Goal: Task Accomplishment & Management: Use online tool/utility

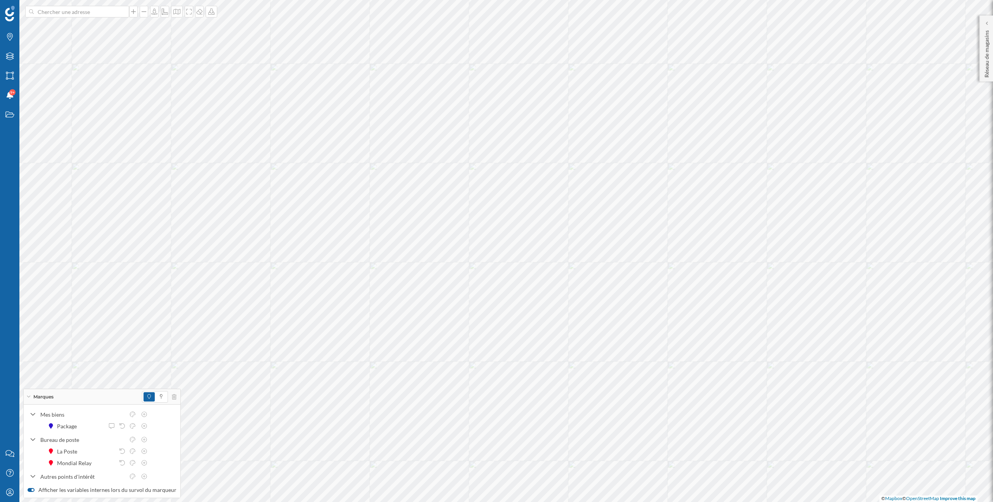
scroll to position [0, 47]
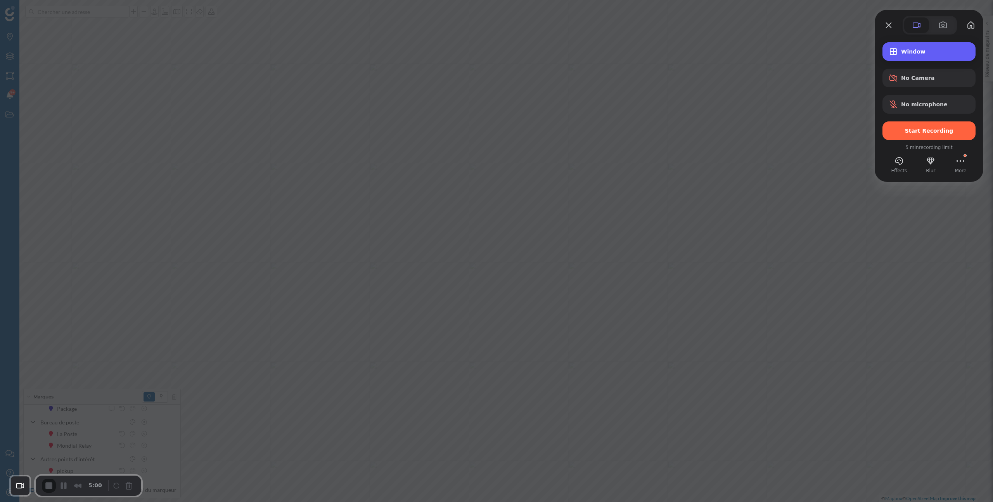
click at [930, 56] on div "Window" at bounding box center [929, 51] width 93 height 19
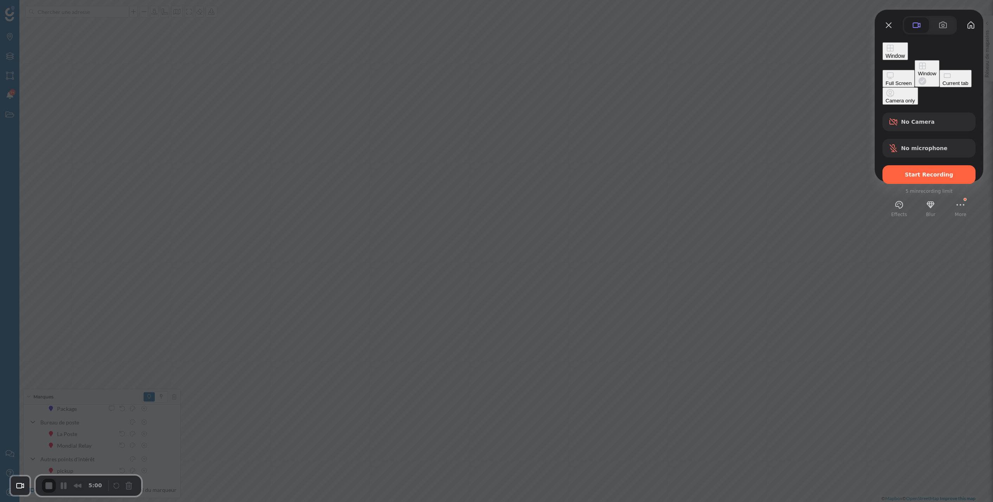
click at [943, 86] on div "Current tab" at bounding box center [956, 83] width 26 height 6
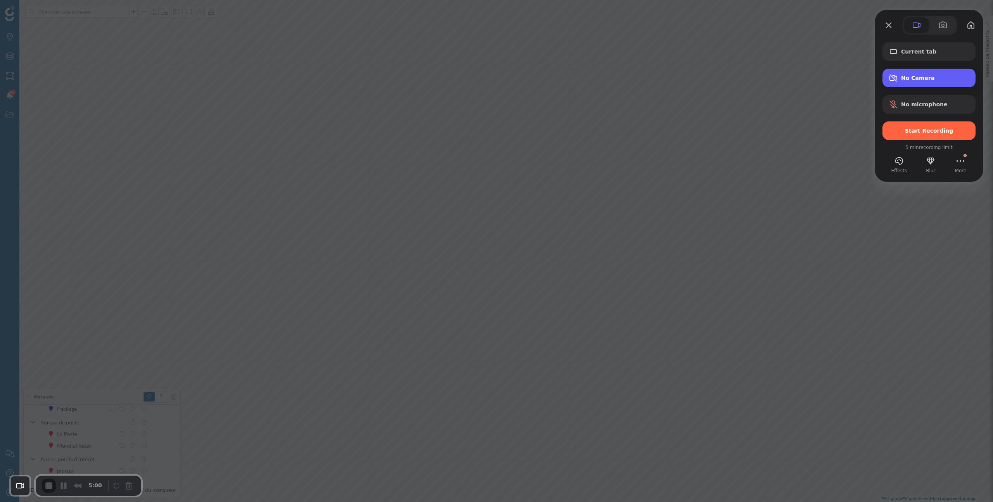
click at [948, 80] on span "No Camera" at bounding box center [935, 78] width 68 height 6
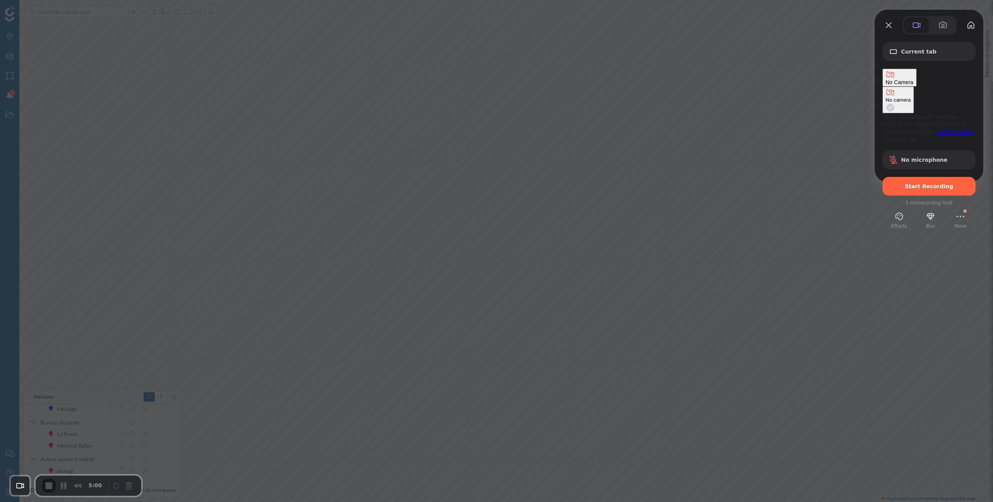
click at [914, 80] on span "No Camera" at bounding box center [900, 82] width 28 height 6
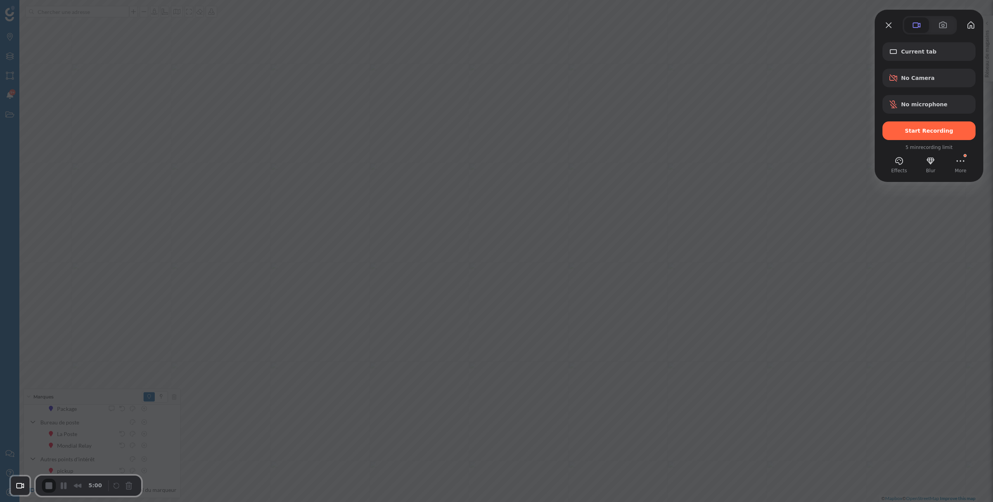
click at [227, 419] on div at bounding box center [496, 251] width 993 height 502
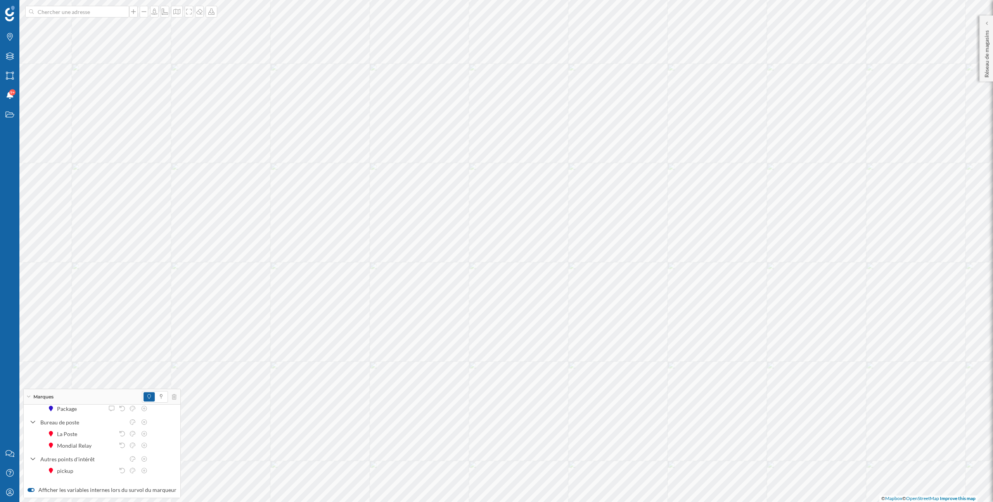
click at [148, 398] on span at bounding box center [149, 396] width 11 height 9
click at [12, 37] on icon "Marques" at bounding box center [10, 37] width 10 height 8
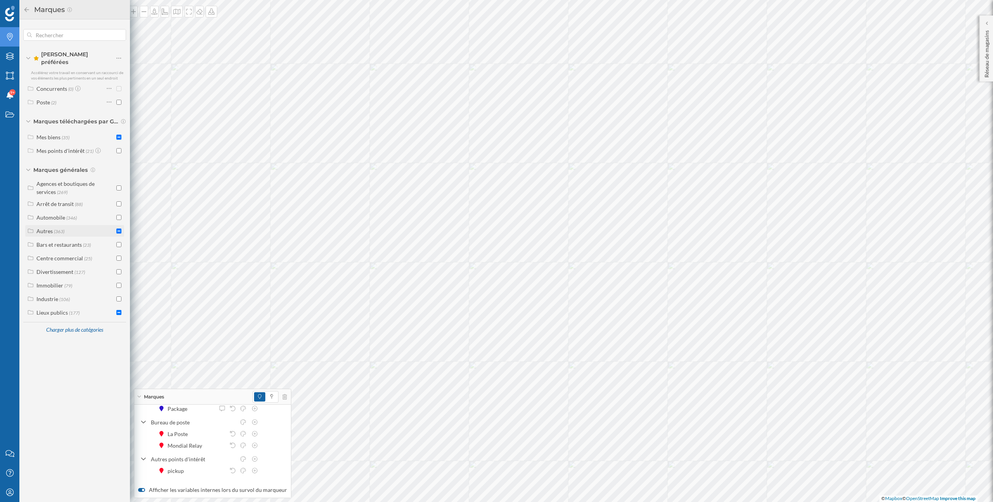
click at [54, 228] on span "(363)" at bounding box center [59, 231] width 10 height 7
click at [63, 241] on div "Autres non catégorisés" at bounding box center [72, 244] width 55 height 7
click at [69, 256] on div "Autres points d'intérêt" at bounding box center [70, 260] width 33 height 15
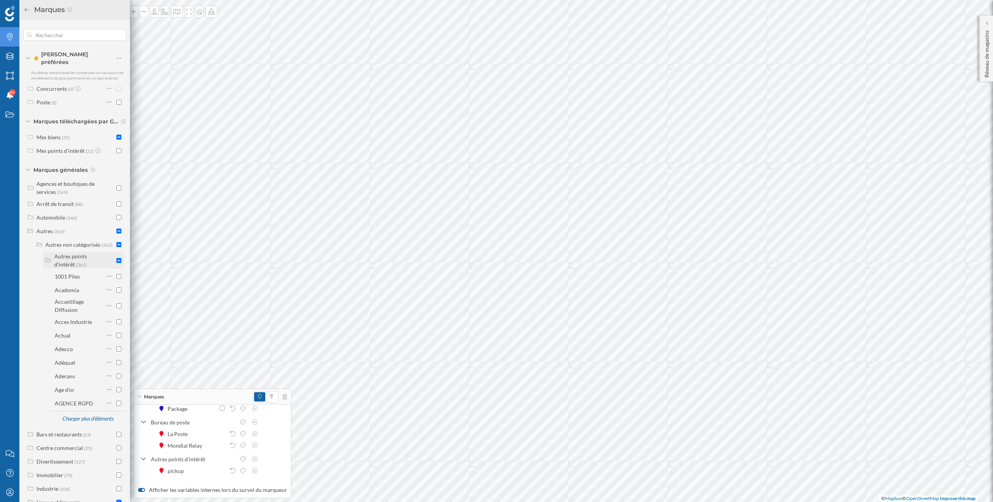
click at [71, 259] on div "Autres points d'intérêt" at bounding box center [70, 260] width 33 height 15
click at [73, 241] on div "Autres non catégorisés" at bounding box center [72, 244] width 55 height 7
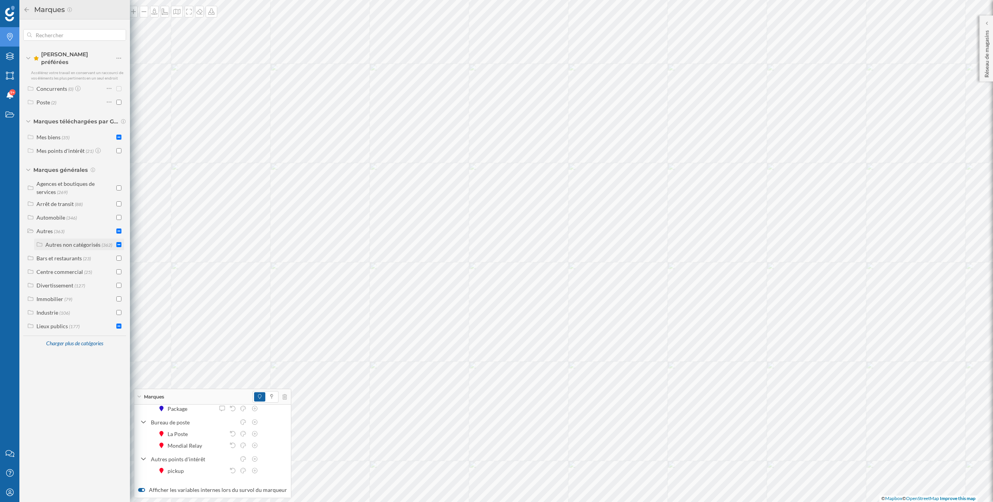
click at [73, 241] on div "Autres non catégorisés" at bounding box center [72, 244] width 55 height 7
click at [74, 256] on div "Autres points d'intérêt" at bounding box center [70, 260] width 33 height 15
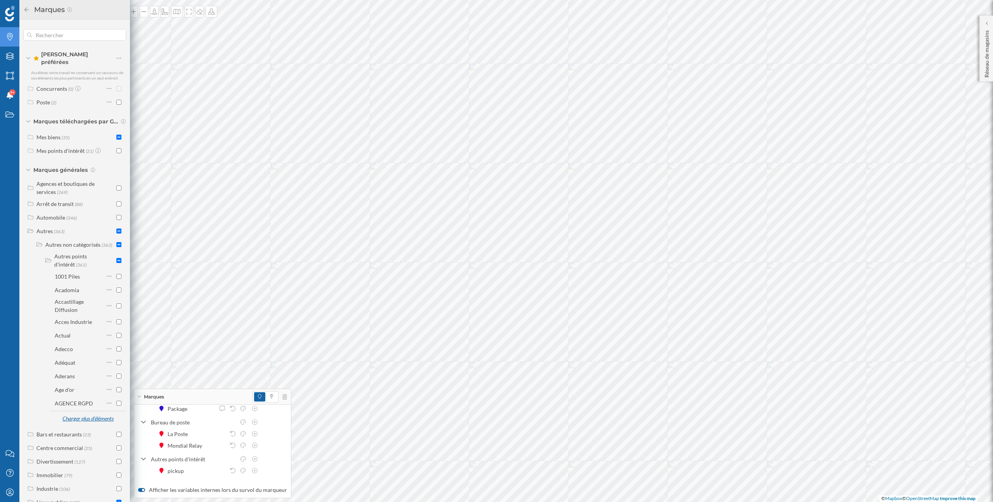
click at [93, 415] on div "Charger plus d'éléments" at bounding box center [87, 419] width 61 height 12
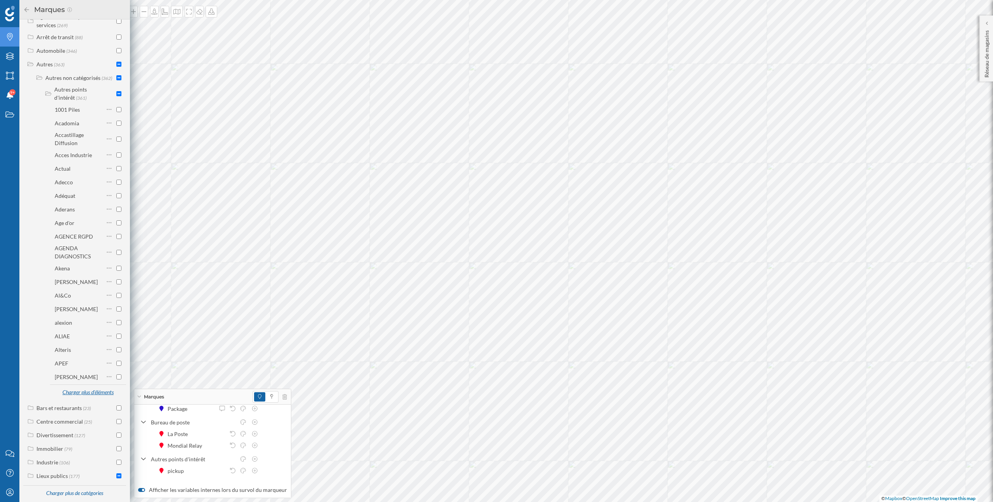
click at [92, 390] on div "Charger plus d'éléments" at bounding box center [87, 393] width 61 height 12
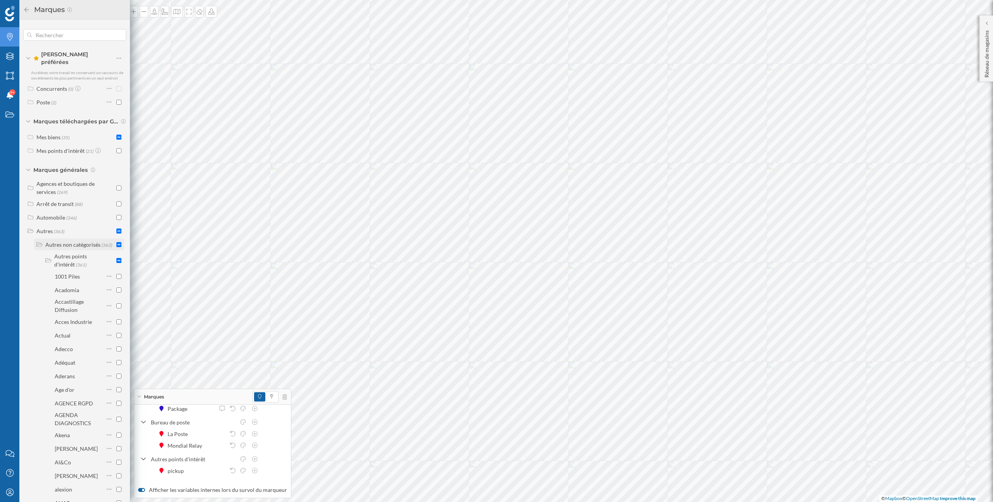
click at [78, 242] on div "Autres non catégorisés" at bounding box center [72, 244] width 55 height 7
click at [183, 472] on div "pickup" at bounding box center [178, 471] width 20 height 8
click at [93, 339] on div "Charger plus de catégories" at bounding box center [74, 344] width 67 height 12
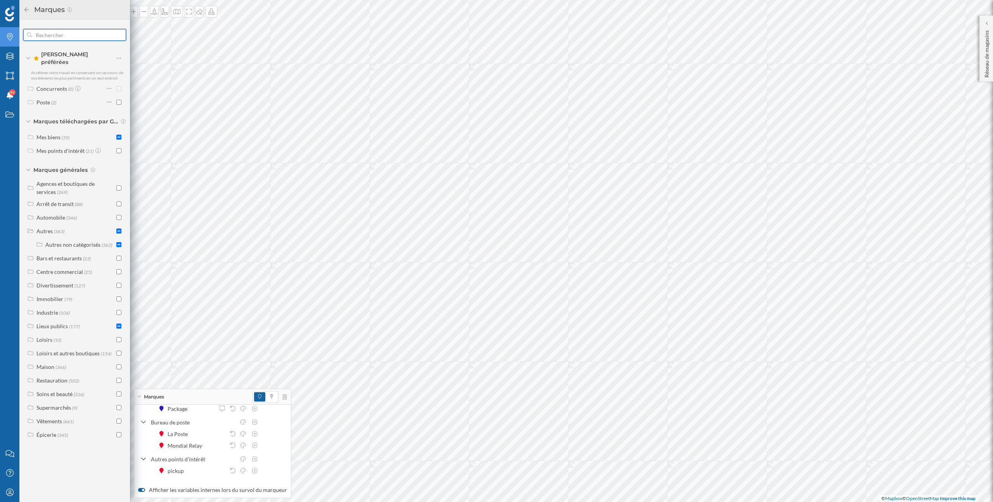
click at [92, 34] on input "text" at bounding box center [75, 35] width 86 height 16
type input "picku"
checkbox input "true"
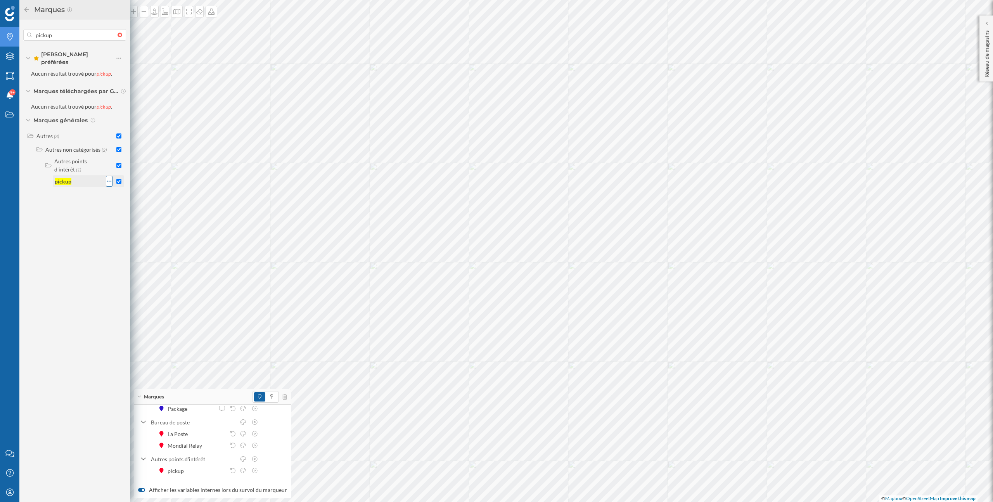
click at [111, 177] on icon at bounding box center [109, 181] width 5 height 8
click at [129, 204] on div "Ajouter aux Favoris" at bounding box center [152, 203] width 63 height 8
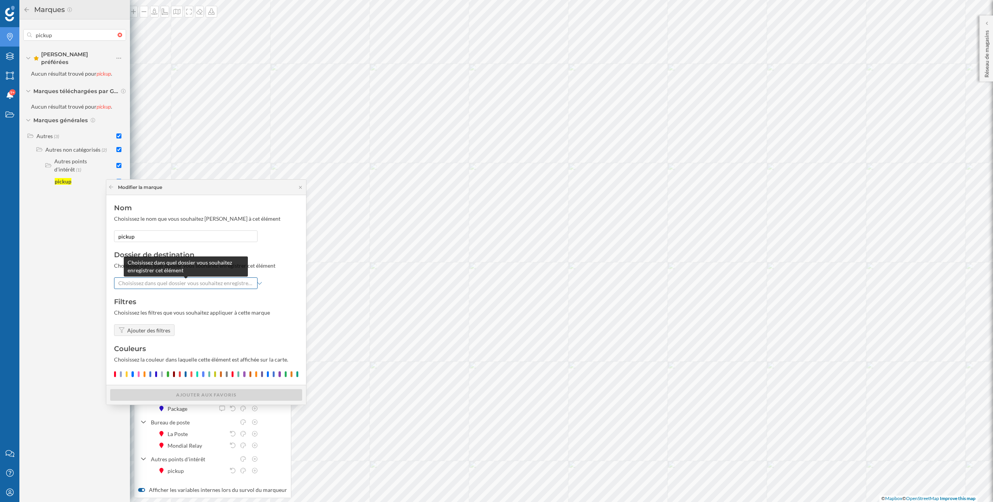
click at [156, 287] on span "Choisissez dans quel dossier vous souhaitez enregistrer cet élément" at bounding box center [185, 283] width 135 height 8
click at [147, 313] on div "Poste" at bounding box center [185, 313] width 134 height 8
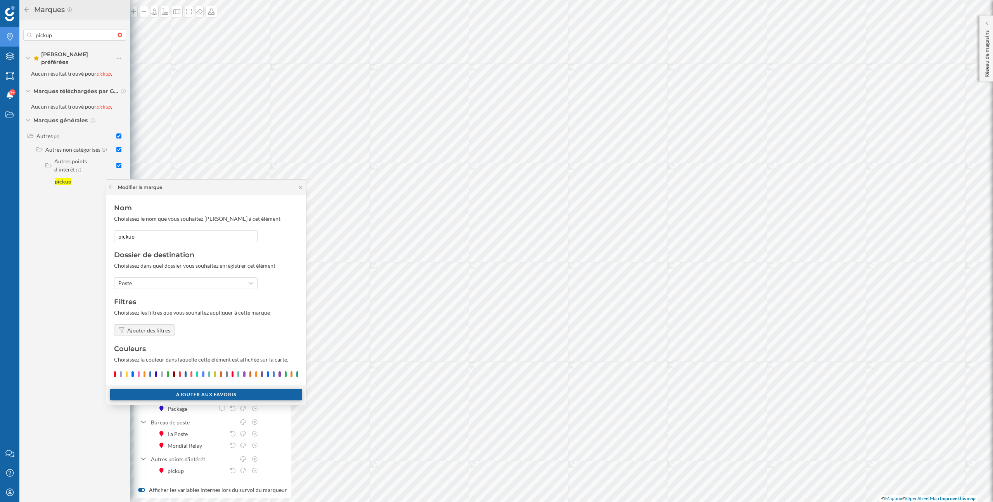
click at [190, 395] on div "Ajouter aux Favoris" at bounding box center [206, 395] width 192 height 12
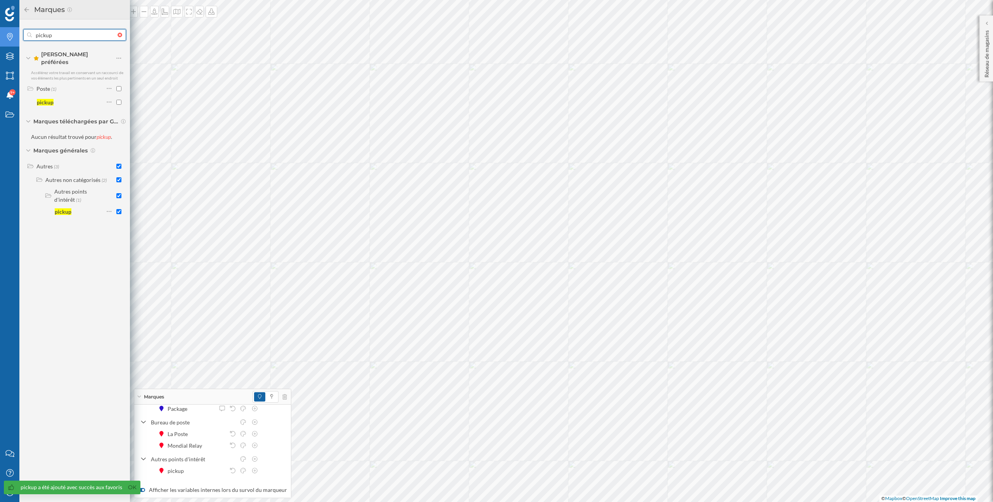
click at [74, 36] on input "pickup" at bounding box center [75, 35] width 86 height 16
type input "l"
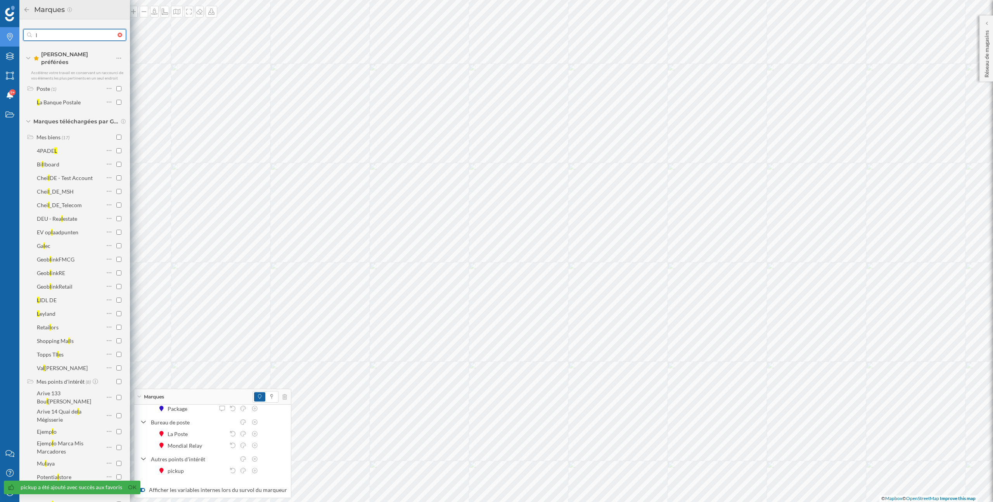
checkbox input "false"
click at [99, 38] on input "mond" at bounding box center [75, 35] width 86 height 16
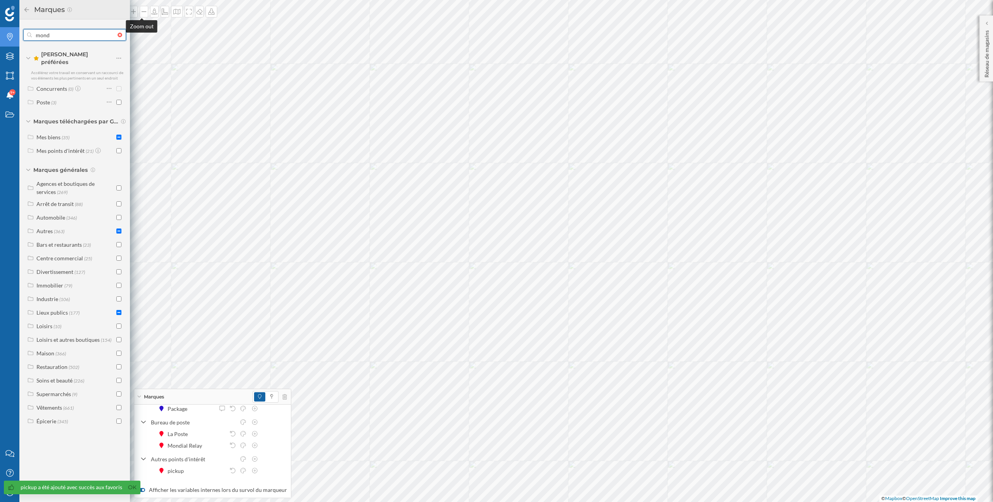
click at [98, 31] on input "mond" at bounding box center [75, 35] width 86 height 16
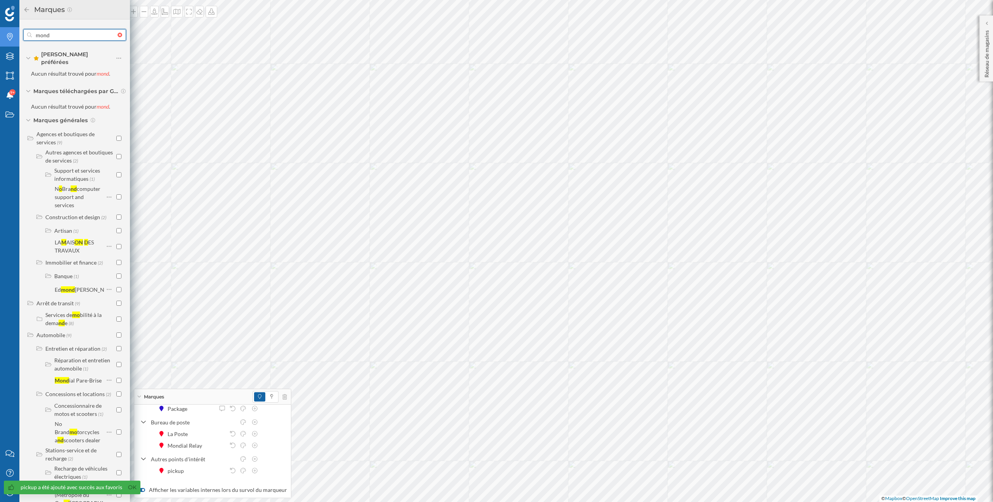
click at [93, 33] on input "mond" at bounding box center [75, 35] width 86 height 16
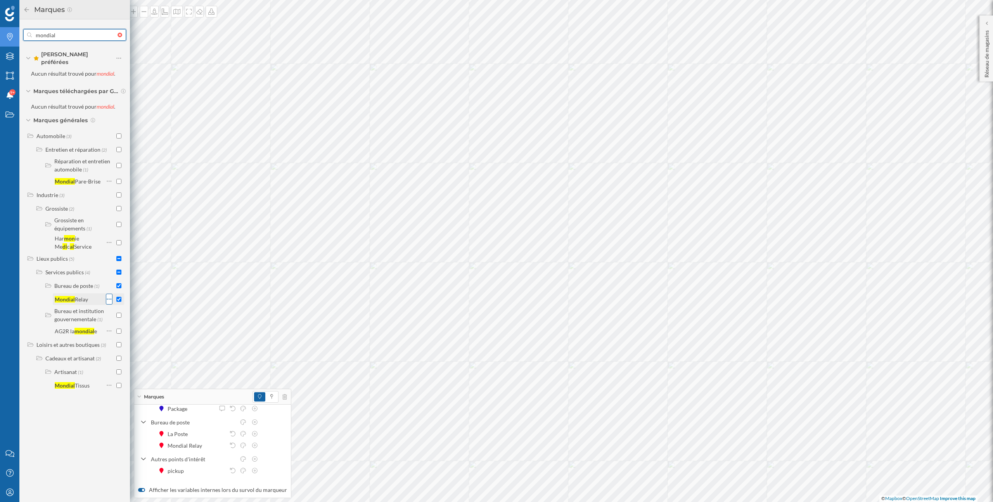
type input "mondial"
click at [110, 297] on icon at bounding box center [109, 299] width 5 height 8
click at [128, 325] on div "Ajouter aux Favoris" at bounding box center [152, 326] width 63 height 8
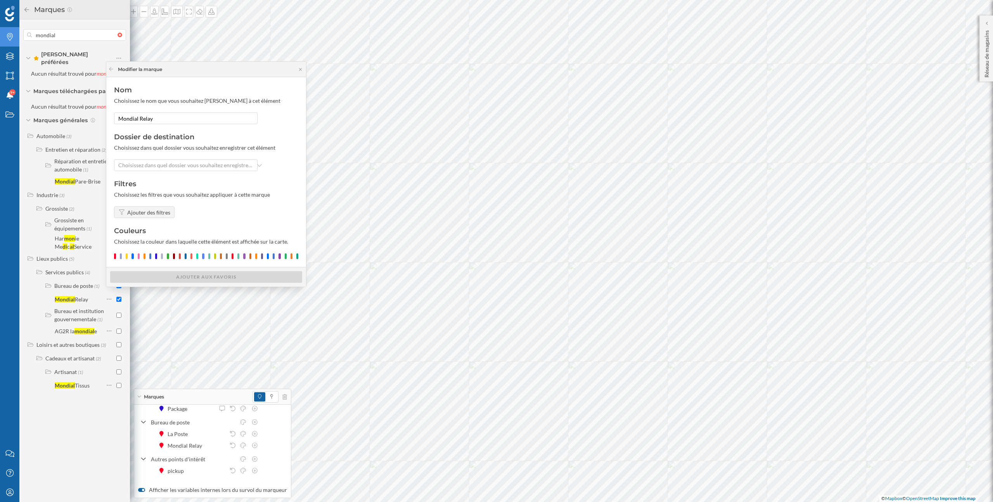
click at [145, 211] on div "Ajouter des filtres" at bounding box center [148, 212] width 43 height 8
click at [152, 170] on div "Choisissez dans quel dossier vous souhaitez enregistrer cet élément" at bounding box center [186, 165] width 144 height 12
click at [148, 194] on div "Poste" at bounding box center [185, 195] width 134 height 8
click at [179, 278] on div "Ajouter aux Favoris" at bounding box center [206, 277] width 192 height 12
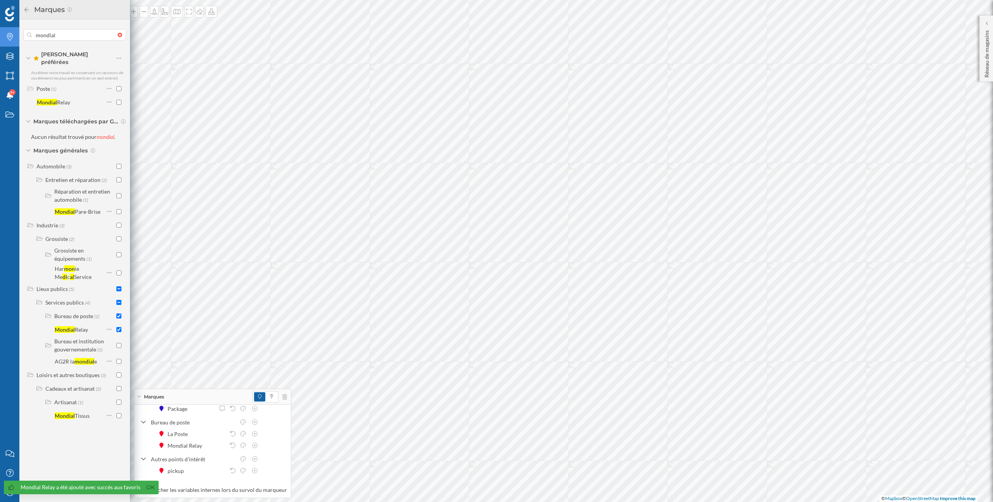
click at [12, 36] on icon "Marques" at bounding box center [10, 37] width 10 height 8
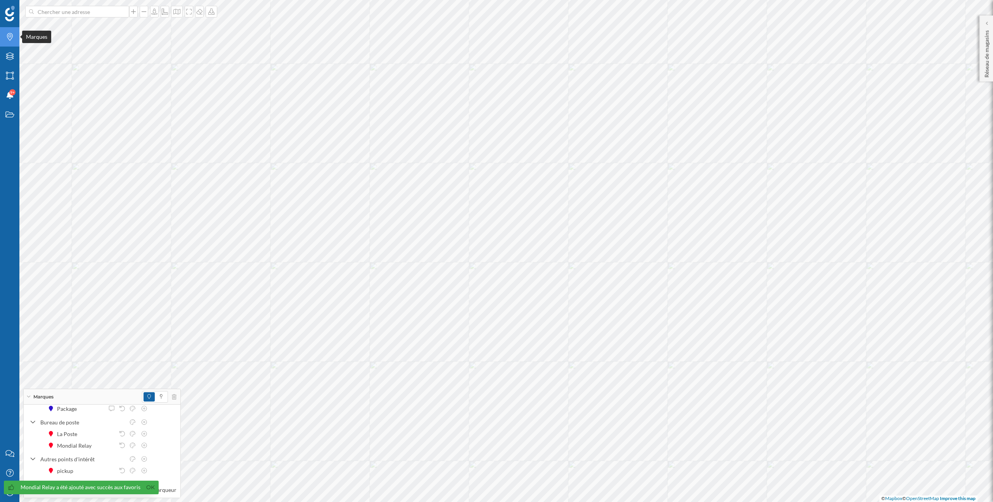
click at [12, 36] on icon "Marques" at bounding box center [10, 37] width 10 height 8
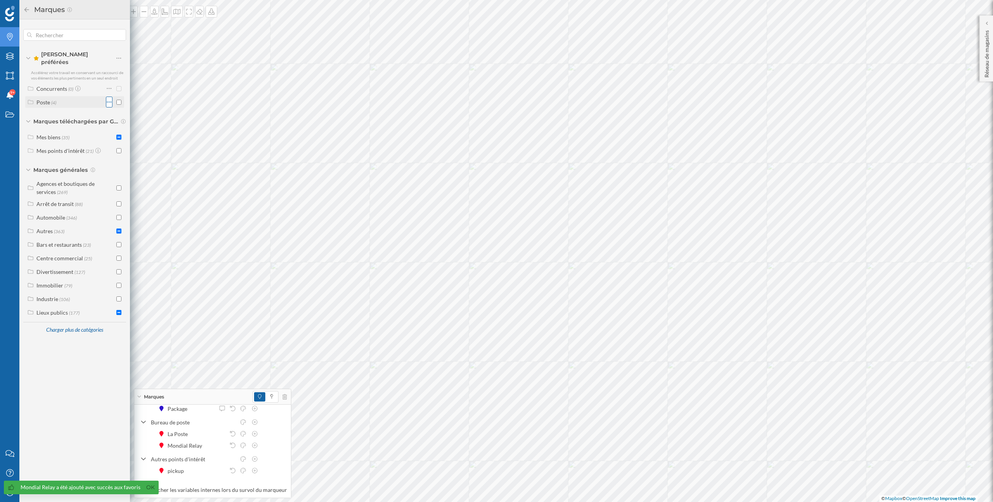
click at [109, 99] on icon at bounding box center [109, 102] width 5 height 8
click at [130, 144] on div "Modifier le dossier" at bounding box center [152, 144] width 63 height 8
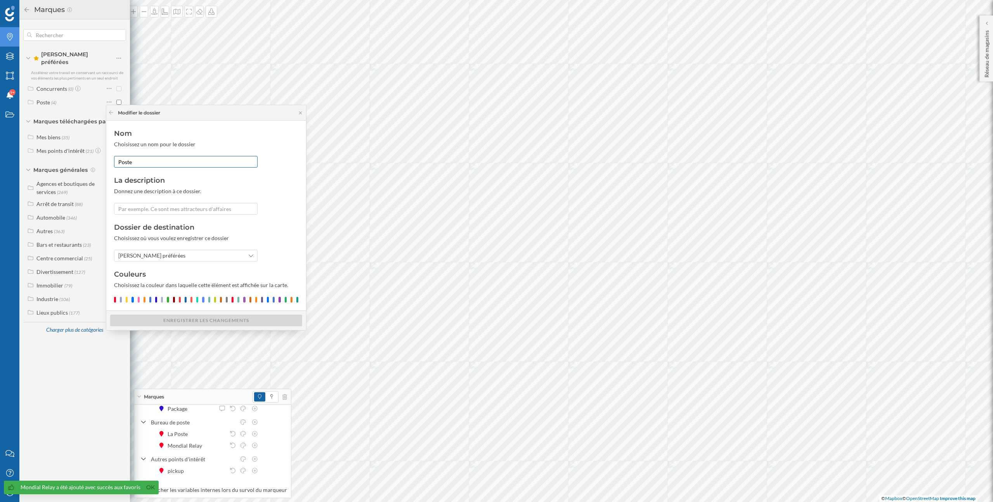
drag, startPoint x: 142, startPoint y: 160, endPoint x: 114, endPoint y: 160, distance: 28.3
click at [114, 160] on input "Poste" at bounding box center [186, 162] width 144 height 12
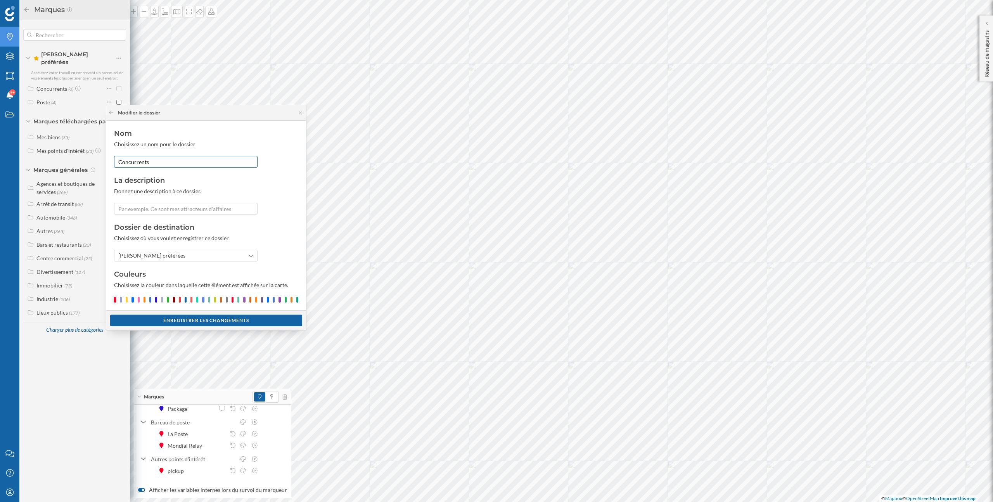
type input "Concurrents"
click at [115, 299] on div at bounding box center [115, 300] width 2 height 6
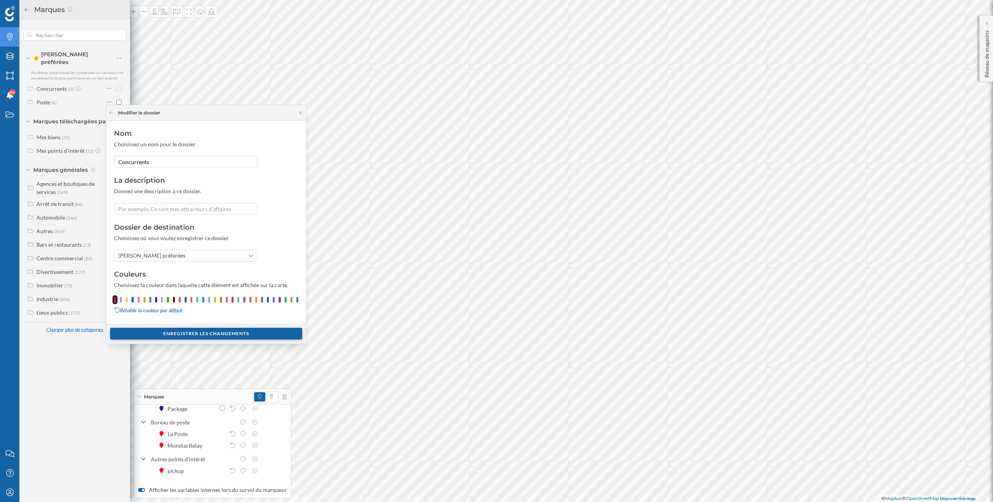
click at [175, 335] on div "Enregistrer les changements" at bounding box center [206, 334] width 192 height 12
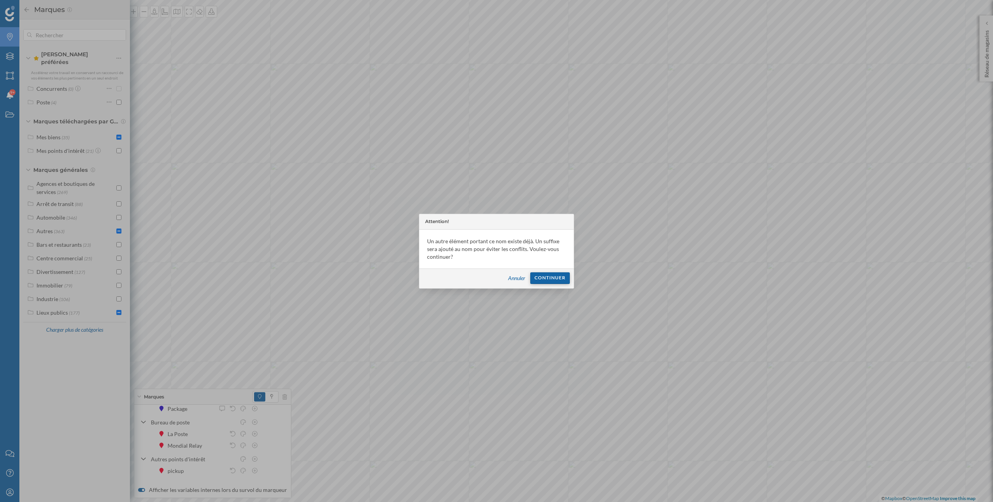
click at [554, 278] on div "Continuer" at bounding box center [550, 278] width 40 height 12
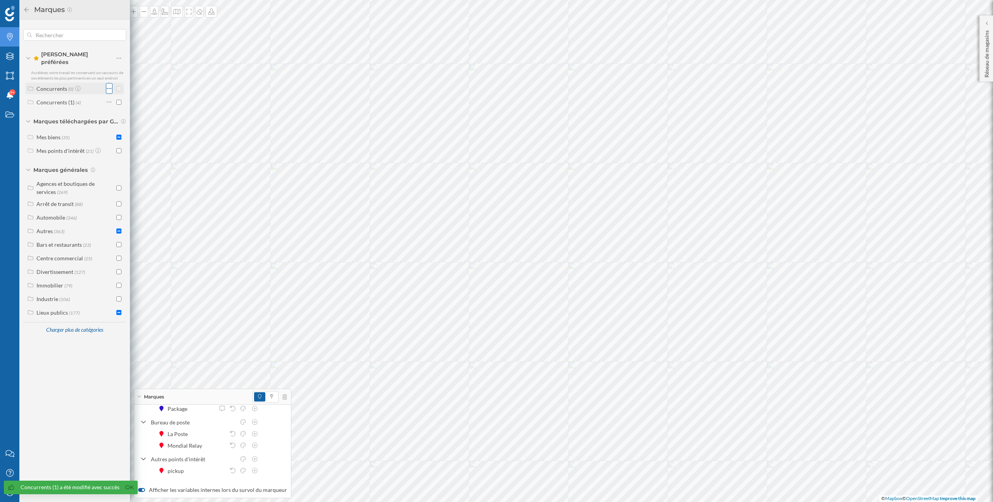
click at [107, 88] on icon at bounding box center [109, 88] width 5 height 1
click at [140, 132] on div "Personnaliser les concurrents" at bounding box center [157, 130] width 73 height 8
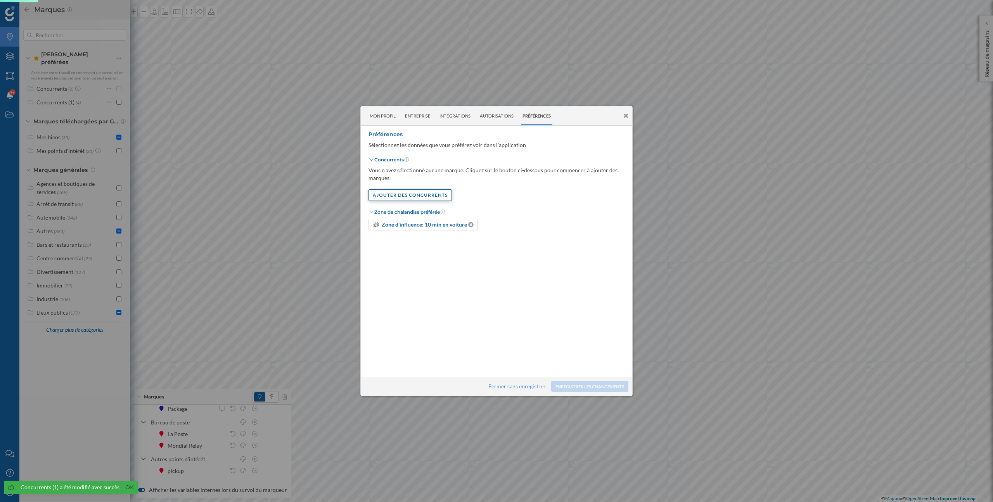
click at [390, 196] on div "Ajouter Des Concurrents" at bounding box center [410, 195] width 83 height 12
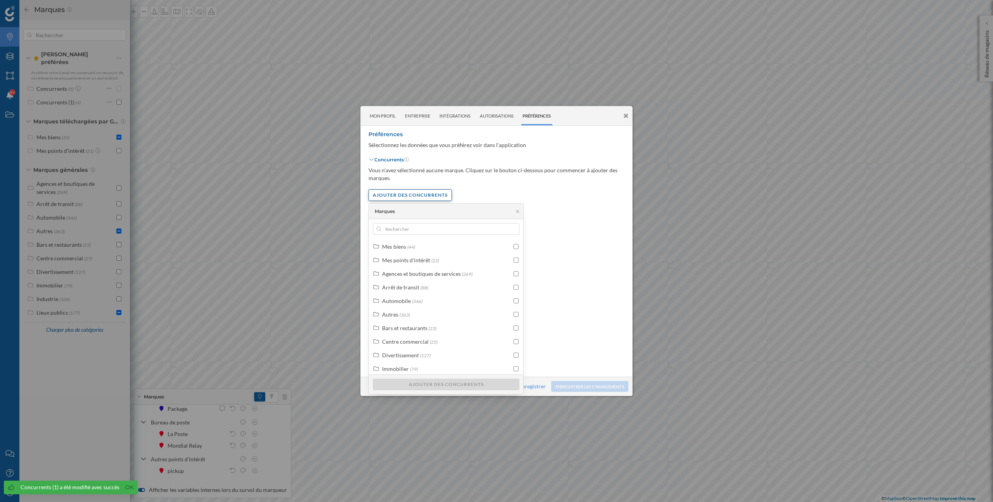
click at [390, 196] on div "Ajouter Des Concurrents" at bounding box center [410, 195] width 83 height 12
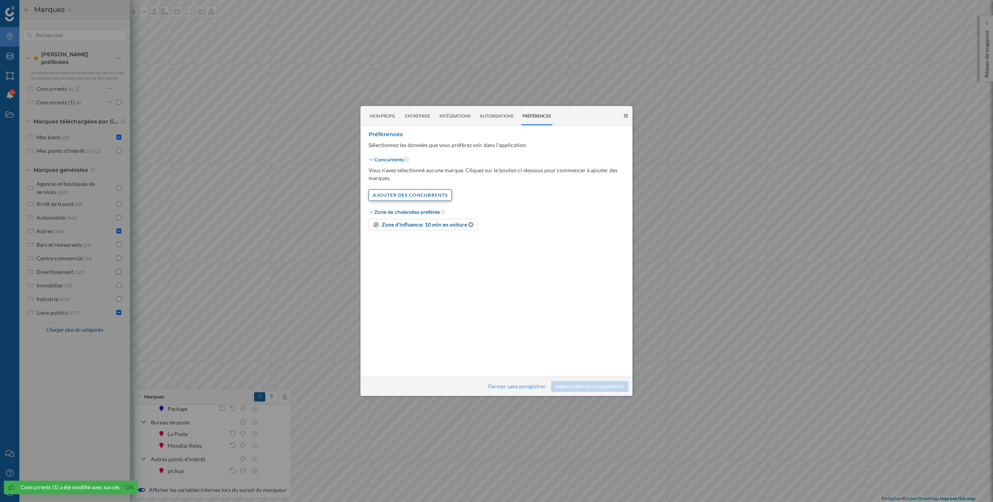
click at [422, 192] on div "Ajouter Des Concurrents" at bounding box center [410, 195] width 83 height 12
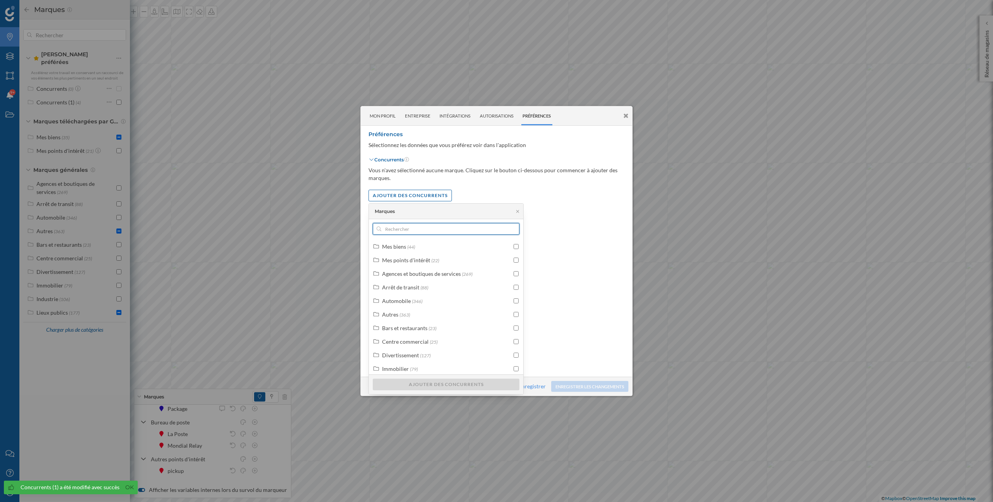
click at [425, 230] on input "text" at bounding box center [446, 229] width 130 height 12
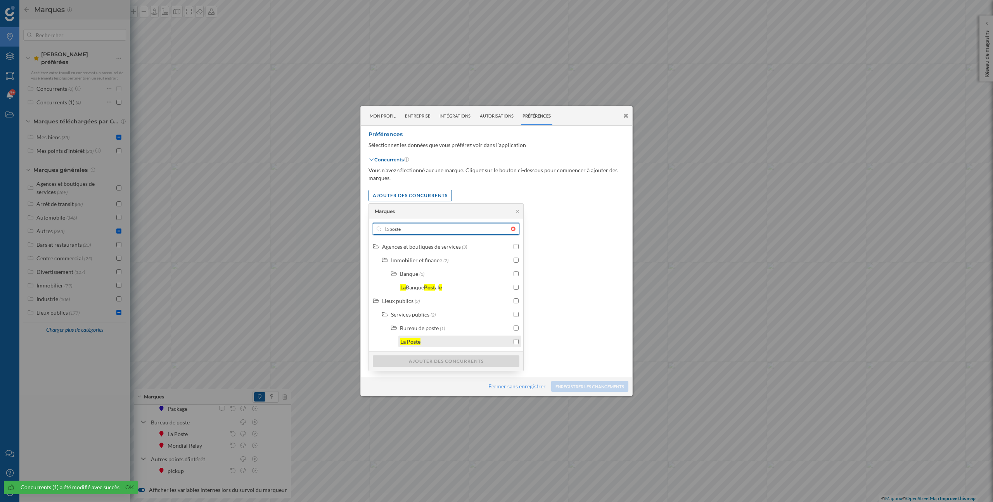
type input "la poste"
click at [518, 340] on input "checkbox" at bounding box center [516, 341] width 5 height 5
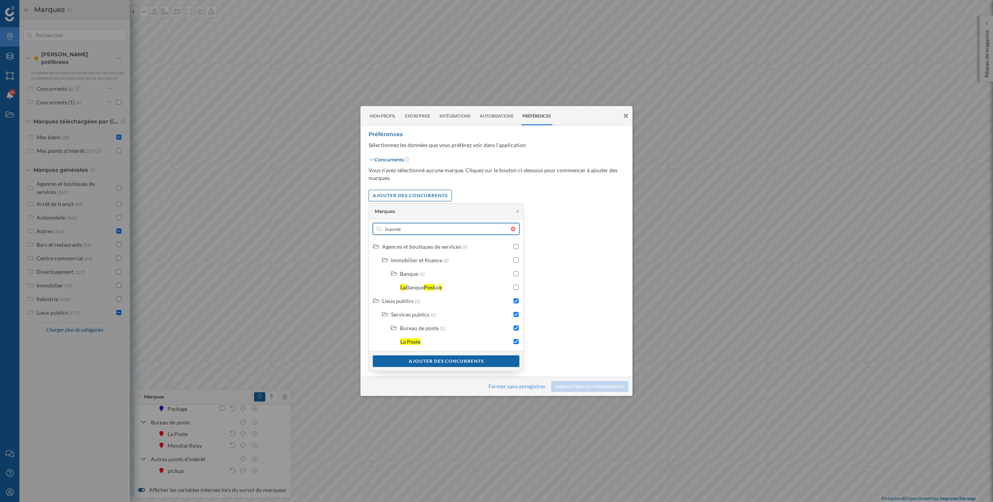
drag, startPoint x: 407, startPoint y: 234, endPoint x: 379, endPoint y: 227, distance: 28.4
click at [379, 227] on div "la poste" at bounding box center [446, 229] width 147 height 12
click at [381, 227] on input "la poste" at bounding box center [446, 229] width 130 height 12
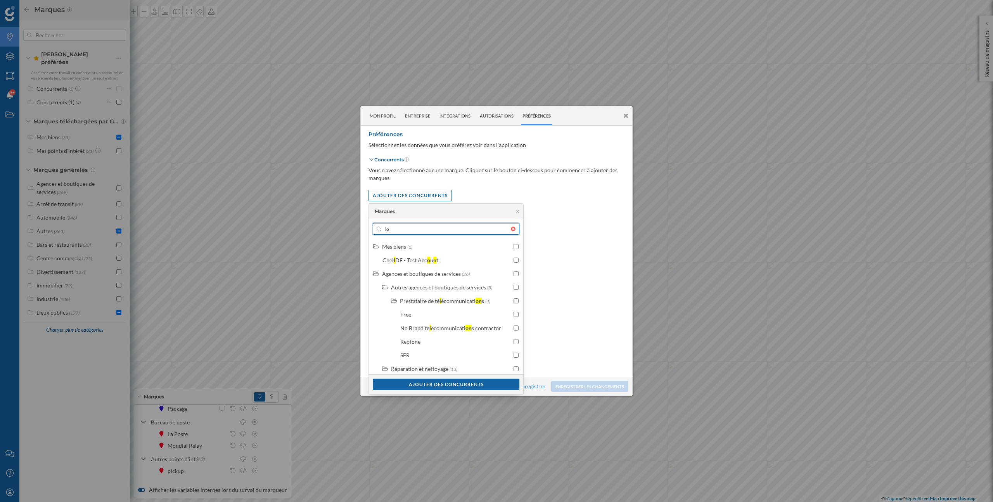
type input "l"
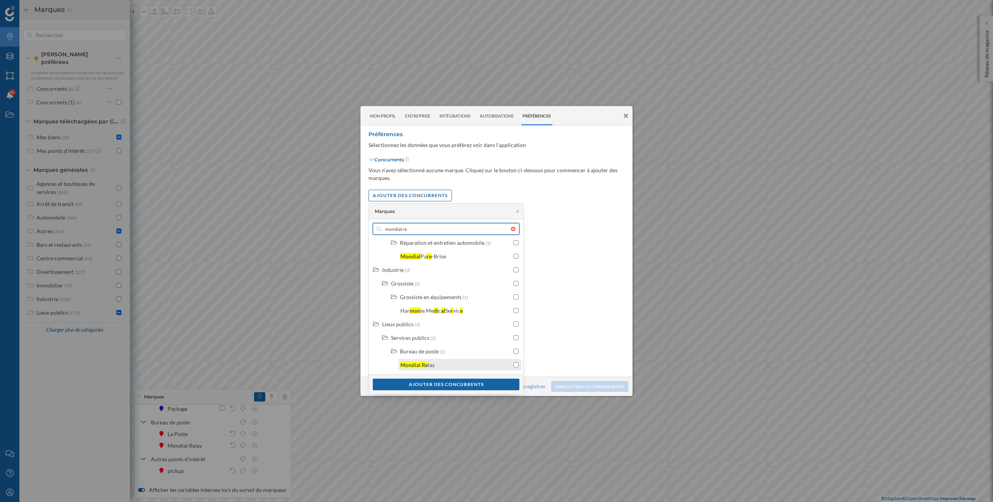
type input "mondial re"
click at [514, 364] on input "checkbox" at bounding box center [516, 364] width 5 height 5
click at [514, 230] on div at bounding box center [515, 229] width 9 height 5
click at [511, 230] on input "text" at bounding box center [446, 229] width 130 height 12
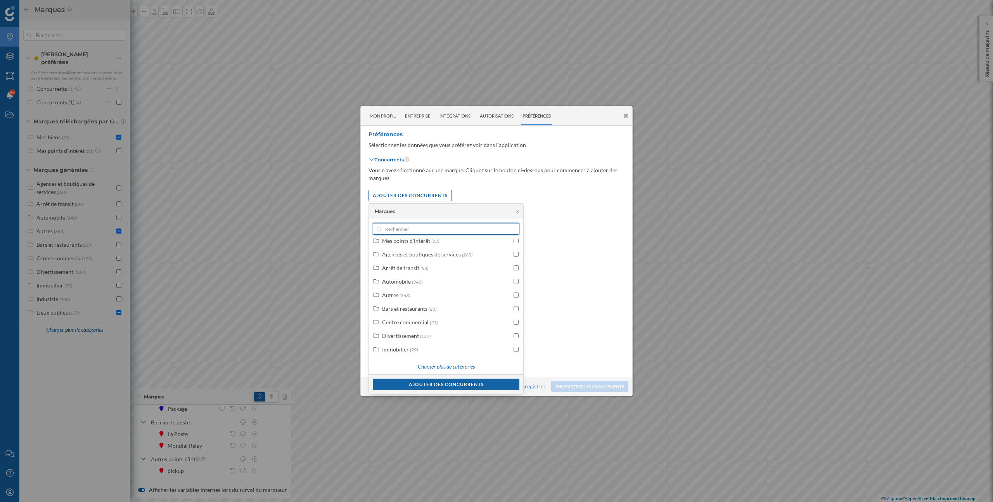
click at [433, 231] on input "text" at bounding box center [446, 229] width 130 height 12
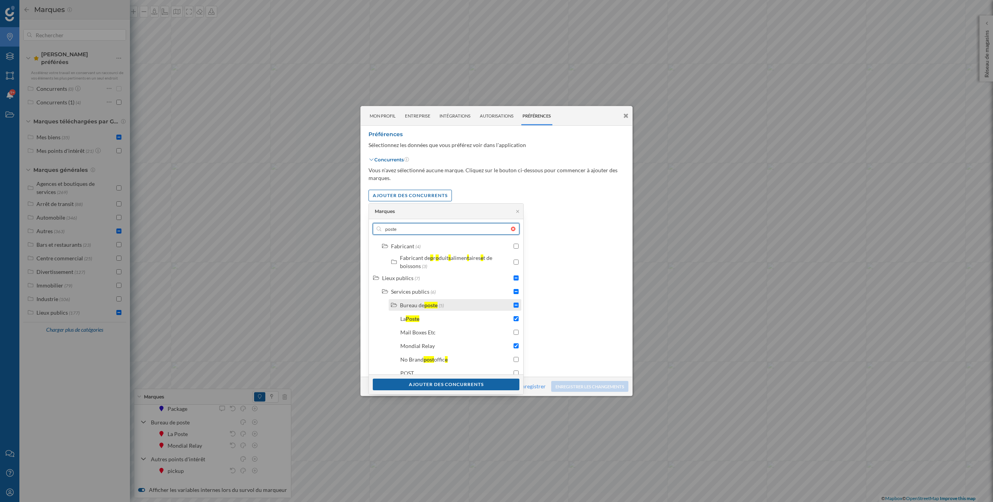
scroll to position [569, 0]
drag, startPoint x: 487, startPoint y: 229, endPoint x: 372, endPoint y: 229, distance: 114.8
click at [372, 229] on div "Marques poste Mes biens (1) Geoblink Re po rt s te sts Mes po int s d'in té rêt…" at bounding box center [446, 298] width 155 height 191
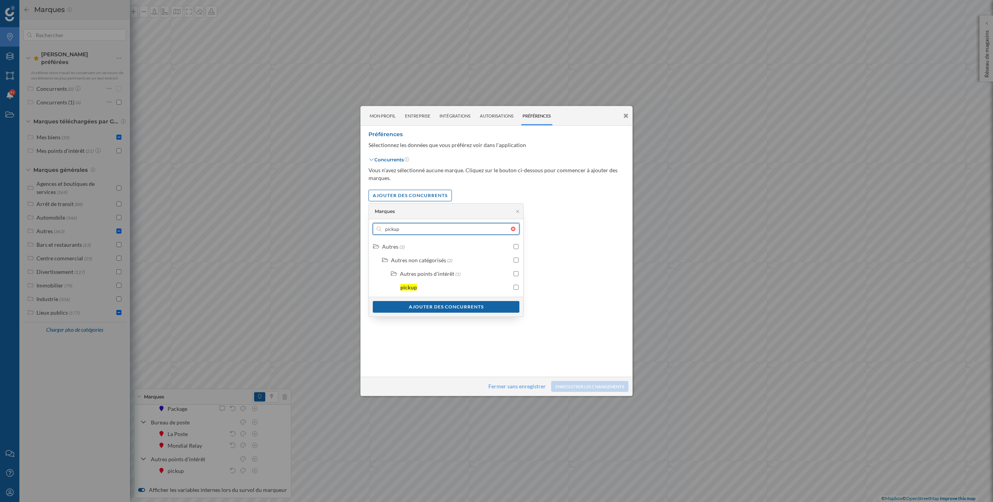
scroll to position [0, 0]
type input "pickup"
click at [516, 288] on input "checkbox" at bounding box center [516, 287] width 5 height 5
drag, startPoint x: 413, startPoint y: 229, endPoint x: 362, endPoint y: 229, distance: 51.2
click at [362, 229] on body "Marques Filtres Zones Notifications 9+ Travail Nous contacter Centre d'aide Mon…" at bounding box center [496, 251] width 993 height 502
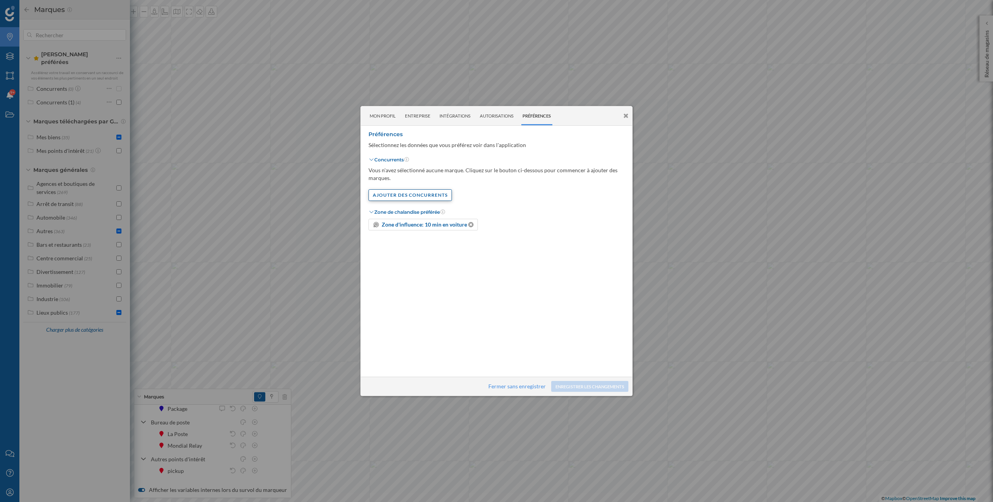
click at [407, 198] on div "Ajouter Des Concurrents" at bounding box center [410, 195] width 83 height 12
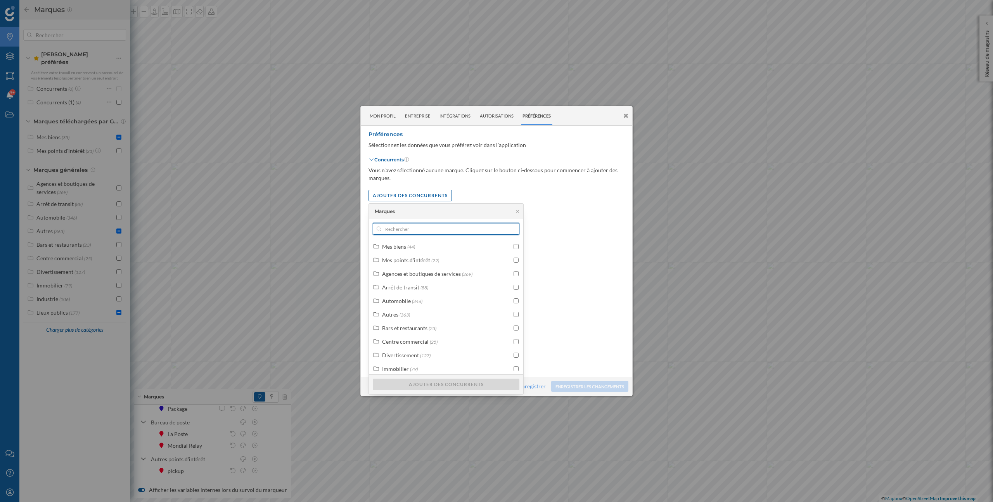
click at [410, 225] on input "text" at bounding box center [446, 229] width 130 height 12
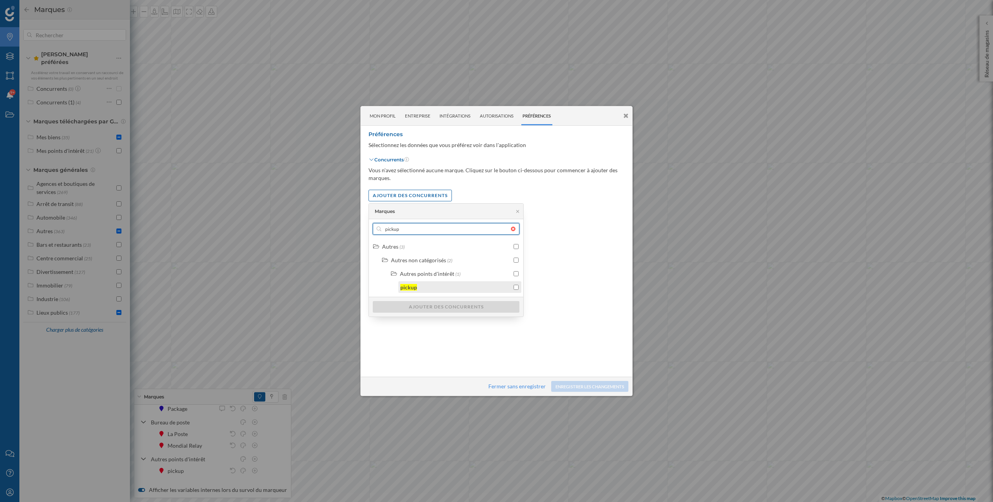
type input "pickup"
click at [516, 286] on input "checkbox" at bounding box center [516, 287] width 5 height 5
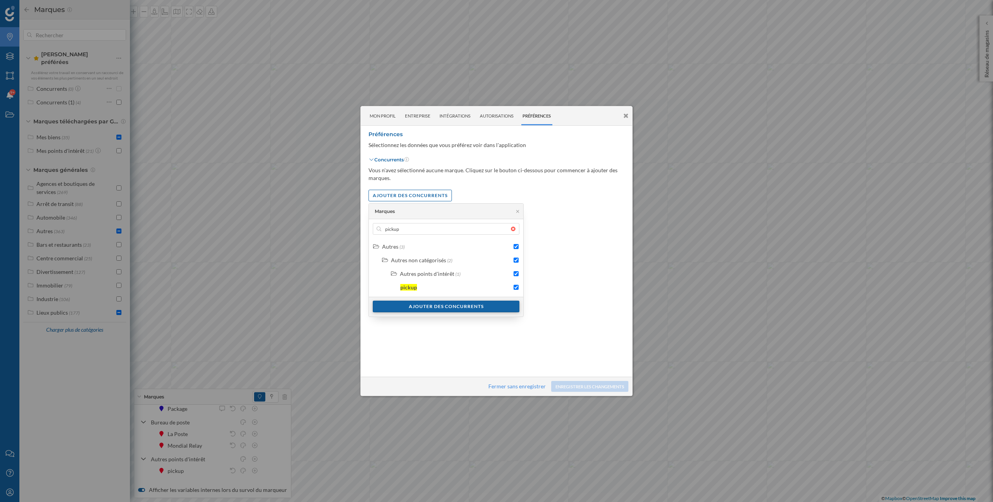
click at [508, 305] on div "Ajouter Des Concurrents" at bounding box center [446, 307] width 147 height 12
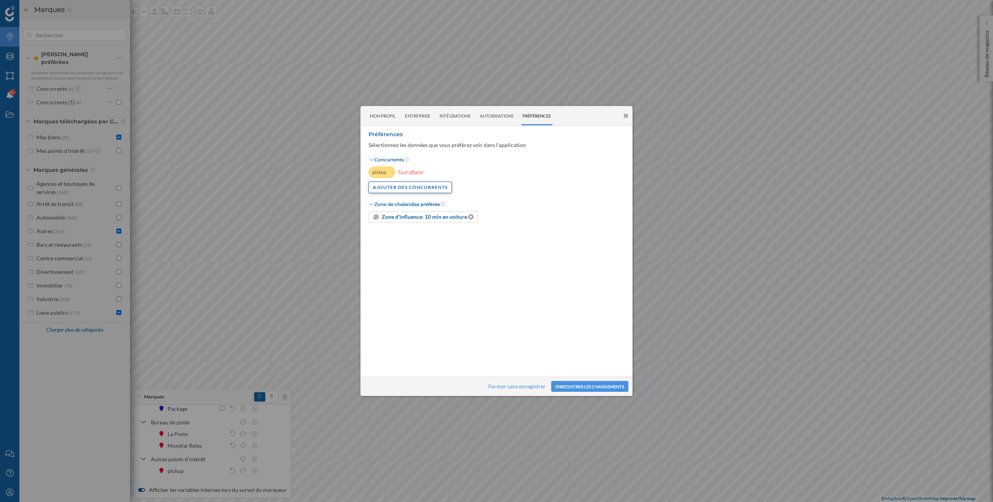
click at [402, 188] on div "Ajouter Des Concurrents" at bounding box center [410, 188] width 83 height 12
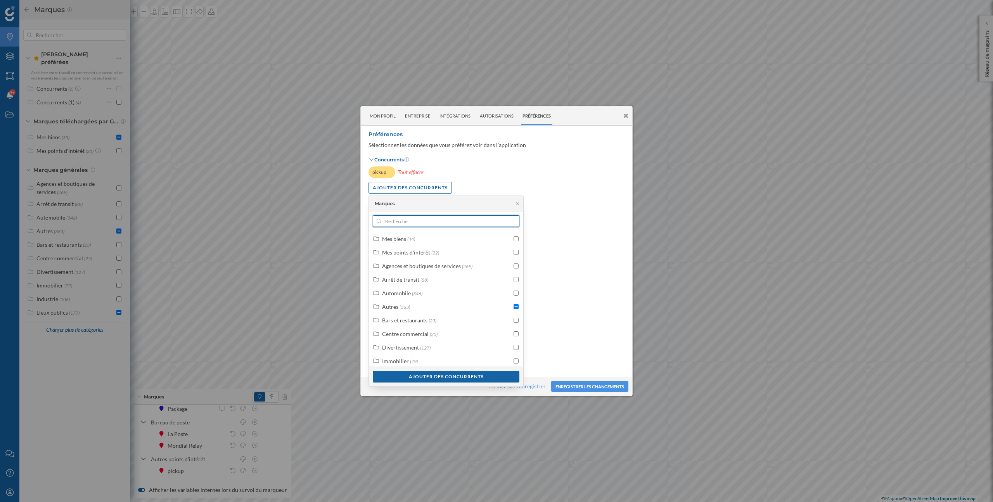
click at [413, 222] on input "text" at bounding box center [446, 221] width 130 height 12
click at [515, 278] on div at bounding box center [516, 276] width 5 height 8
click at [449, 220] on input "mondial" at bounding box center [446, 221] width 130 height 12
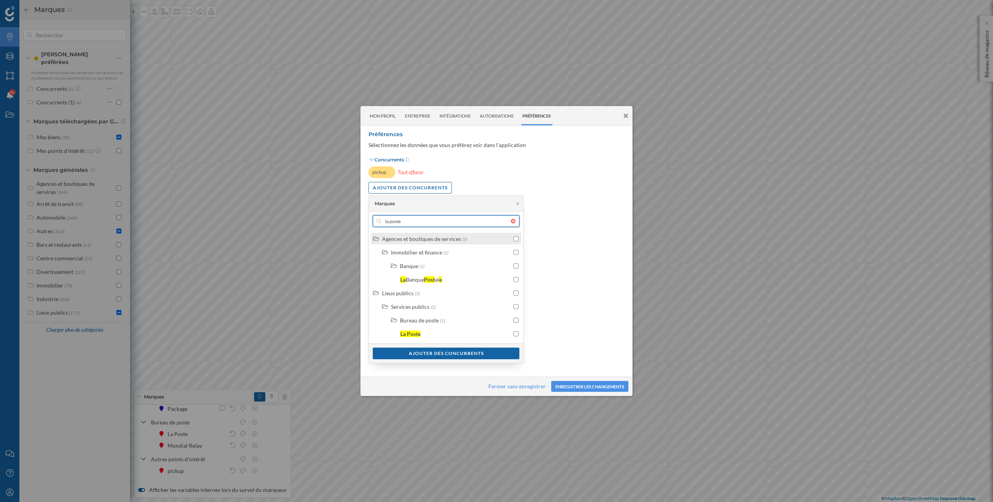
scroll to position [0, 0]
type input "la poste"
click at [517, 334] on input "checkbox" at bounding box center [516, 333] width 5 height 5
click at [484, 351] on div "Ajouter Des Concurrents" at bounding box center [446, 353] width 147 height 12
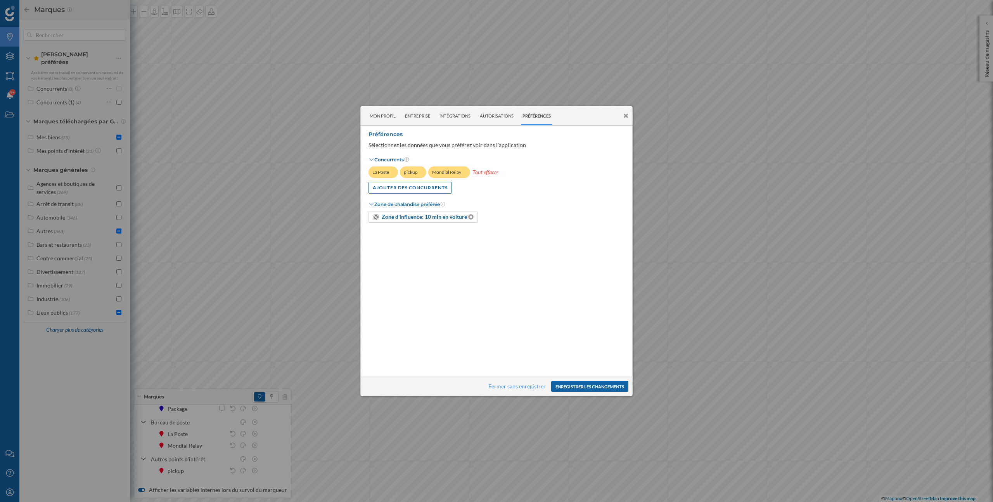
click at [599, 389] on button "Enregistrer les changements" at bounding box center [589, 386] width 77 height 11
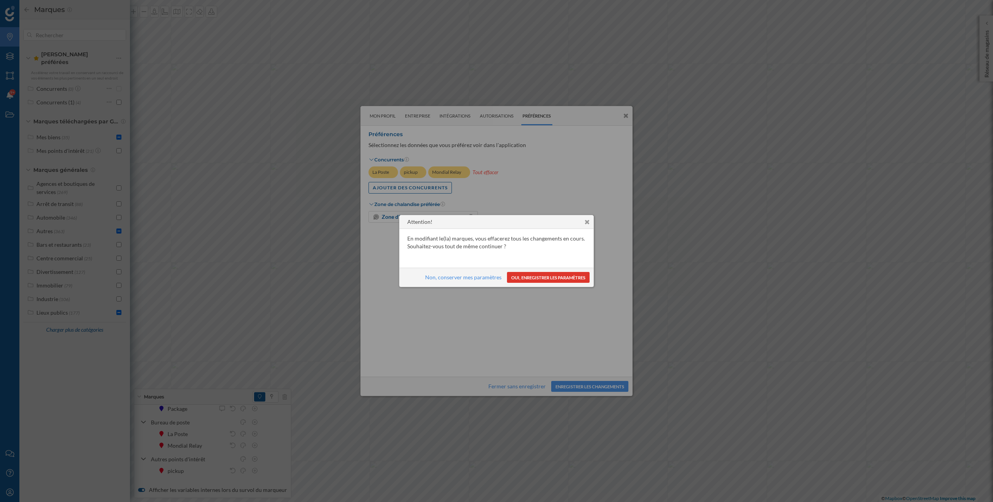
click at [542, 277] on button "Oui, enregistrer les paramètres" at bounding box center [548, 277] width 83 height 11
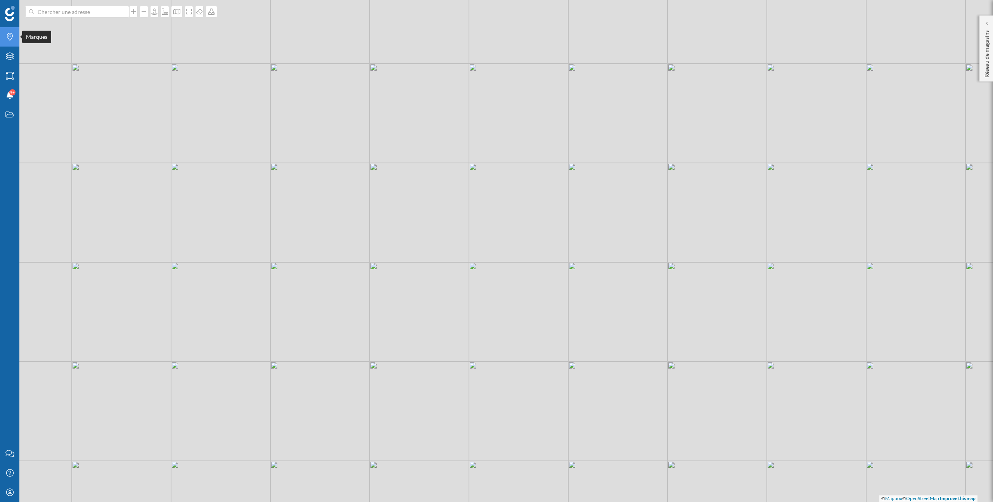
click at [11, 31] on div "Marques" at bounding box center [9, 36] width 19 height 19
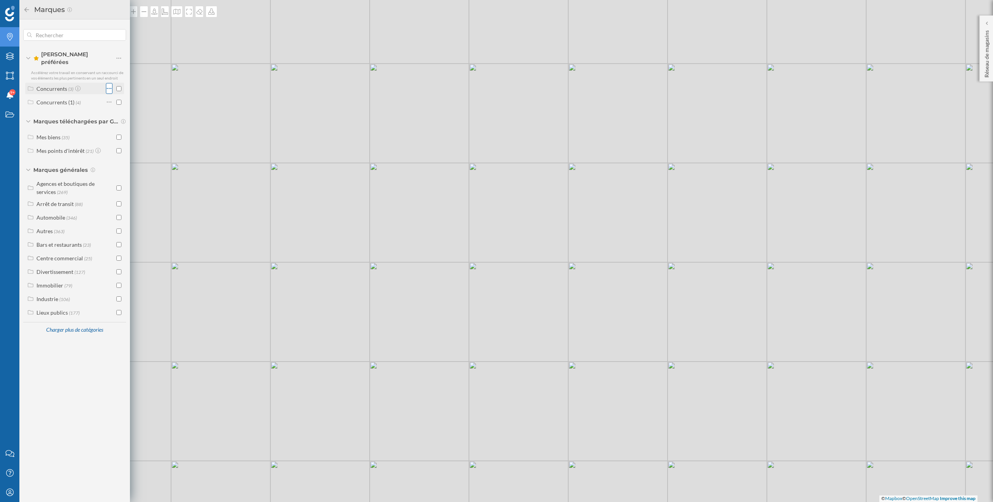
click at [107, 87] on icon at bounding box center [109, 89] width 5 height 8
click at [107, 86] on icon at bounding box center [109, 89] width 5 height 8
click at [65, 85] on div "Concurrents" at bounding box center [51, 88] width 31 height 7
click at [66, 99] on div "Concurrents (1)" at bounding box center [55, 102] width 38 height 7
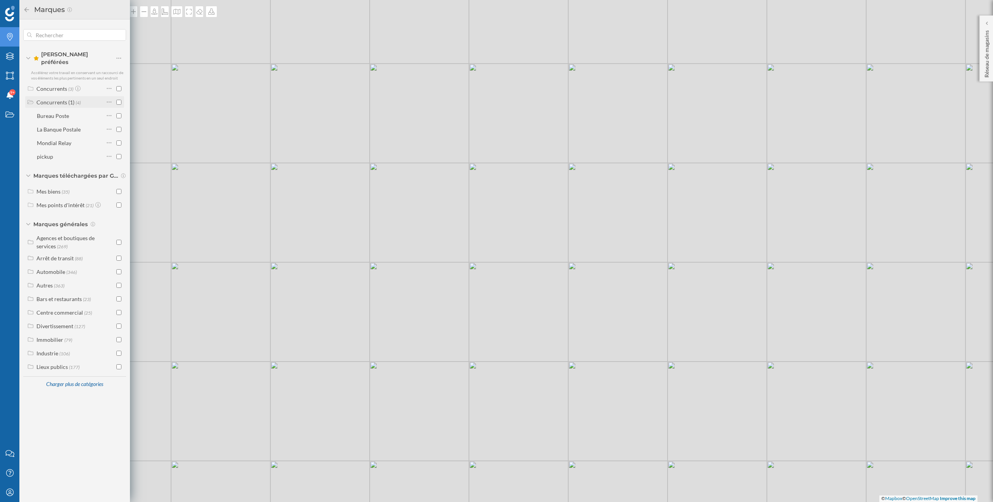
click at [66, 99] on div "Concurrents (1)" at bounding box center [55, 102] width 38 height 7
click at [107, 102] on icon at bounding box center [109, 102] width 5 height 1
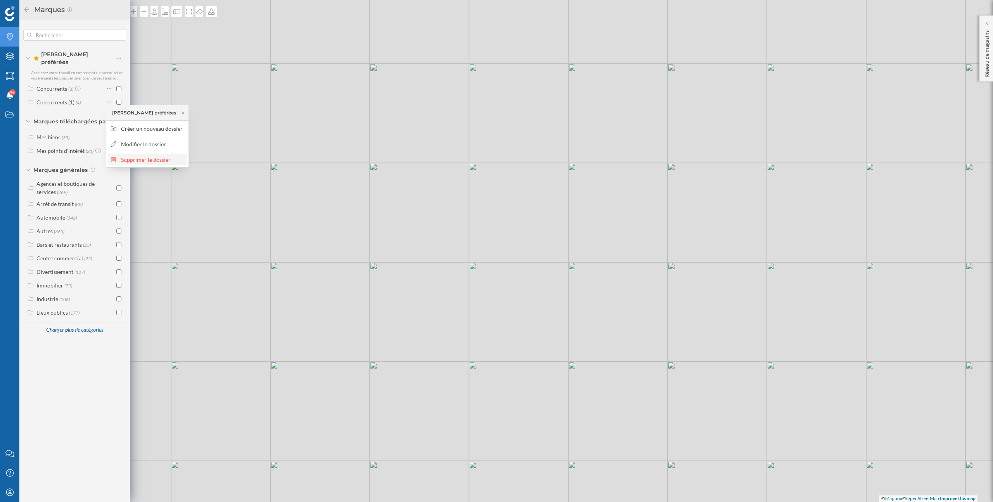
click at [143, 164] on div "Supprimer le dossier" at bounding box center [147, 160] width 78 height 12
click at [169, 165] on div "Supprimer" at bounding box center [164, 167] width 109 height 12
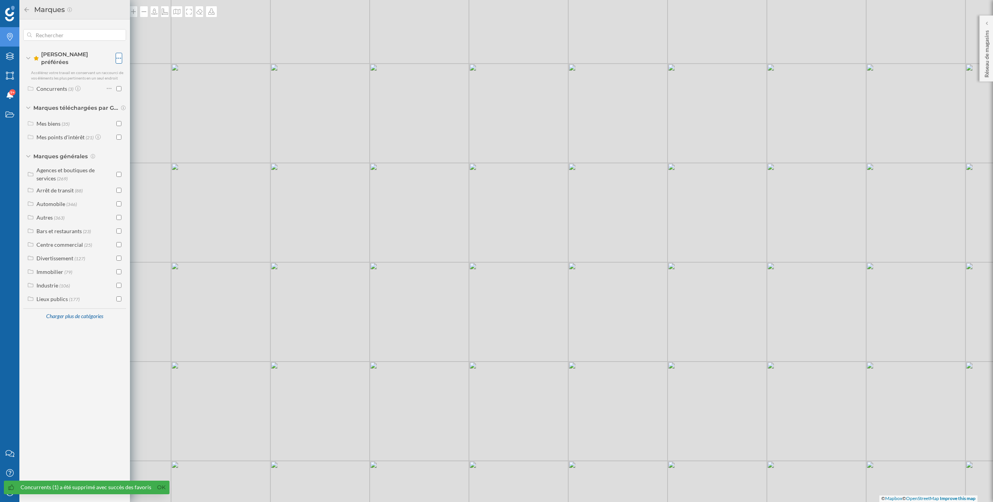
click at [118, 57] on icon at bounding box center [118, 58] width 5 height 8
click at [55, 120] on div "Mes biens" at bounding box center [48, 123] width 24 height 7
click at [55, 135] on div "Mes points d'intérêt" at bounding box center [60, 137] width 48 height 7
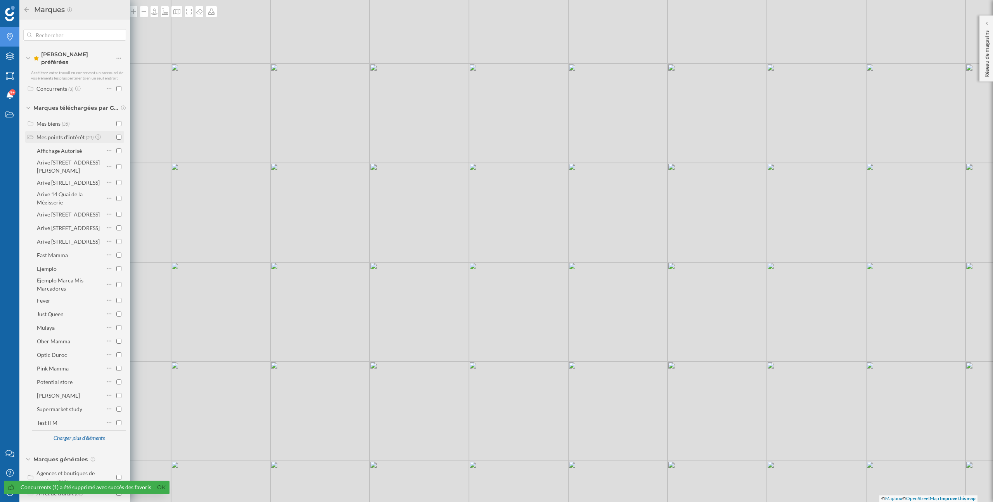
click at [56, 134] on div "Mes points d'intérêt" at bounding box center [60, 137] width 48 height 7
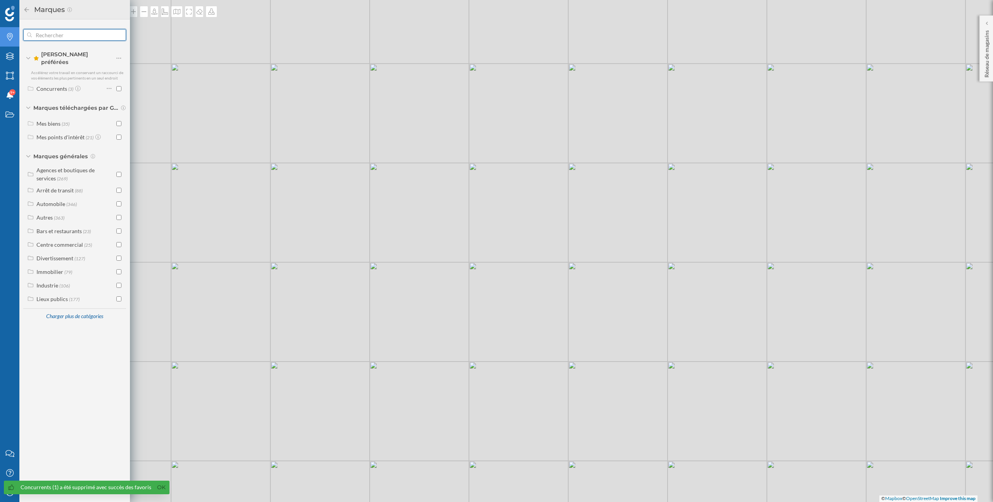
click at [71, 34] on input "text" at bounding box center [75, 35] width 86 height 16
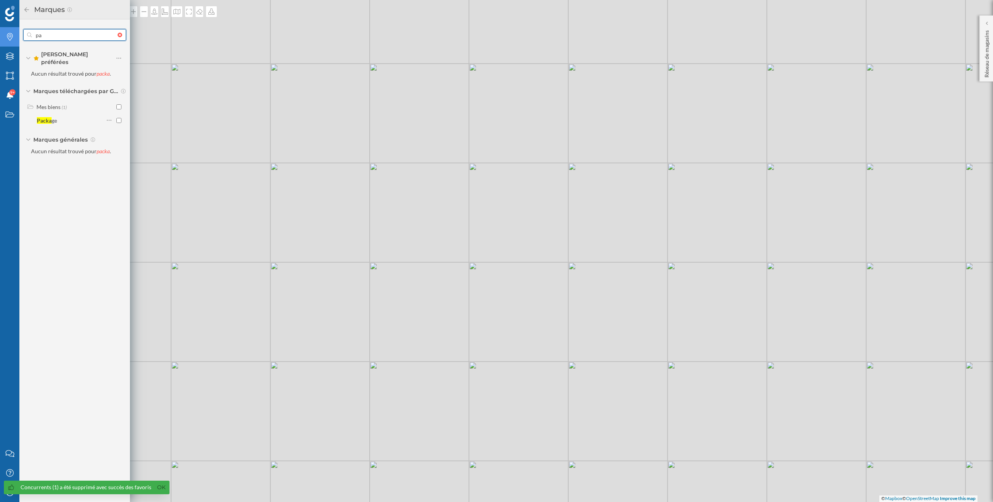
type input "p"
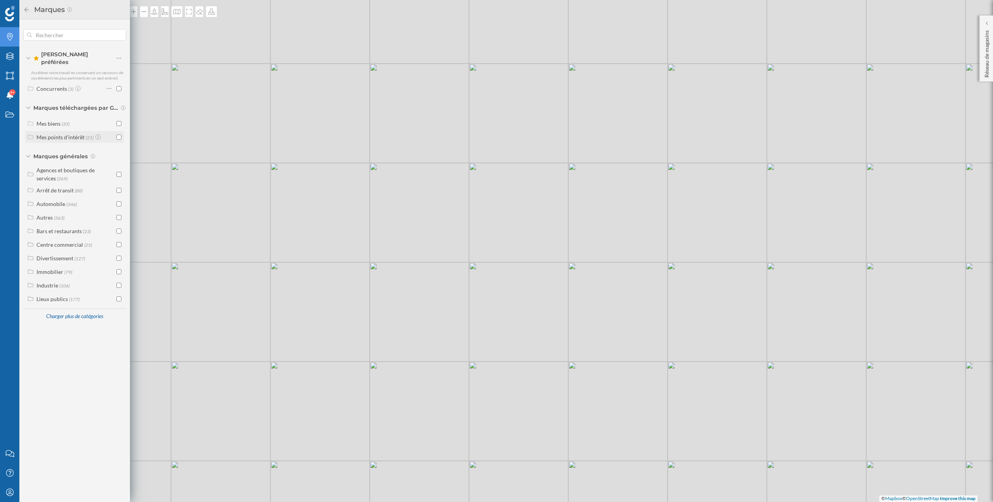
click at [76, 135] on div "Mes points d'intérêt" at bounding box center [60, 137] width 48 height 7
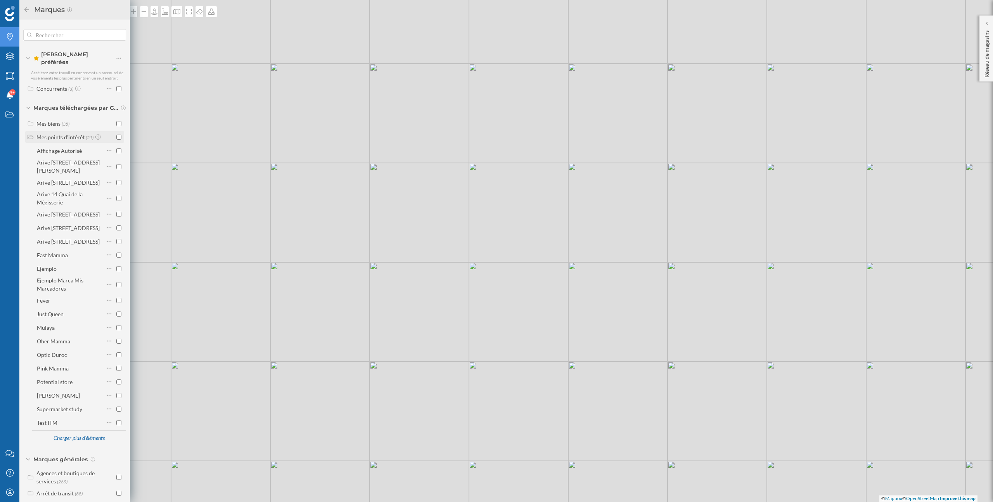
click at [64, 134] on div "Mes points d'intérêt" at bounding box center [60, 137] width 48 height 7
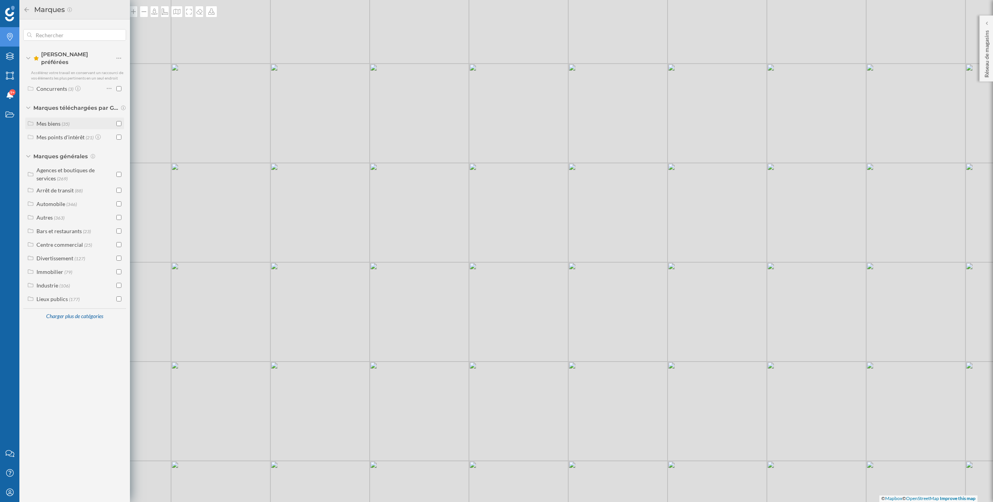
click at [53, 120] on div "Mes biens" at bounding box center [48, 123] width 24 height 7
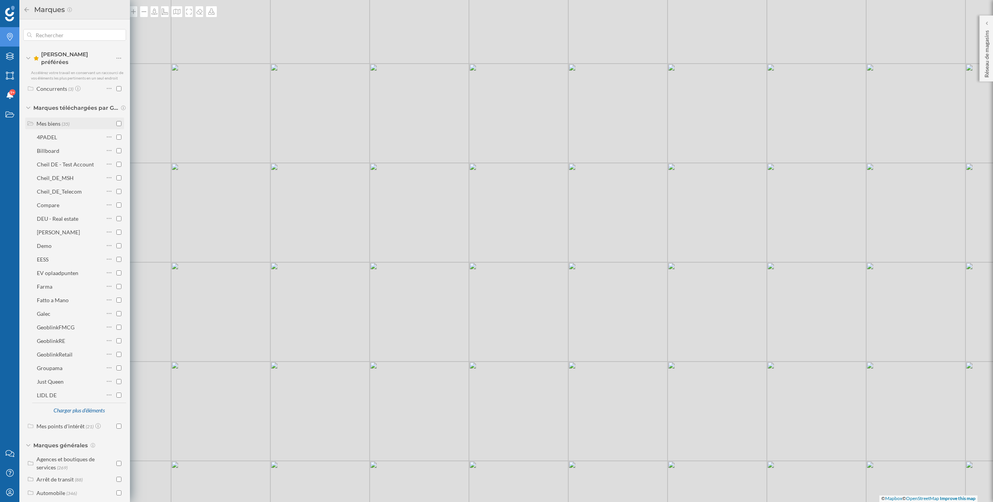
click at [53, 120] on div "Mes biens" at bounding box center [48, 123] width 24 height 7
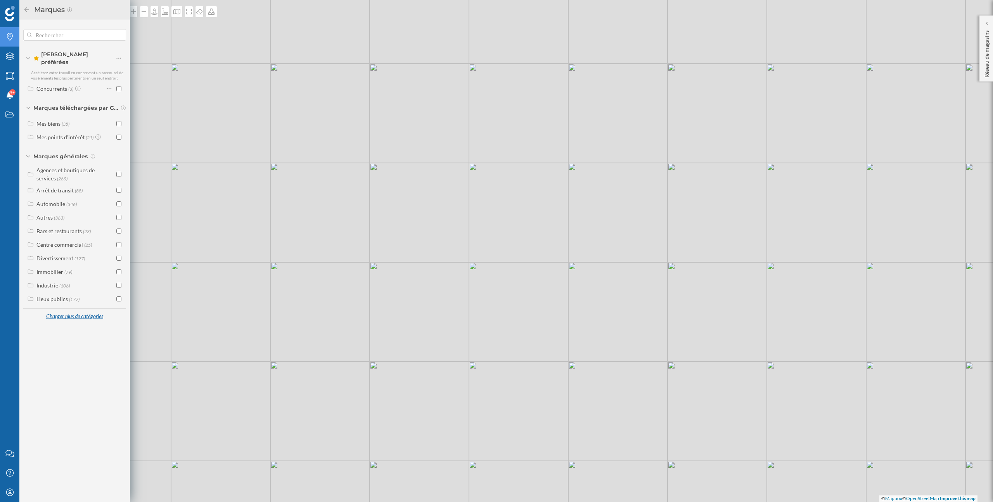
click at [78, 312] on div "Charger plus de catégories" at bounding box center [74, 317] width 67 height 12
click at [83, 39] on input "text" at bounding box center [75, 35] width 86 height 16
click at [42, 404] on div "Épicerie" at bounding box center [46, 407] width 20 height 7
click at [61, 418] on div "Autres épiceries" at bounding box center [64, 421] width 39 height 7
click at [62, 431] on div "Magasin d'épicerie" at bounding box center [76, 434] width 45 height 7
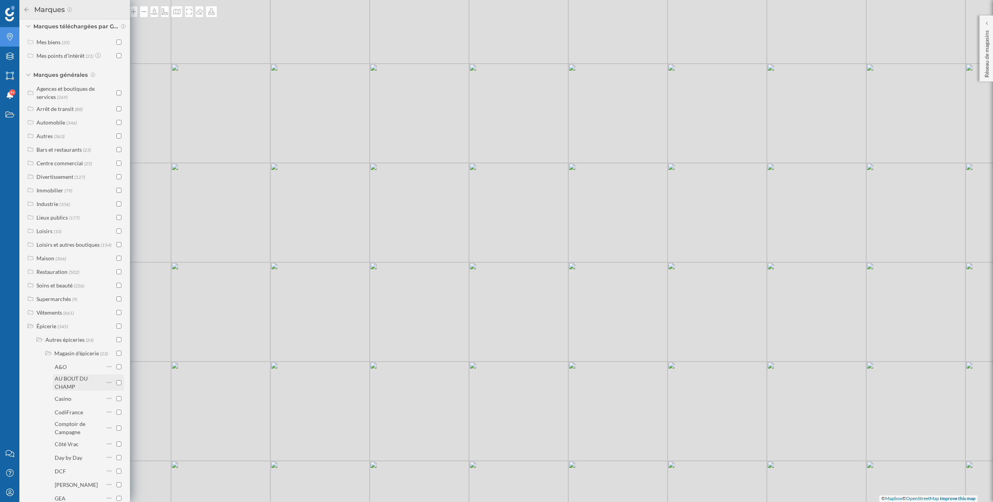
scroll to position [70, 0]
click at [117, 362] on input "checkbox" at bounding box center [118, 364] width 5 height 5
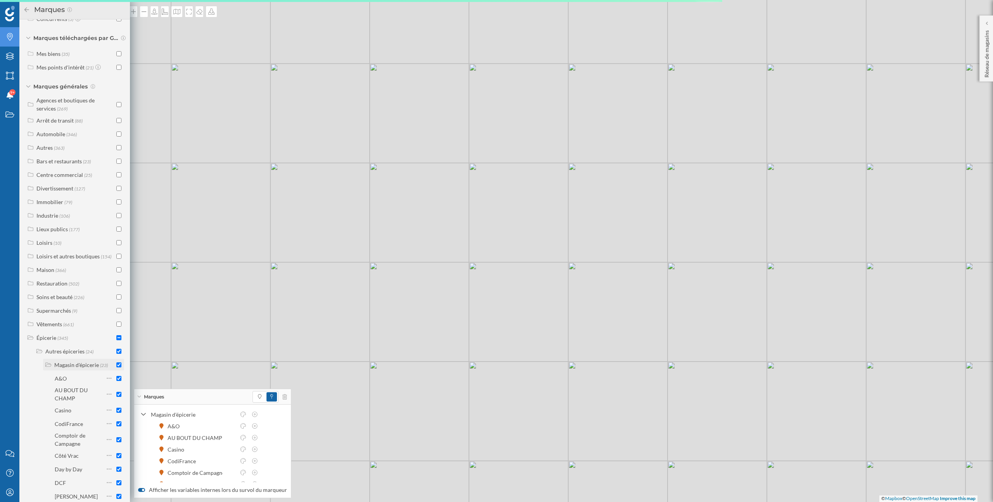
click at [83, 362] on div "Magasin d'épicerie" at bounding box center [76, 365] width 45 height 7
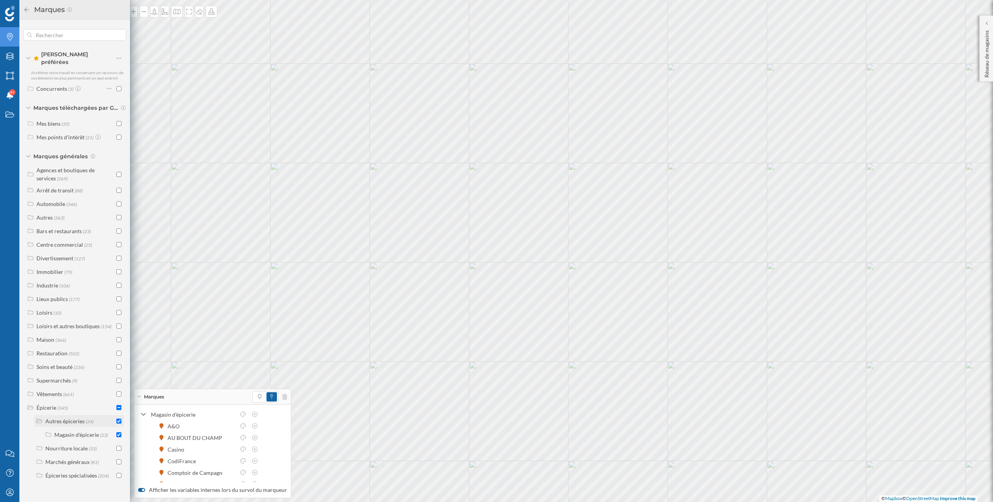
click at [66, 418] on div "Autres épiceries" at bounding box center [64, 421] width 39 height 7
click at [68, 431] on div "Nourriture locale" at bounding box center [66, 434] width 42 height 7
click at [68, 445] on div "Marchés généraux" at bounding box center [67, 448] width 44 height 7
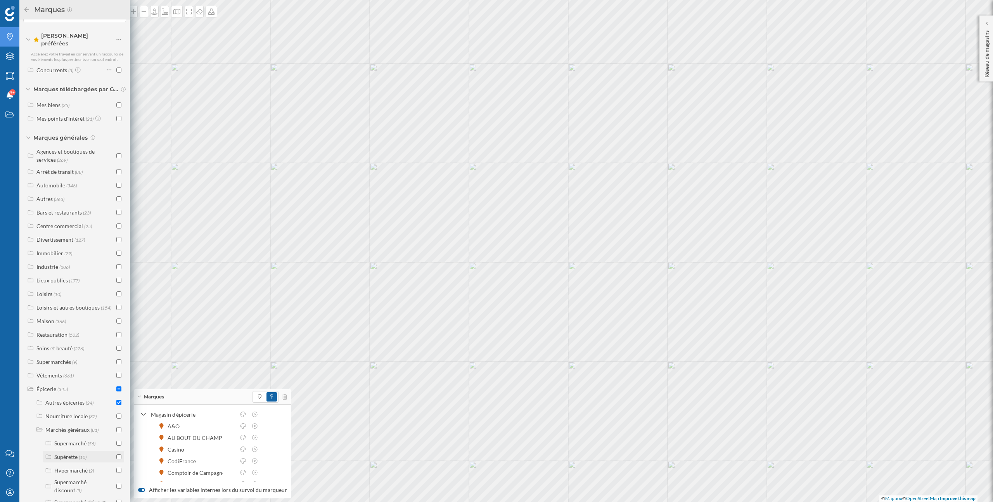
click at [117, 454] on input "checkbox" at bounding box center [118, 456] width 5 height 5
click at [82, 427] on div "Marchés généraux" at bounding box center [67, 429] width 44 height 7
click at [85, 459] on div "Épiceries spécialisées" at bounding box center [71, 462] width 52 height 7
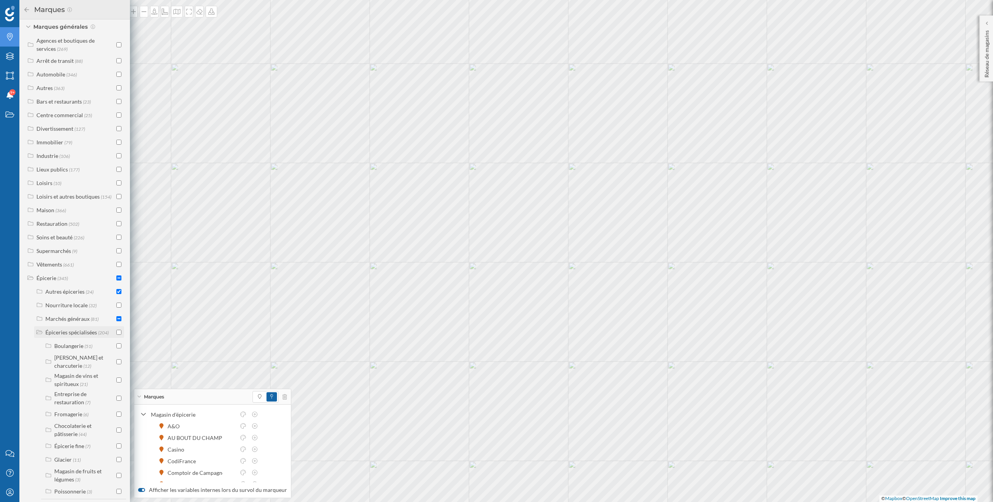
scroll to position [147, 0]
click at [79, 485] on div "Charger plus d'éléments" at bounding box center [83, 490] width 61 height 12
click at [72, 488] on div "Autres épiceries spécialisées" at bounding box center [73, 488] width 39 height 15
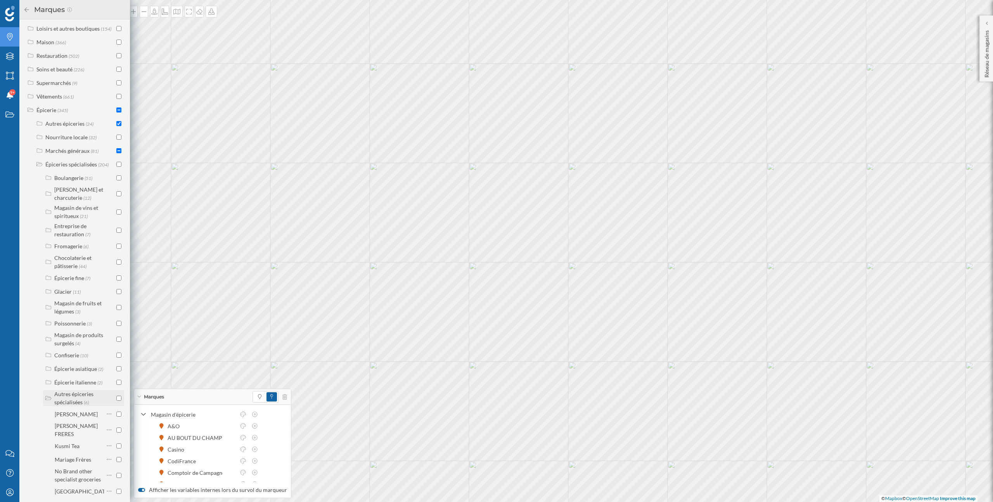
scroll to position [293, 0]
click at [69, 404] on div "Autres épiceries spécialisées" at bounding box center [73, 403] width 39 height 15
click at [93, 394] on div "Magasin de fruits et légumes" at bounding box center [77, 401] width 47 height 15
click at [89, 394] on div "Magasin de fruits et légumes" at bounding box center [77, 401] width 47 height 15
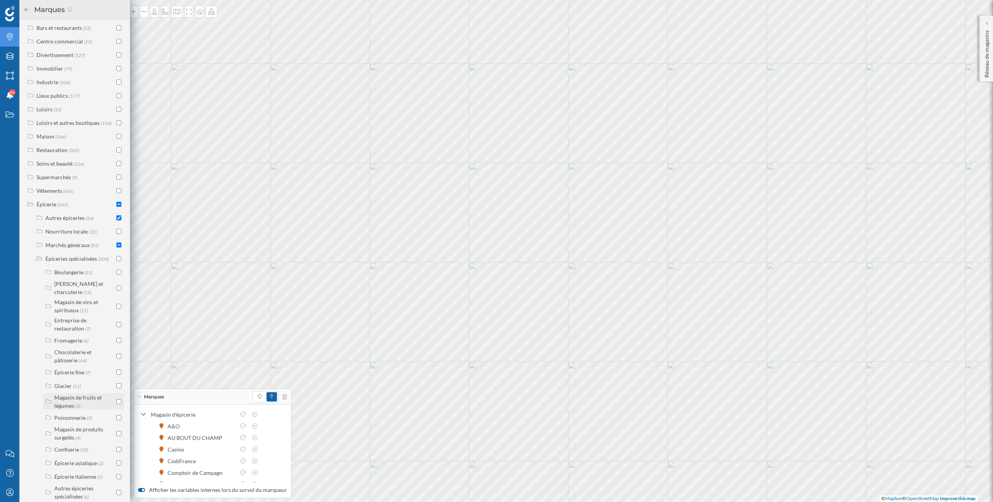
click at [89, 394] on div "Magasin de fruits et légumes" at bounding box center [77, 401] width 47 height 15
click at [74, 365] on div "Épiceries spécialisées" at bounding box center [71, 367] width 52 height 7
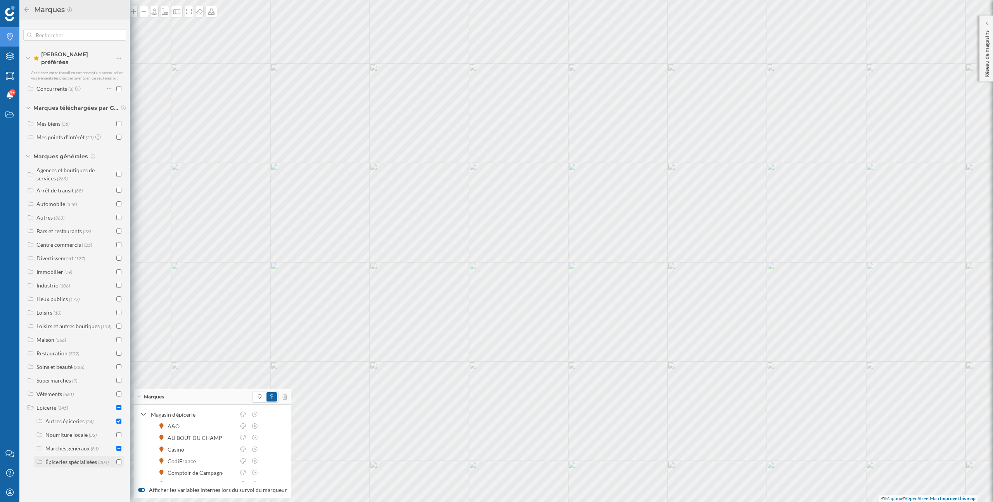
scroll to position [0, 0]
click at [45, 404] on div "Épicerie" at bounding box center [46, 407] width 20 height 7
click at [65, 364] on div "Soins et beauté" at bounding box center [54, 367] width 36 height 7
click at [63, 377] on label "Magasin de santé et beauté (107)" at bounding box center [79, 382] width 69 height 16
click at [63, 375] on div "Magasin de santé et beauté" at bounding box center [68, 382] width 47 height 15
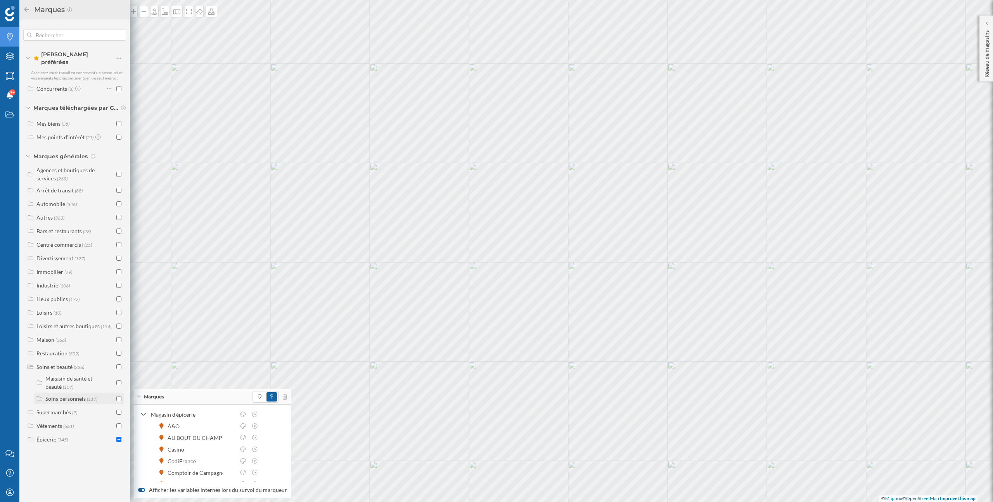
click at [64, 395] on div "Soins personnels" at bounding box center [65, 398] width 40 height 7
click at [58, 364] on div "Soins et beauté" at bounding box center [54, 367] width 36 height 7
click at [55, 325] on label "Loisirs et autres boutiques (154)" at bounding box center [73, 326] width 75 height 8
click at [77, 386] on div "Bureaux de tabac" at bounding box center [66, 389] width 42 height 7
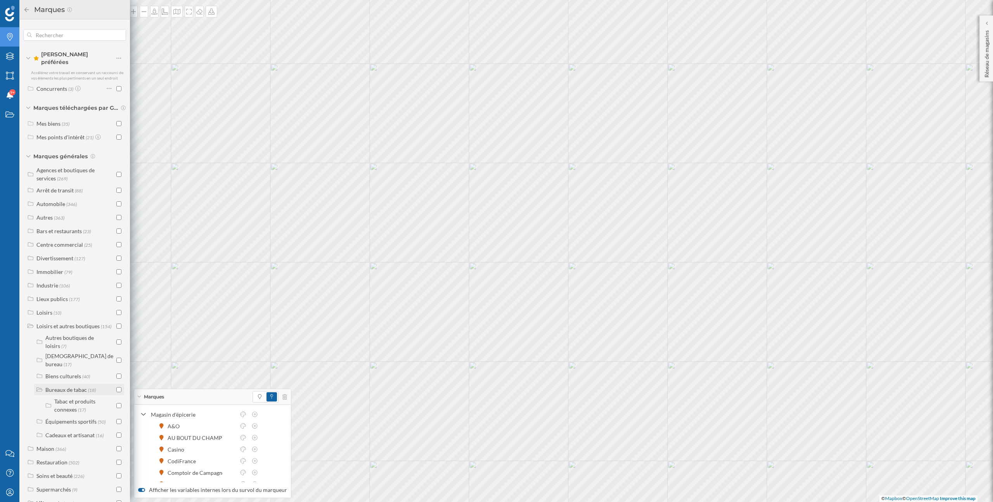
click at [117, 387] on input "checkbox" at bounding box center [118, 389] width 5 height 5
click at [74, 386] on div "Bureaux de tabac" at bounding box center [66, 389] width 42 height 7
click at [74, 411] on div "Cadeaux et artisanat (16)" at bounding box center [79, 417] width 90 height 12
click at [69, 440] on label "Artisanat (6)" at bounding box center [68, 444] width 29 height 8
click at [69, 441] on div "Artisanat" at bounding box center [65, 444] width 23 height 7
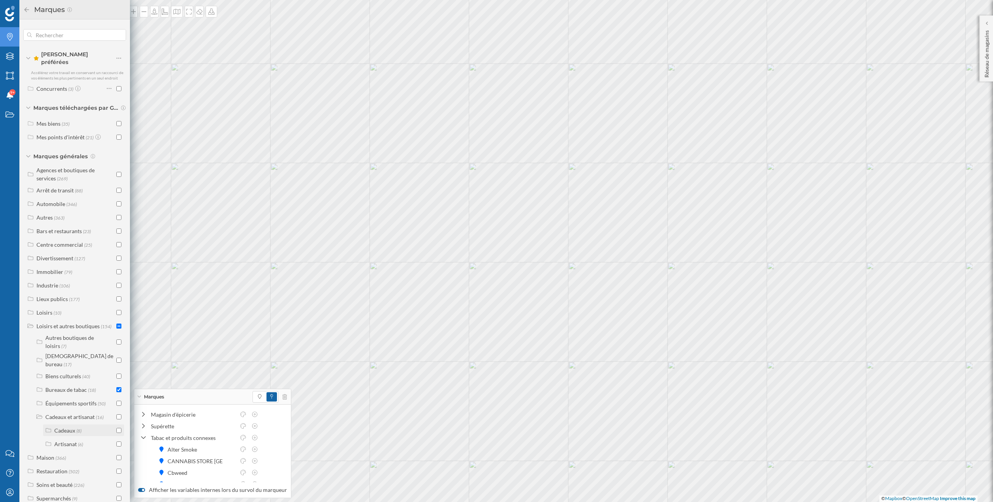
click at [69, 427] on div "Cadeaux" at bounding box center [64, 430] width 21 height 7
click at [70, 427] on div "Cadeaux" at bounding box center [64, 430] width 21 height 7
click at [70, 414] on div "Cadeaux et artisanat" at bounding box center [69, 417] width 49 height 7
click at [71, 373] on div "Biens culturels" at bounding box center [63, 376] width 36 height 7
click at [84, 399] on div "Kiosque (4)" at bounding box center [84, 403] width 60 height 8
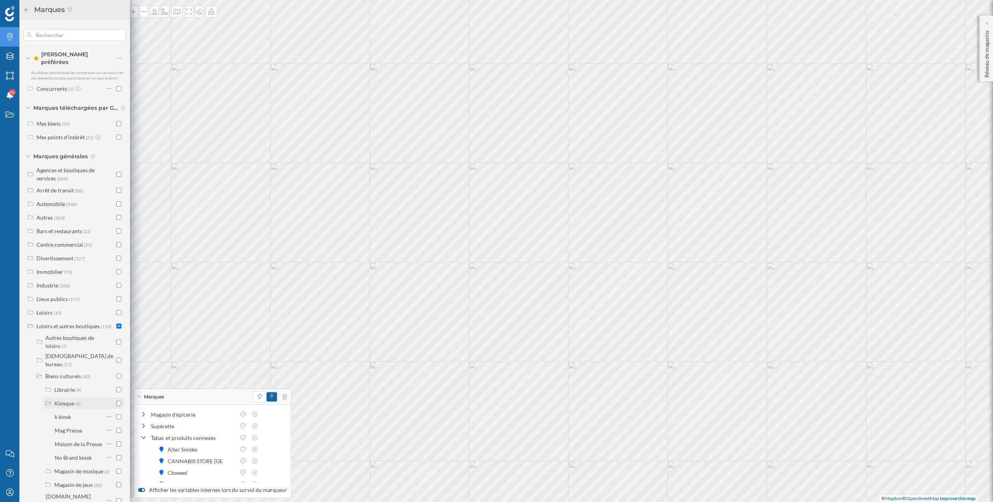
click at [87, 399] on div "Kiosque (4)" at bounding box center [84, 403] width 60 height 8
click at [75, 427] on div "Magasin de jeux" at bounding box center [73, 430] width 38 height 7
click at [74, 373] on div "Biens culturels" at bounding box center [63, 376] width 36 height 7
click at [74, 353] on div "[DEMOGRAPHIC_DATA] de bureau" at bounding box center [79, 360] width 68 height 15
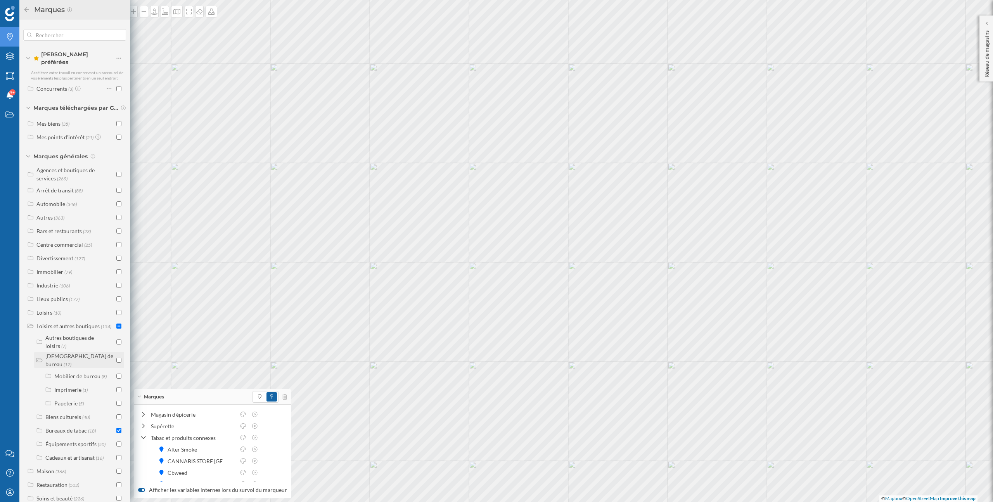
click at [74, 353] on div "[DEMOGRAPHIC_DATA] de bureau" at bounding box center [79, 360] width 68 height 15
click at [69, 324] on div "Loisirs et autres boutiques" at bounding box center [67, 326] width 63 height 7
click at [101, 323] on span "(154)" at bounding box center [106, 326] width 10 height 7
click at [95, 386] on label "Bureaux de tabac (18)" at bounding box center [70, 390] width 50 height 8
click at [95, 397] on label "Tabac et produits connexes (17)" at bounding box center [84, 405] width 60 height 16
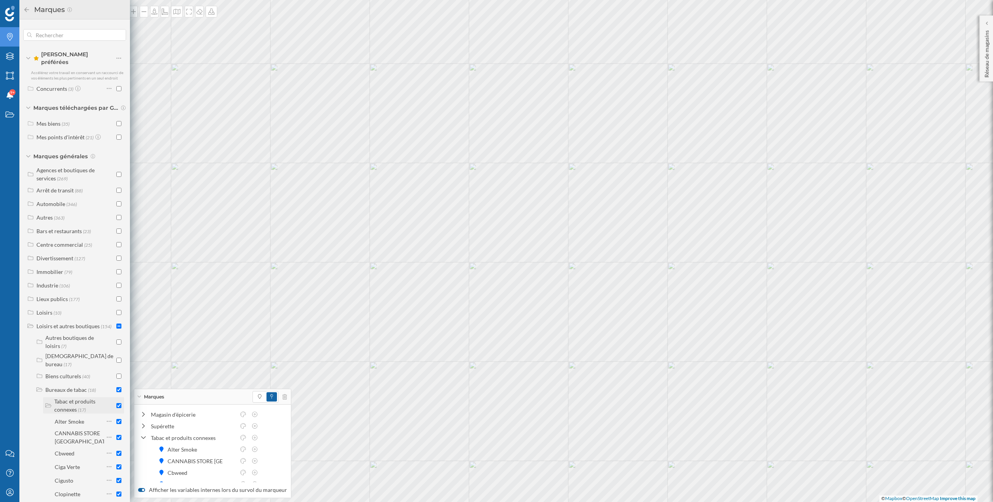
click at [80, 406] on span "(17)" at bounding box center [82, 409] width 8 height 7
click at [76, 386] on div "Bureaux de tabac" at bounding box center [66, 389] width 42 height 7
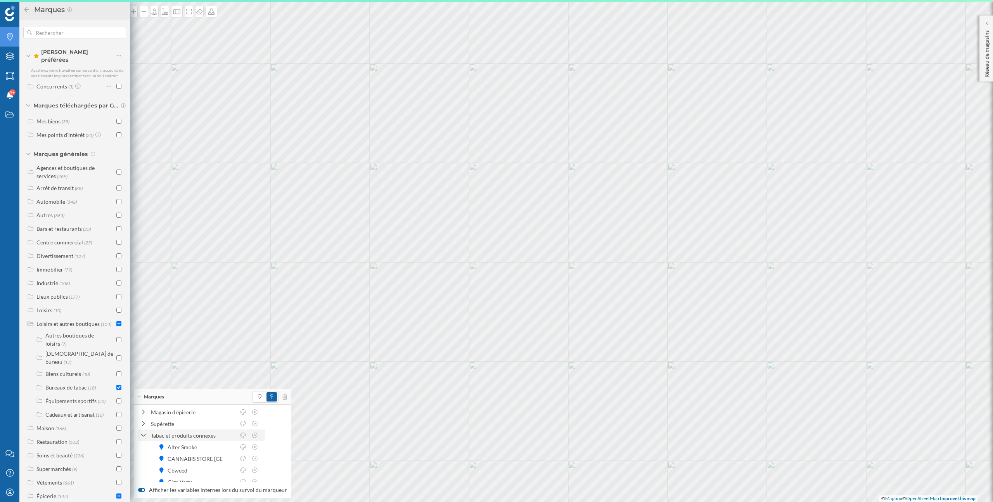
click at [145, 434] on icon at bounding box center [143, 435] width 5 height 7
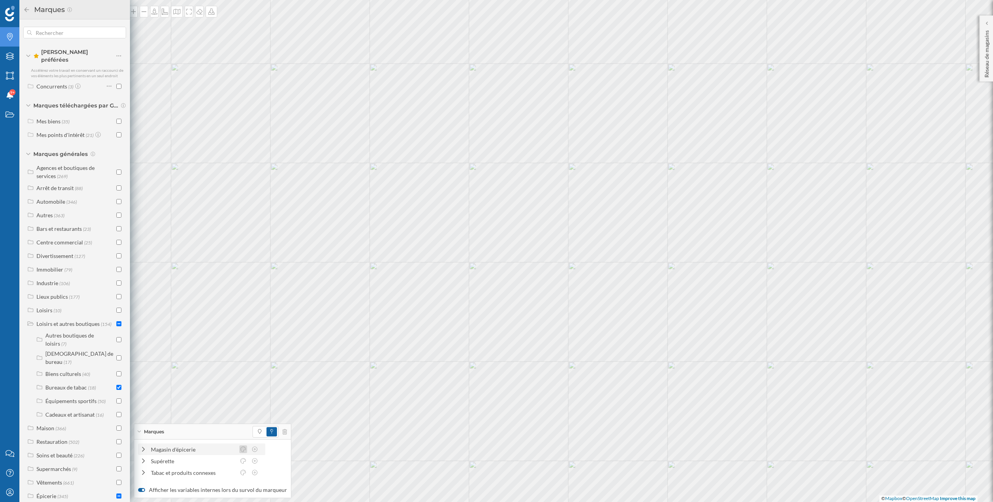
click at [244, 449] on icon at bounding box center [243, 449] width 7 height 5
click at [239, 387] on div at bounding box center [239, 388] width 6 height 6
click at [244, 460] on icon at bounding box center [243, 460] width 7 height 5
click at [239, 399] on div at bounding box center [239, 399] width 6 height 6
click at [245, 474] on icon at bounding box center [243, 472] width 7 height 5
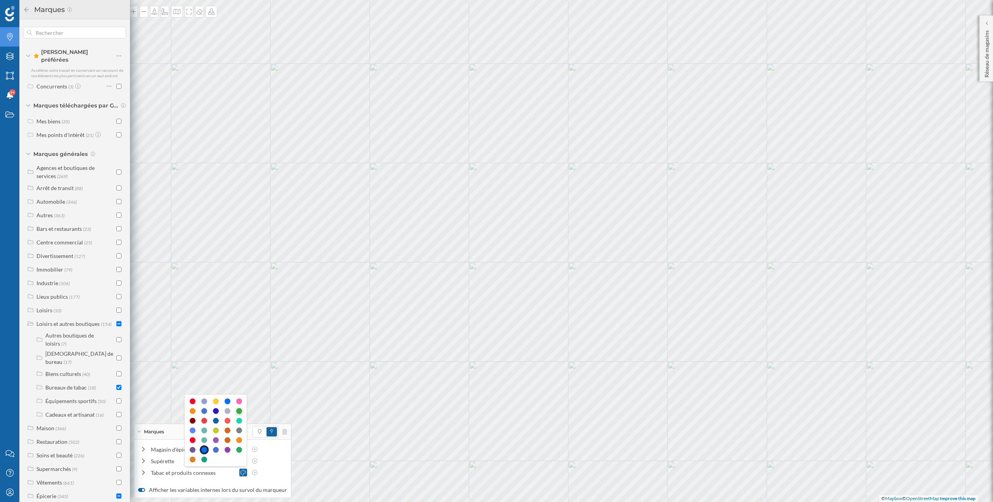
click at [240, 412] on div at bounding box center [239, 411] width 6 height 6
click at [140, 431] on icon at bounding box center [139, 432] width 4 height 2
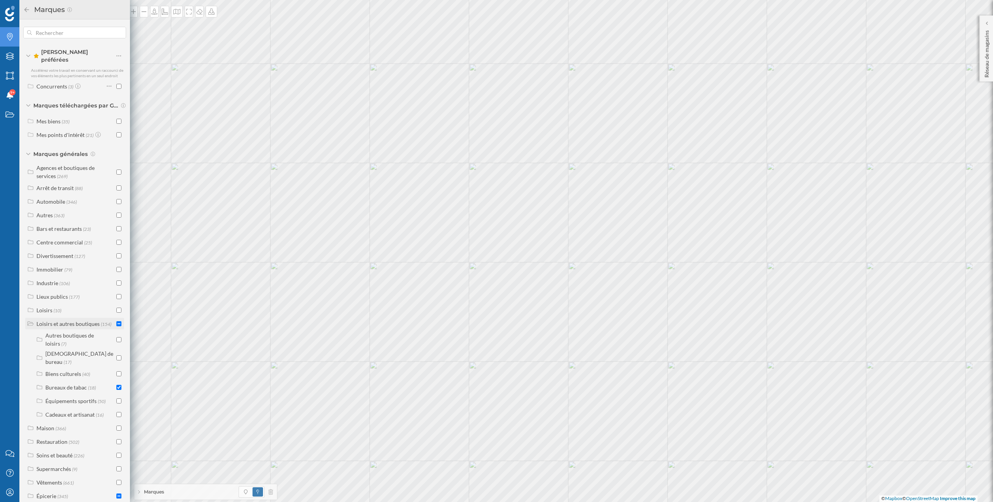
click at [34, 320] on div "Loisirs et autres boutiques (154)" at bounding box center [70, 324] width 87 height 8
click at [55, 121] on div "Mes biens" at bounding box center [48, 123] width 24 height 7
click at [93, 406] on div "Charger plus d'éléments" at bounding box center [78, 411] width 61 height 12
click at [59, 189] on div "Package" at bounding box center [64, 192] width 54 height 8
click at [38, 119] on label "Mes biens (35)" at bounding box center [52, 123] width 33 height 8
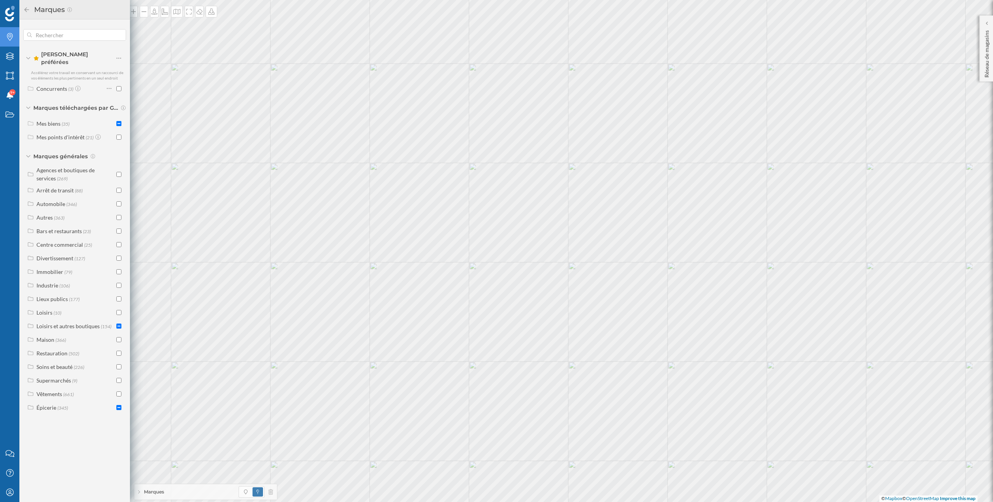
click at [195, 486] on div "Marques" at bounding box center [205, 492] width 143 height 16
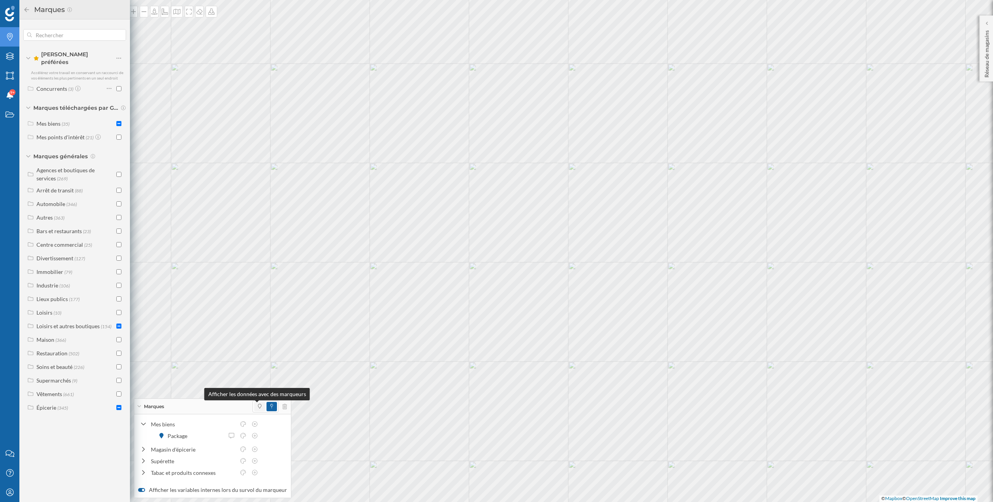
click at [258, 407] on icon at bounding box center [259, 406] width 3 height 5
click at [270, 408] on icon at bounding box center [271, 406] width 3 height 5
click at [244, 437] on icon at bounding box center [243, 435] width 7 height 5
click at [255, 435] on icon at bounding box center [254, 435] width 5 height 5
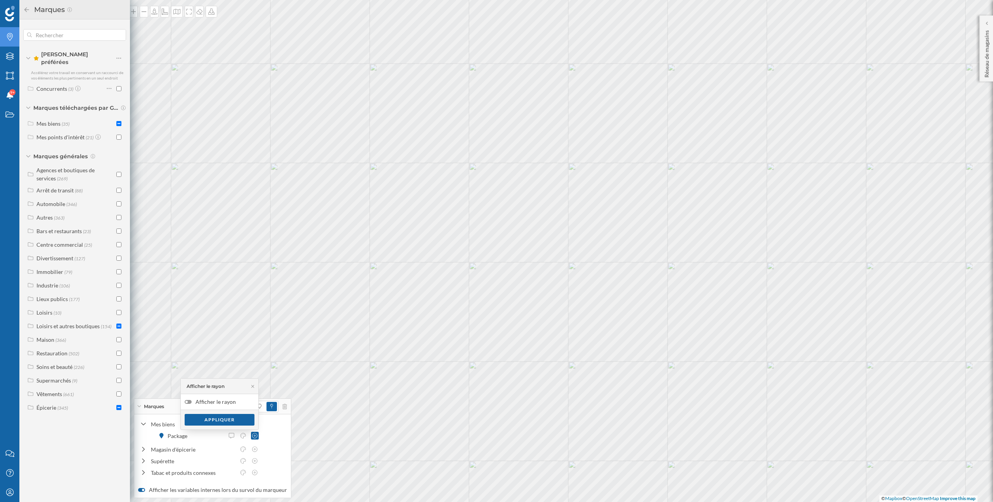
click at [226, 404] on label "Afficher le rayon" at bounding box center [220, 402] width 78 height 16
click at [0, 0] on input "Afficher le rayon" at bounding box center [0, 0] width 0 height 0
click at [238, 413] on div "Appliquer" at bounding box center [220, 420] width 78 height 20
click at [238, 421] on div "Appliquer" at bounding box center [220, 420] width 70 height 12
click at [254, 436] on icon at bounding box center [254, 435] width 5 height 5
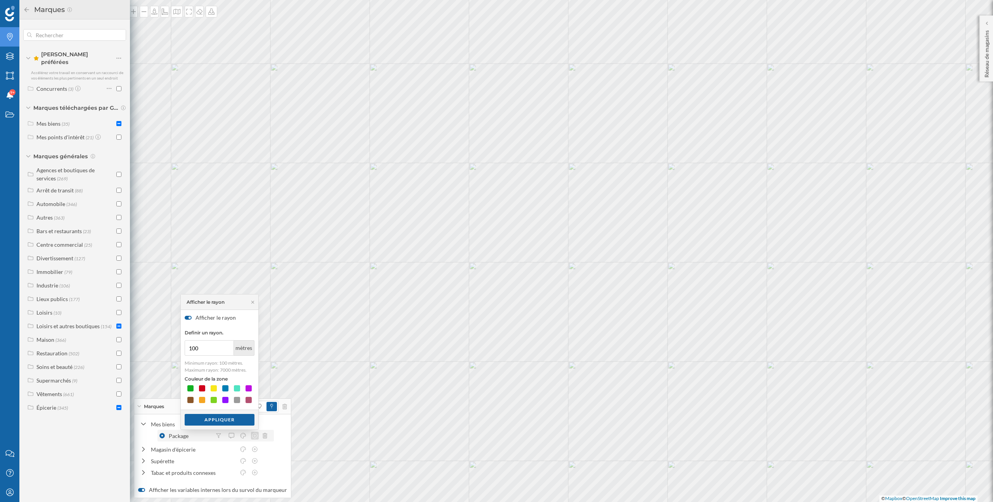
click at [254, 436] on icon at bounding box center [254, 435] width 5 height 5
click at [257, 439] on div at bounding box center [255, 436] width 8 height 8
click at [256, 435] on icon at bounding box center [254, 435] width 7 height 5
click at [204, 317] on label "Afficher le rayon" at bounding box center [220, 318] width 78 height 16
click at [0, 0] on input "Afficher le rayon" at bounding box center [0, 0] width 0 height 0
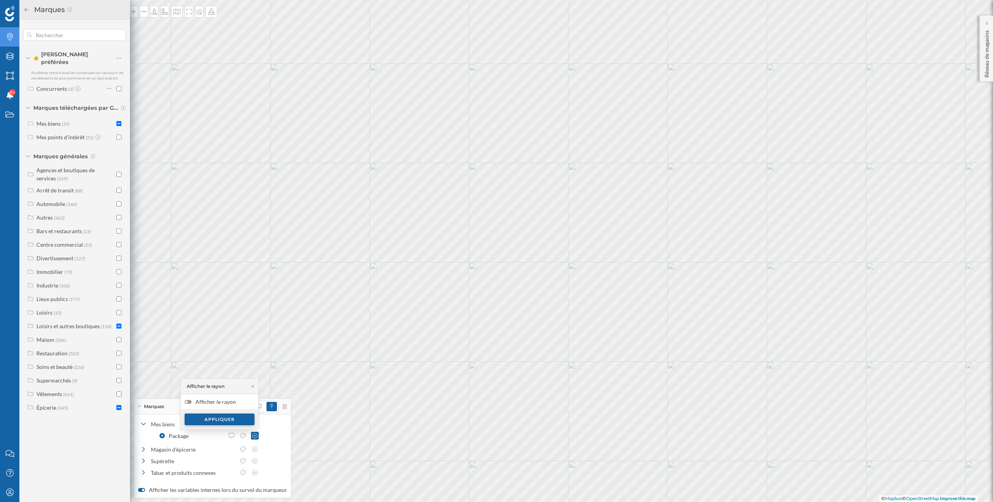
click at [231, 419] on div "Appliquer" at bounding box center [220, 420] width 70 height 12
drag, startPoint x: 252, startPoint y: 435, endPoint x: 242, endPoint y: 435, distance: 10.1
click at [242, 435] on div at bounding box center [243, 436] width 56 height 8
click at [242, 435] on icon at bounding box center [243, 435] width 7 height 5
click at [216, 364] on div at bounding box center [216, 365] width 6 height 6
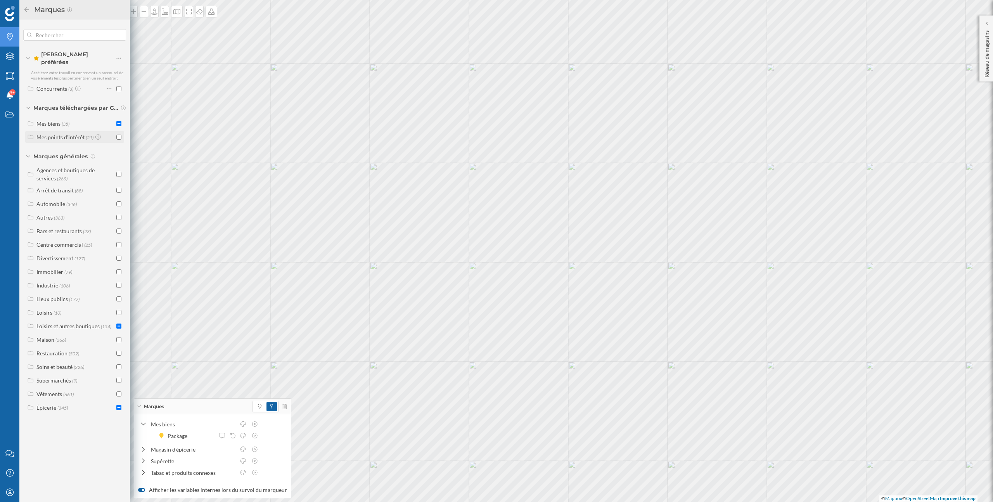
click at [70, 134] on div "Mes points d'intérêt" at bounding box center [60, 137] width 48 height 7
click at [69, 134] on div "Mes points d'intérêt" at bounding box center [60, 137] width 48 height 7
click at [87, 323] on div "Loisirs et autres boutiques" at bounding box center [67, 326] width 63 height 7
click at [81, 323] on div "Loisirs et autres boutiques" at bounding box center [67, 326] width 63 height 7
click at [145, 421] on icon at bounding box center [143, 424] width 5 height 7
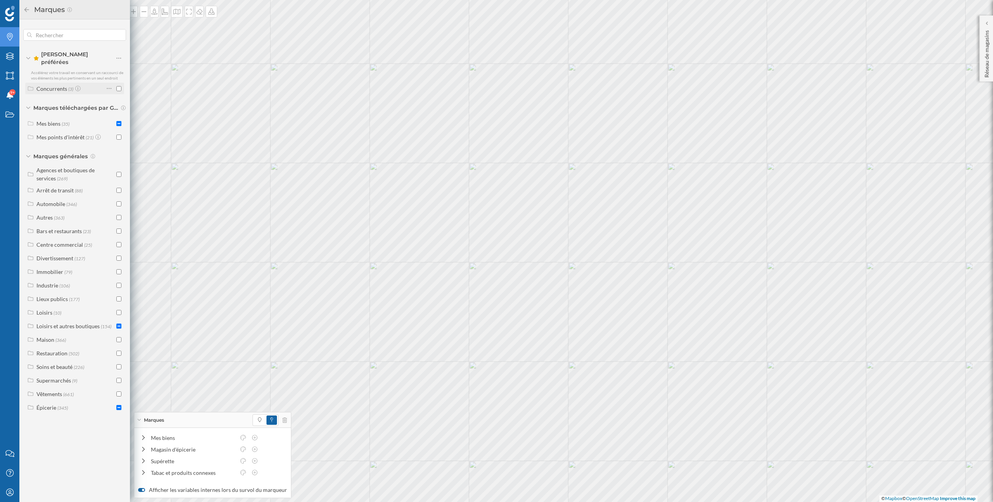
click at [51, 85] on div "Concurrents" at bounding box center [51, 88] width 31 height 7
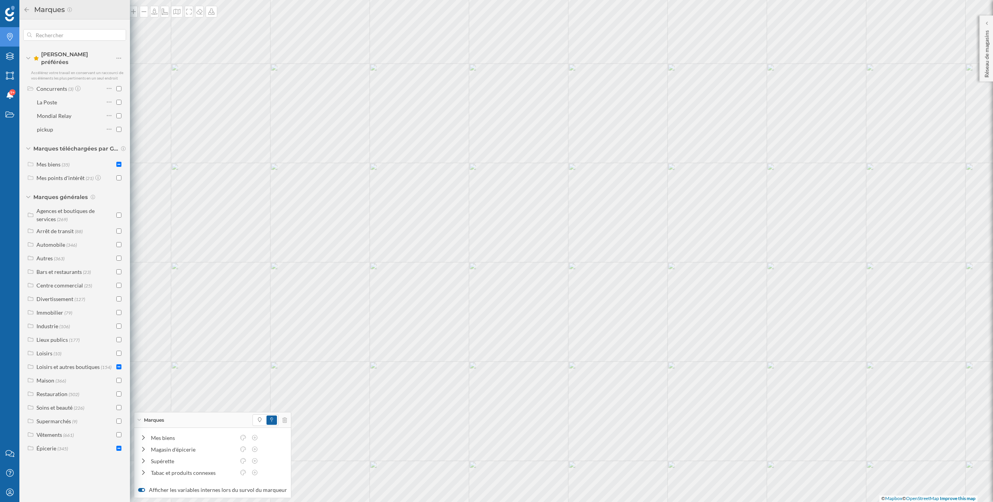
click at [28, 11] on icon at bounding box center [26, 9] width 7 height 5
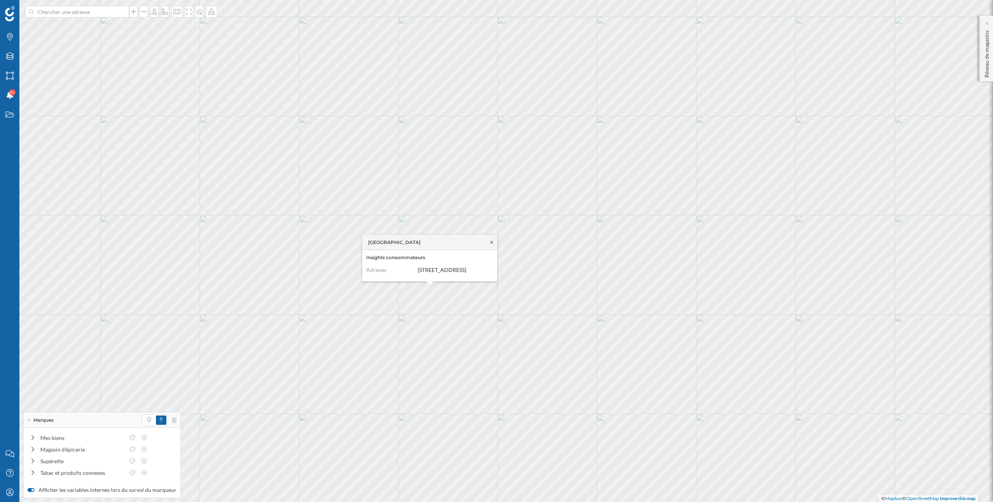
click at [493, 240] on icon at bounding box center [492, 242] width 6 height 5
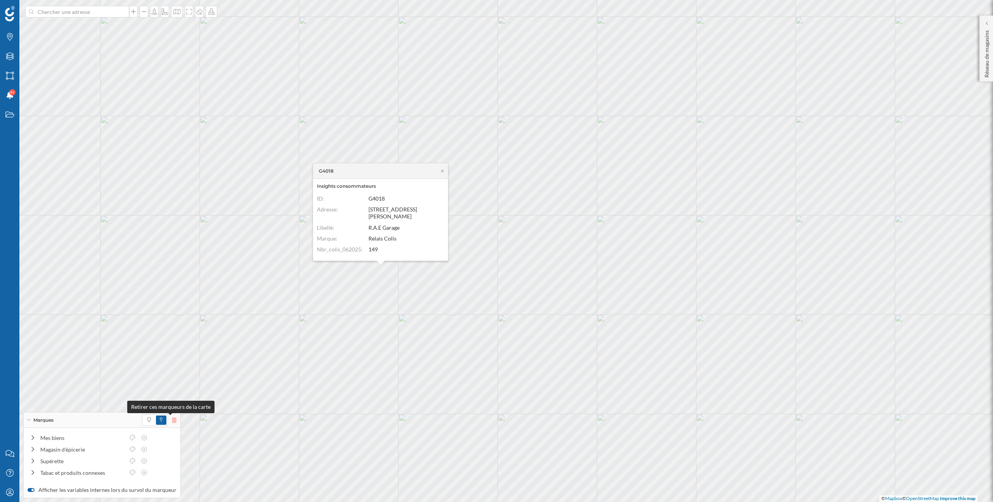
click at [172, 421] on icon at bounding box center [174, 419] width 5 height 5
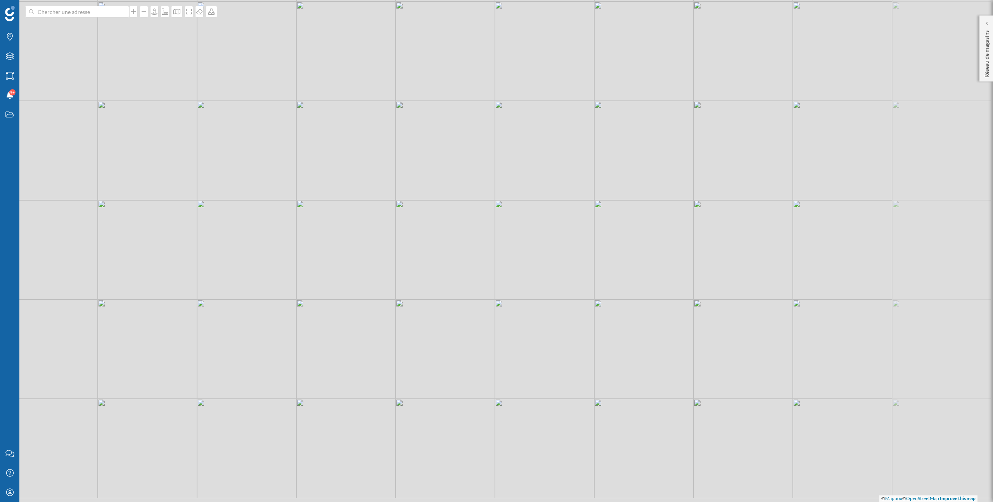
drag, startPoint x: 411, startPoint y: 388, endPoint x: 295, endPoint y: 366, distance: 118.2
click at [295, 366] on div "© Mapbox © OpenStreetMap Improve this map" at bounding box center [496, 251] width 993 height 502
click at [987, 26] on icon at bounding box center [986, 23] width 2 height 5
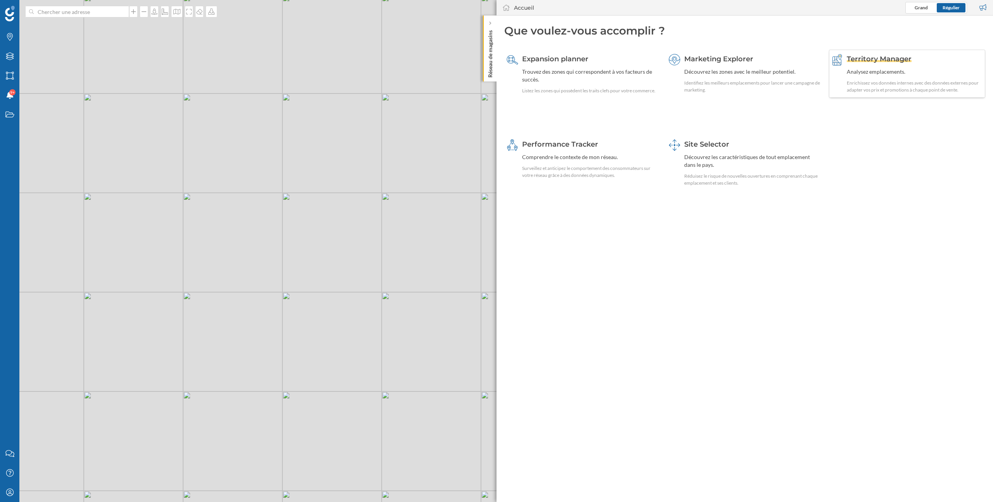
click at [872, 66] on div "Territory Manager Analysez emplacements. Enrichissez vos données internes avec …" at bounding box center [915, 74] width 136 height 40
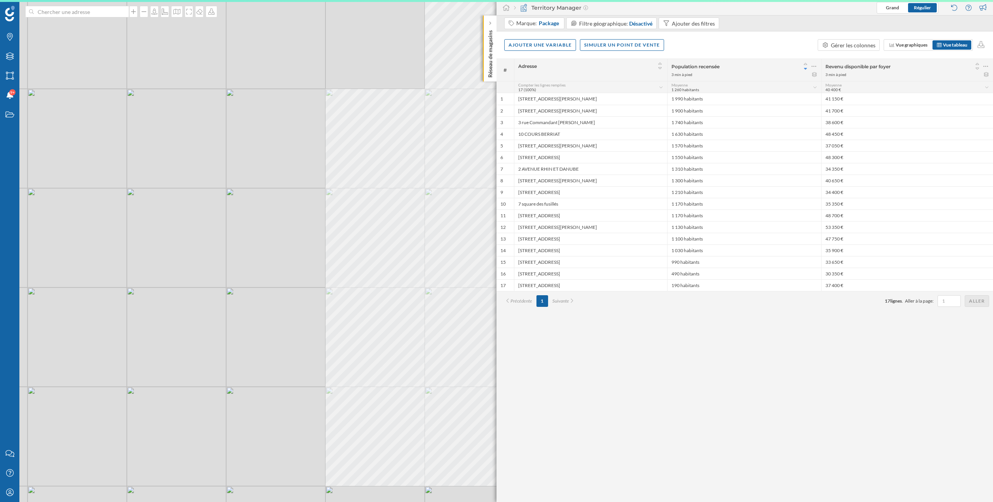
click at [296, 369] on div "© Mapbox © OpenStreetMap Improve this map" at bounding box center [496, 251] width 993 height 502
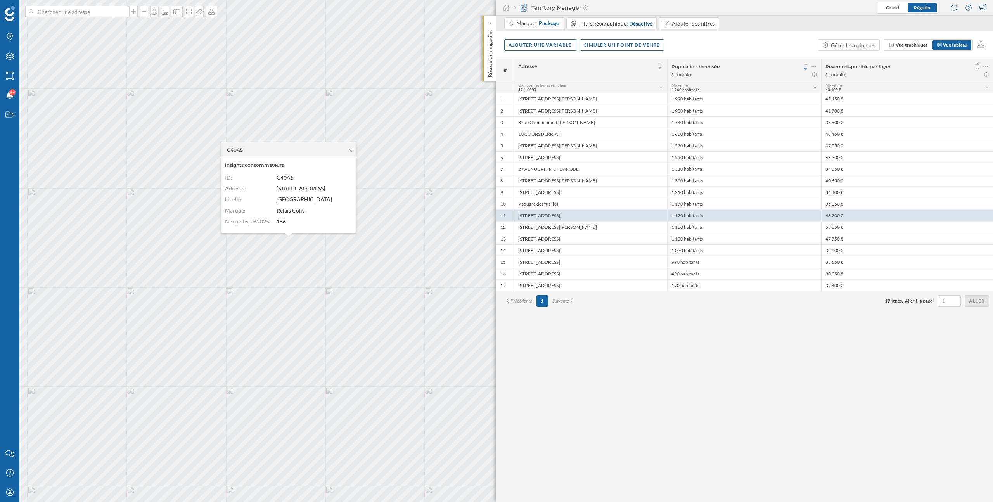
click at [689, 389] on div "# Adresse Population recensée 3 min à pied Revenu disponible par foyer 3 min à …" at bounding box center [745, 280] width 497 height 443
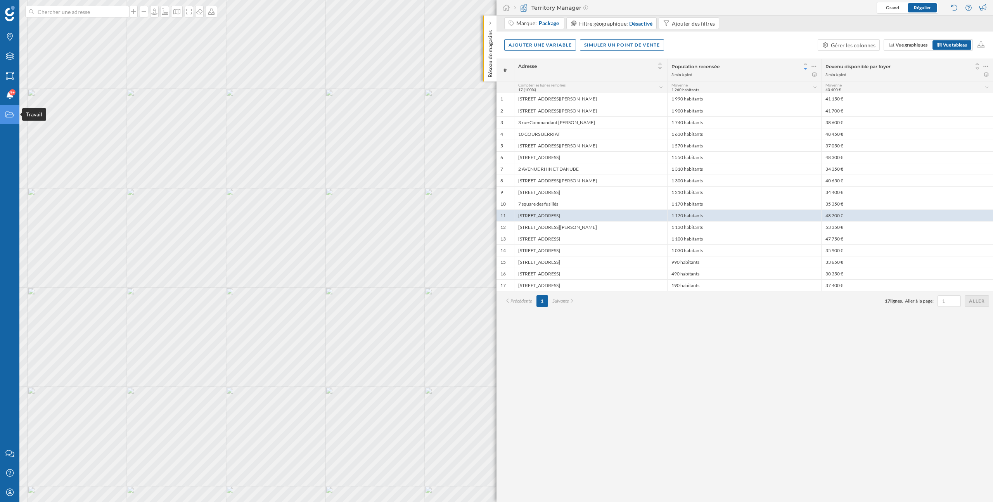
click at [9, 117] on icon at bounding box center [9, 115] width 9 height 6
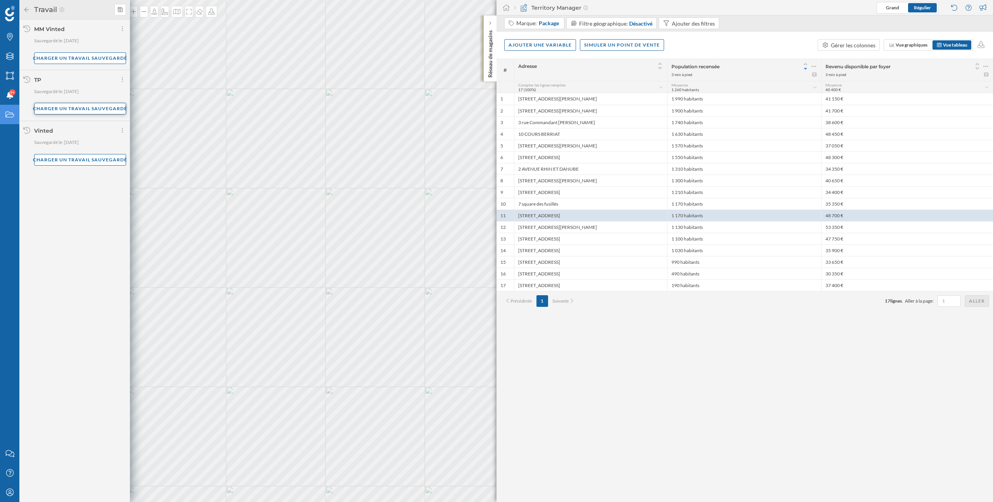
click at [69, 109] on div "Charger un travail sauvegardé" at bounding box center [80, 109] width 92 height 12
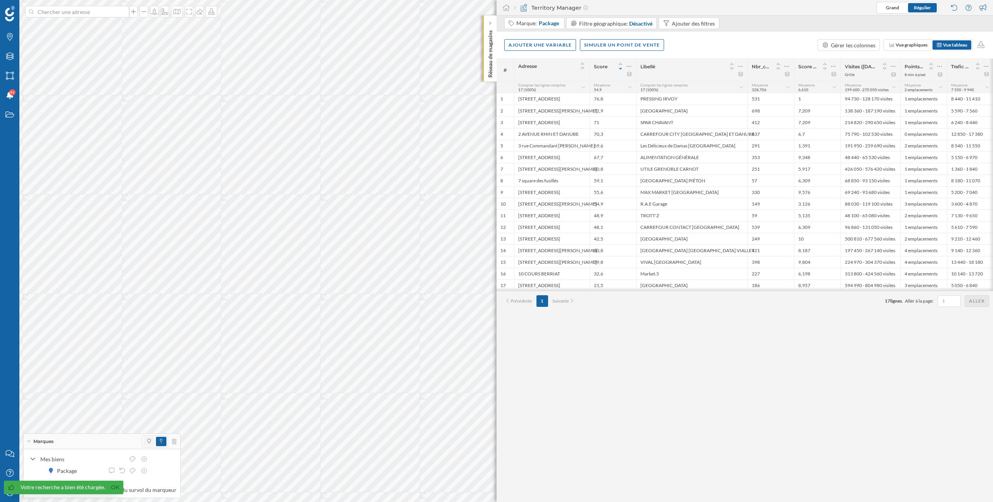
click at [144, 437] on span at bounding box center [149, 441] width 11 height 9
click at [135, 472] on icon at bounding box center [132, 470] width 7 height 5
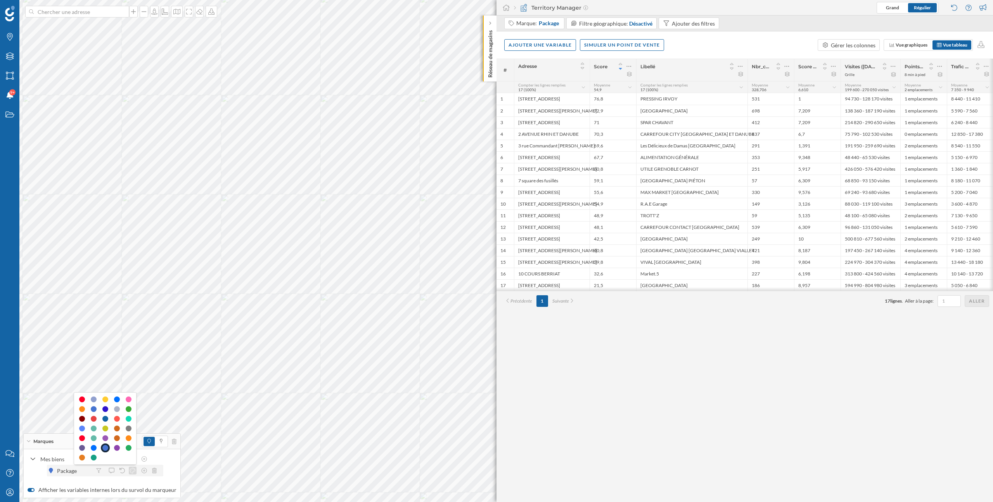
click at [134, 471] on icon at bounding box center [132, 470] width 7 height 5
click at [851, 43] on div "Gérer les colonnes" at bounding box center [853, 45] width 45 height 8
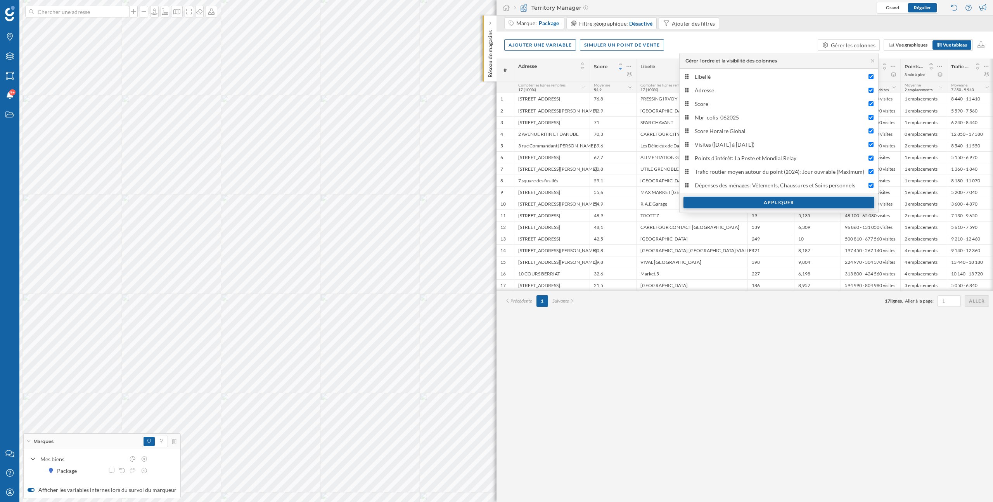
click at [784, 205] on div "Appliquer" at bounding box center [779, 203] width 191 height 12
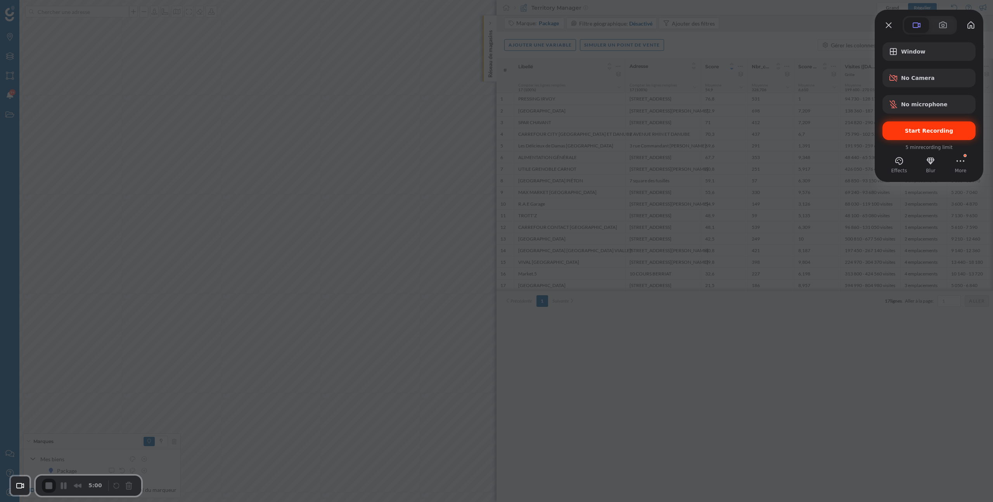
click at [945, 133] on span "Start Recording" at bounding box center [929, 131] width 48 height 6
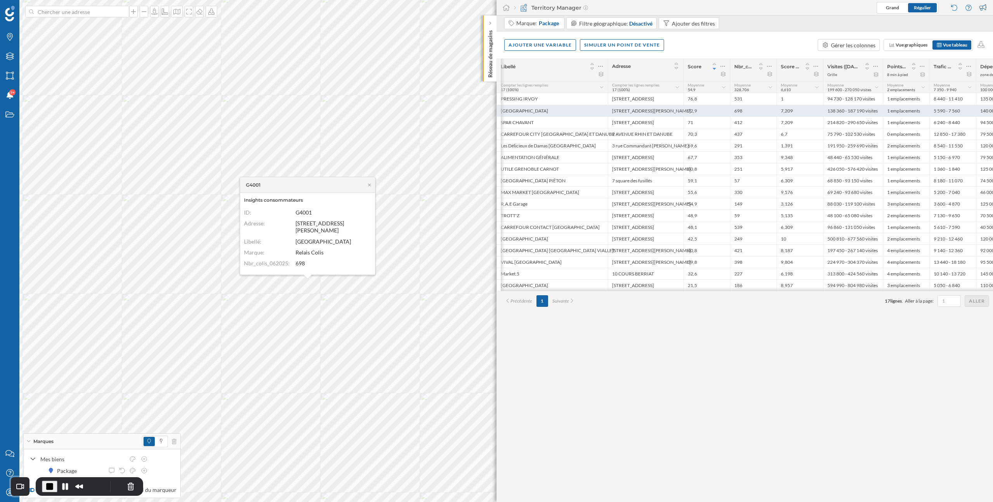
scroll to position [0, 47]
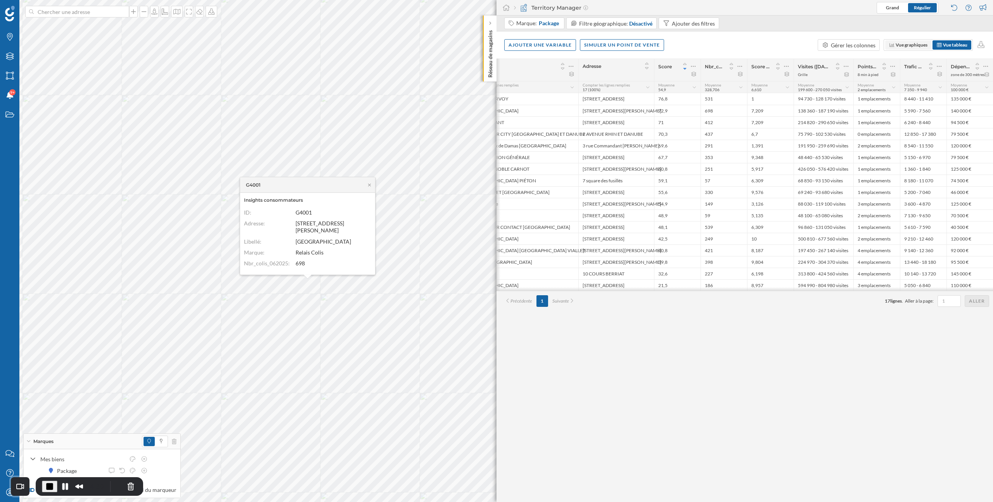
click at [898, 45] on span "Vue graphiques" at bounding box center [912, 45] width 32 height 6
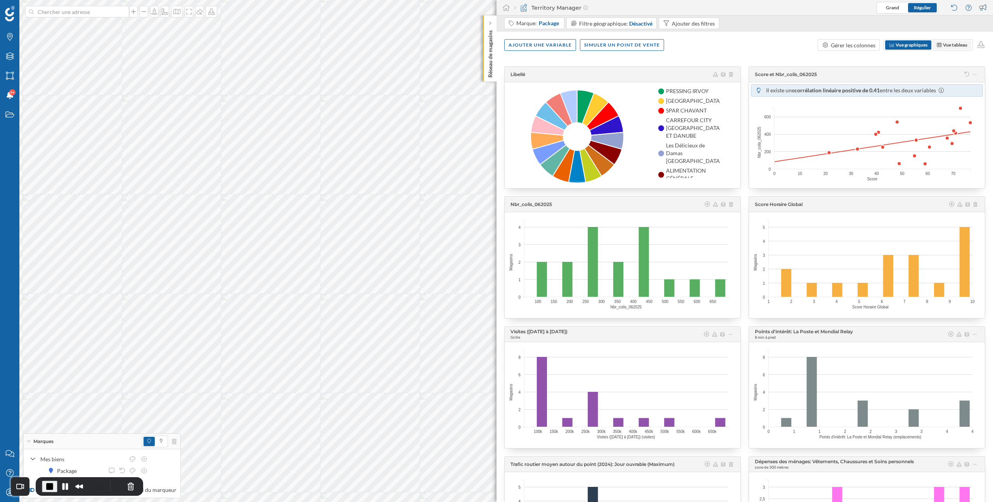
click at [953, 45] on span "Vue tableau" at bounding box center [955, 45] width 24 height 6
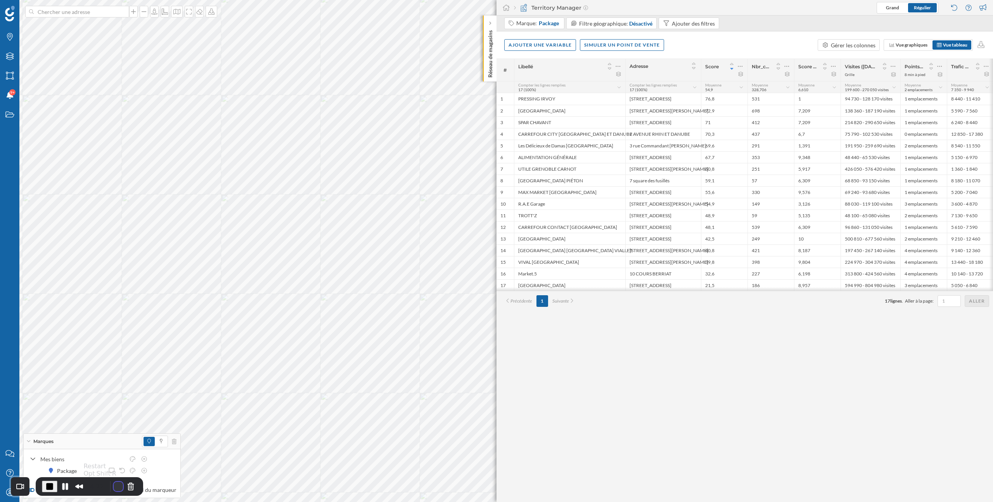
click at [116, 488] on button "Restart Recording" at bounding box center [118, 486] width 9 height 9
click at [492, 23] on div at bounding box center [490, 23] width 8 height 8
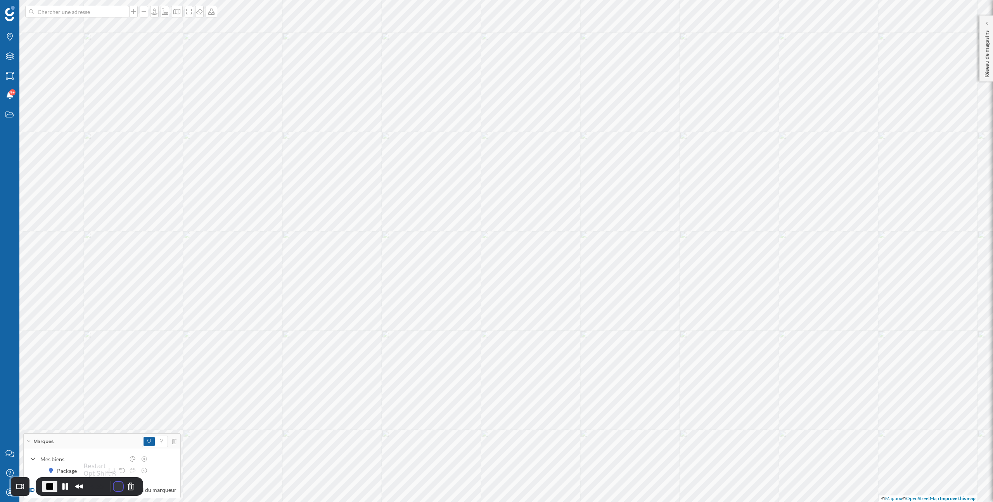
click at [114, 486] on button "Restart Recording" at bounding box center [118, 486] width 9 height 9
click at [10, 38] on icon "Marques" at bounding box center [10, 37] width 10 height 8
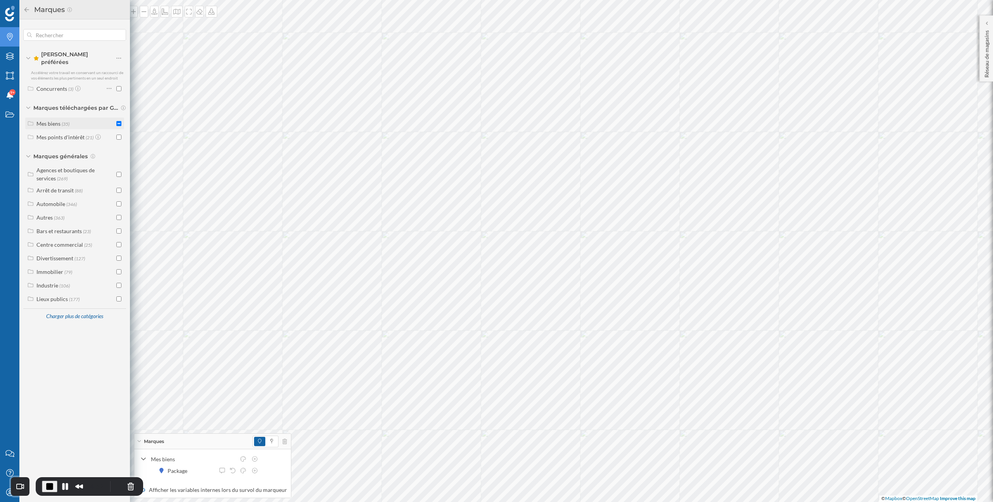
click at [95, 119] on div "Mes biens (35)" at bounding box center [75, 123] width 78 height 8
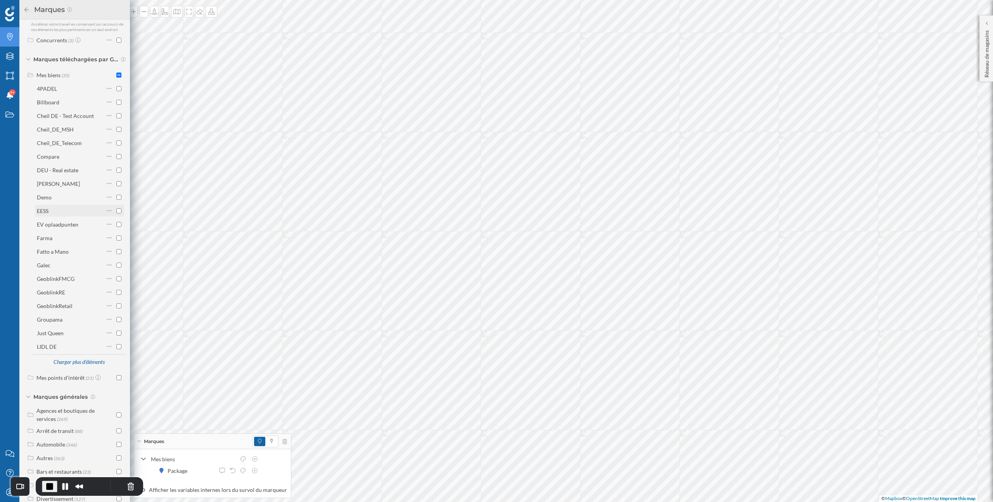
scroll to position [112, 0]
click at [86, 295] on div "Charger plus d'éléments" at bounding box center [78, 299] width 61 height 12
click at [85, 360] on div "Package" at bounding box center [64, 364] width 54 height 8
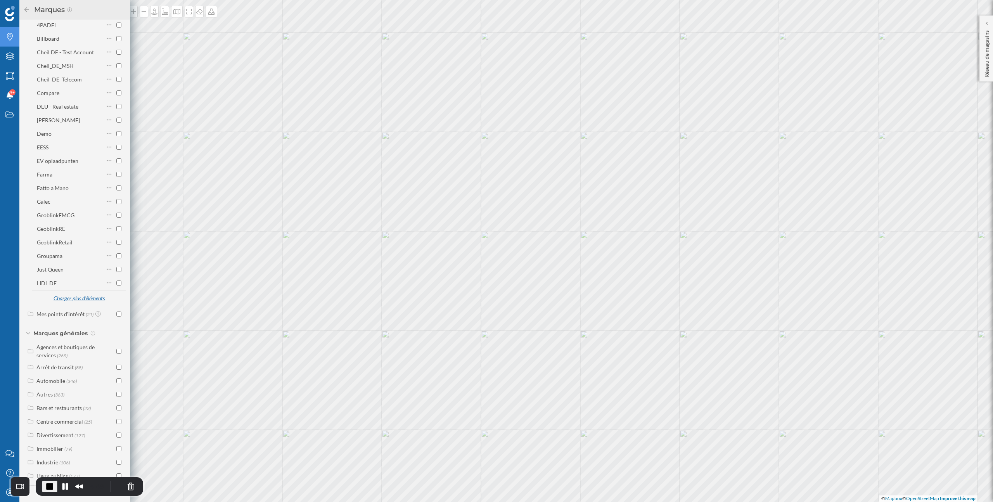
click at [77, 294] on div "Charger plus d'éléments" at bounding box center [78, 299] width 61 height 12
click at [107, 394] on icon at bounding box center [109, 397] width 5 height 8
click at [130, 423] on div "Ajouter aux Favoris" at bounding box center [150, 424] width 63 height 8
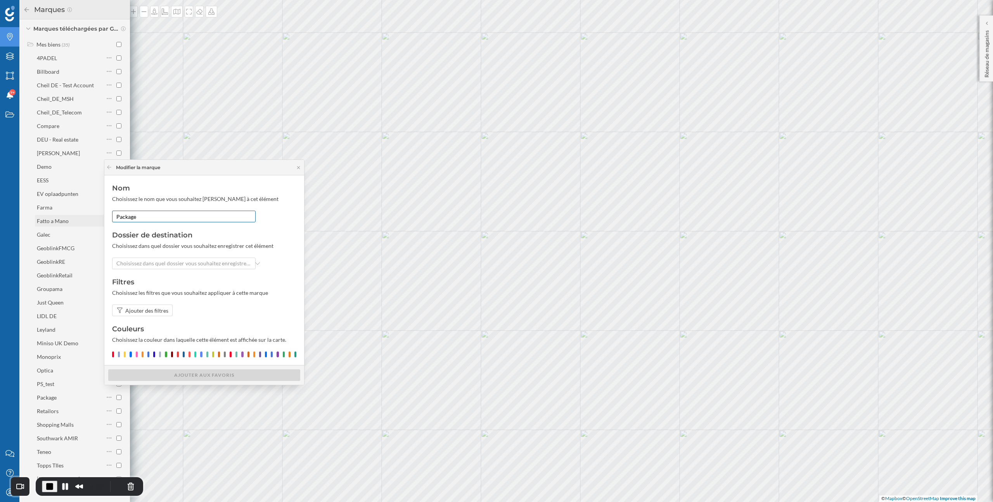
drag, startPoint x: 147, startPoint y: 217, endPoint x: 94, endPoint y: 217, distance: 53.1
click at [94, 217] on body "Marques Filtres Zones Notifications 9+ Travail Nous contacter Centre d'aide Mon…" at bounding box center [496, 251] width 993 height 502
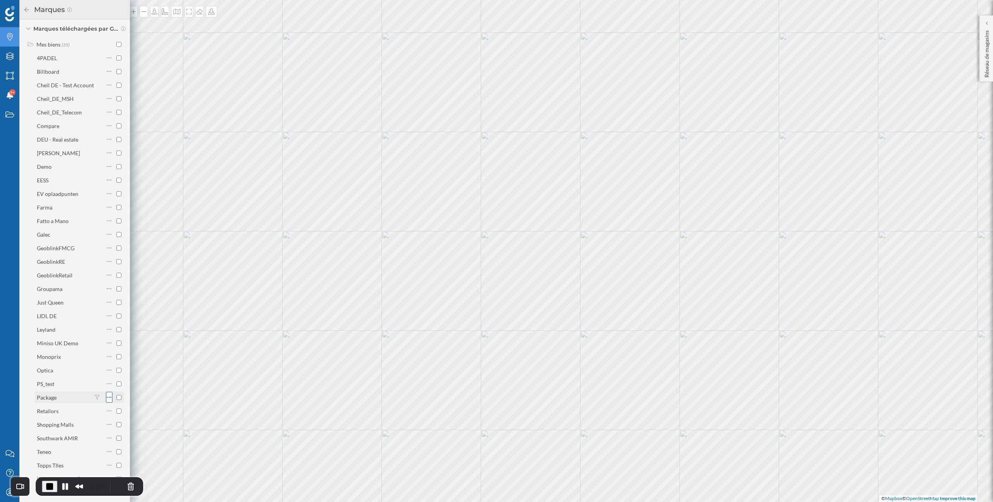
click at [107, 393] on icon at bounding box center [109, 397] width 5 height 8
click at [123, 424] on div "Ajouter aux Favoris" at bounding box center [150, 424] width 63 height 8
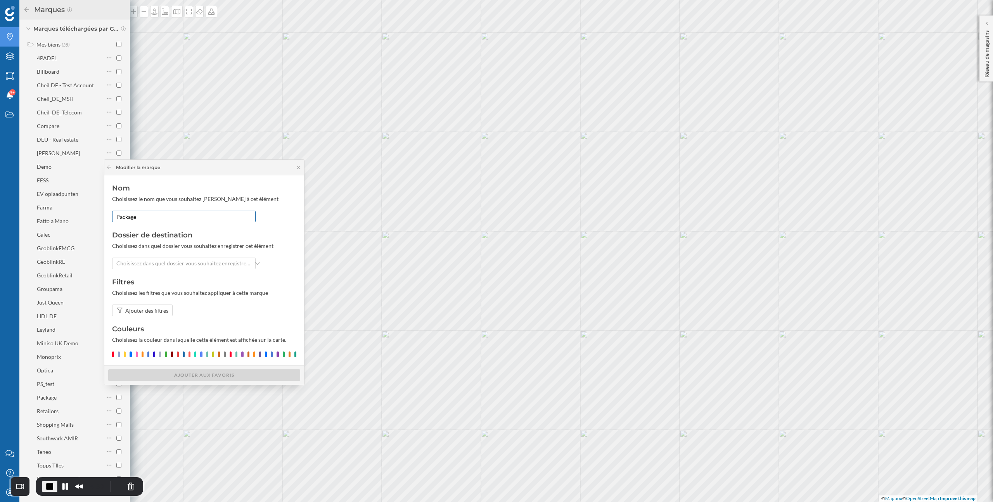
drag, startPoint x: 145, startPoint y: 220, endPoint x: 113, endPoint y: 218, distance: 31.9
click at [113, 218] on input "Package" at bounding box center [184, 217] width 144 height 12
type input "Relais Colis"
click at [273, 355] on div at bounding box center [204, 354] width 184 height 6
click at [272, 355] on div at bounding box center [272, 354] width 2 height 6
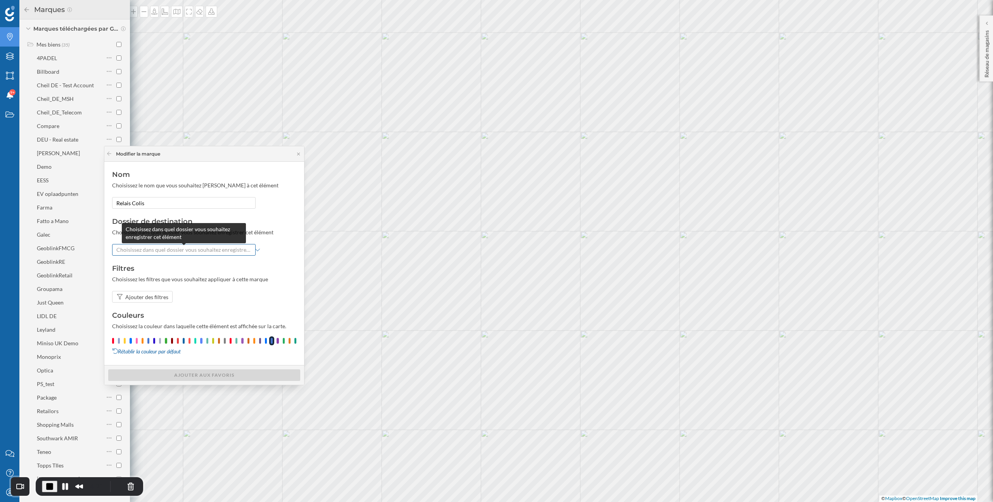
click at [163, 249] on span "Choisissez dans quel dossier vous souhaitez enregistrer cet élément" at bounding box center [183, 250] width 135 height 8
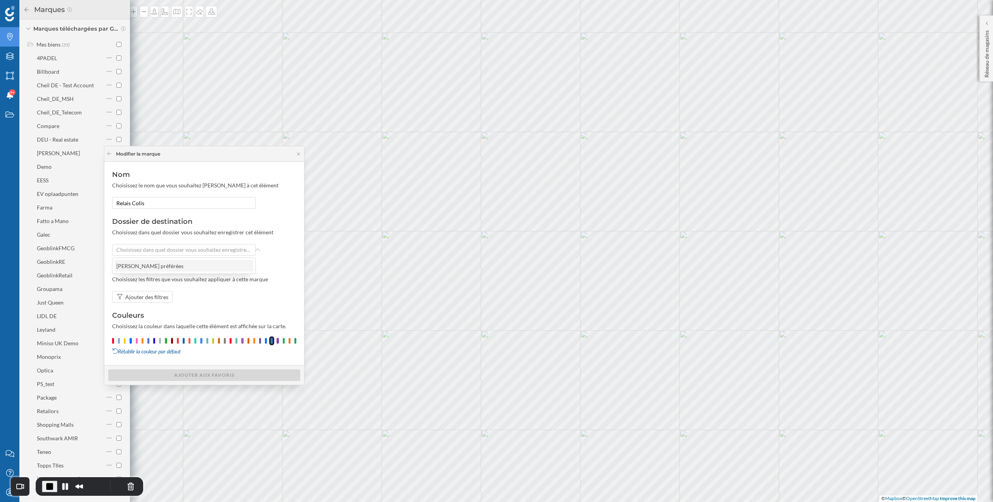
click at [154, 265] on div "[PERSON_NAME] préférées" at bounding box center [149, 266] width 67 height 7
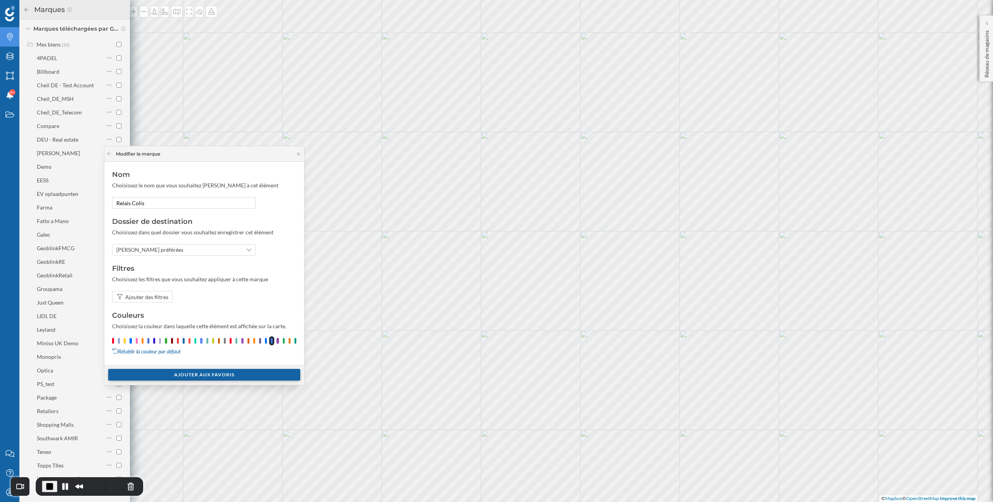
click at [185, 375] on div "Ajouter aux Favoris" at bounding box center [204, 375] width 192 height 12
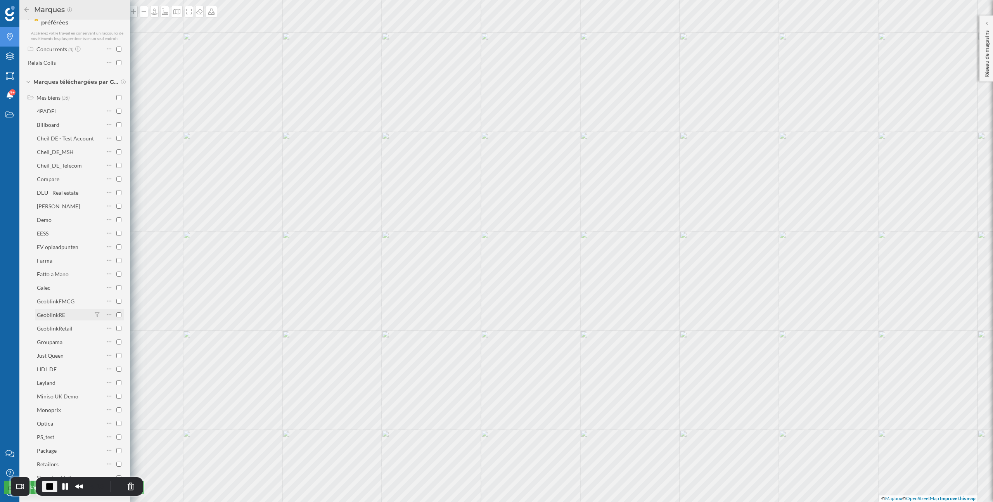
scroll to position [0, 0]
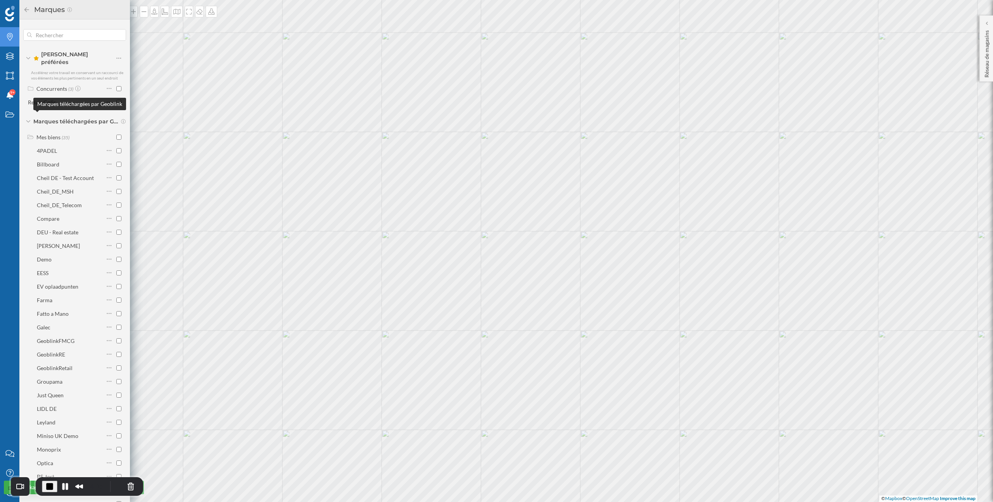
click at [35, 118] on span "Marques téléchargées par Geoblink" at bounding box center [75, 122] width 85 height 8
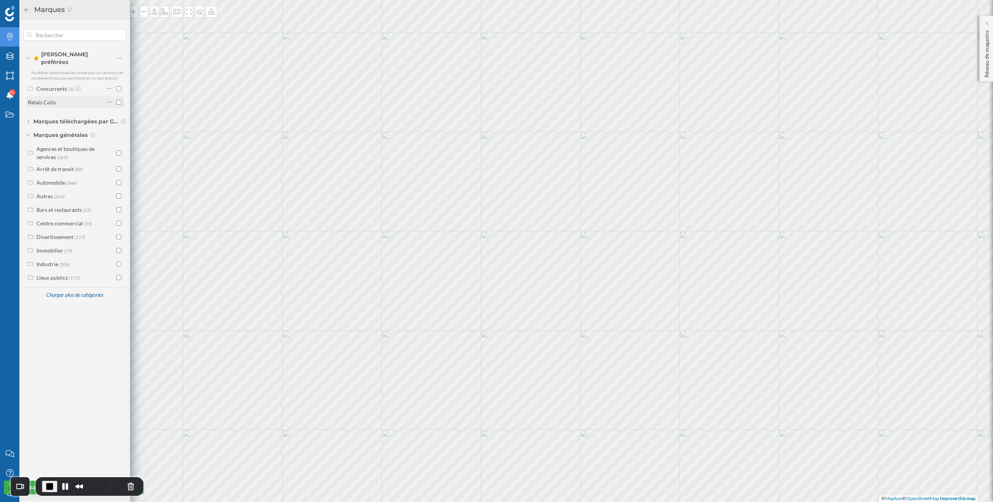
click at [120, 100] on input "checkbox" at bounding box center [118, 102] width 5 height 5
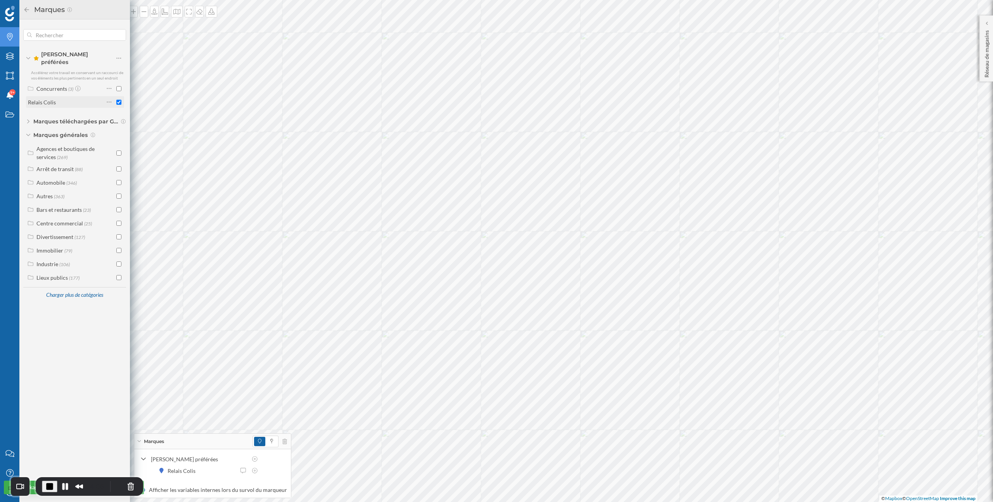
click at [121, 100] on input "checkbox" at bounding box center [118, 102] width 5 height 5
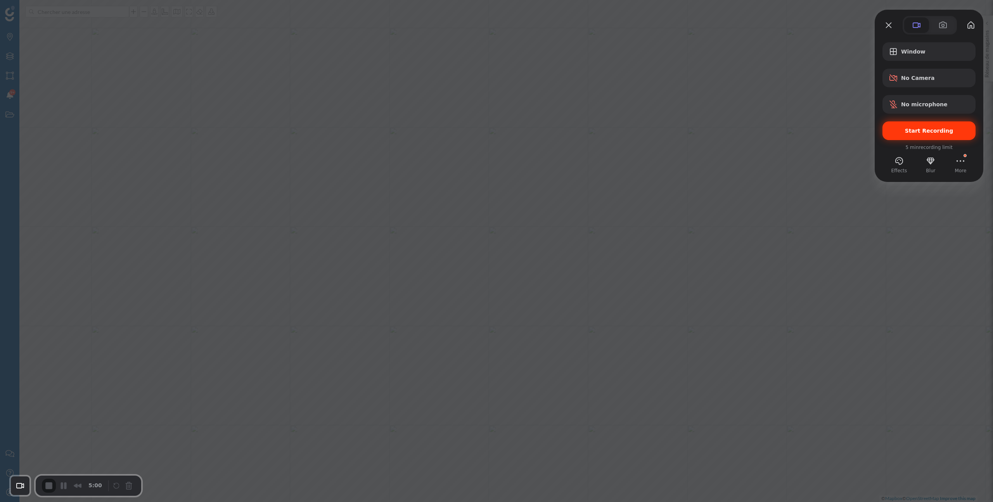
click at [963, 136] on div "Start Recording" at bounding box center [929, 130] width 93 height 19
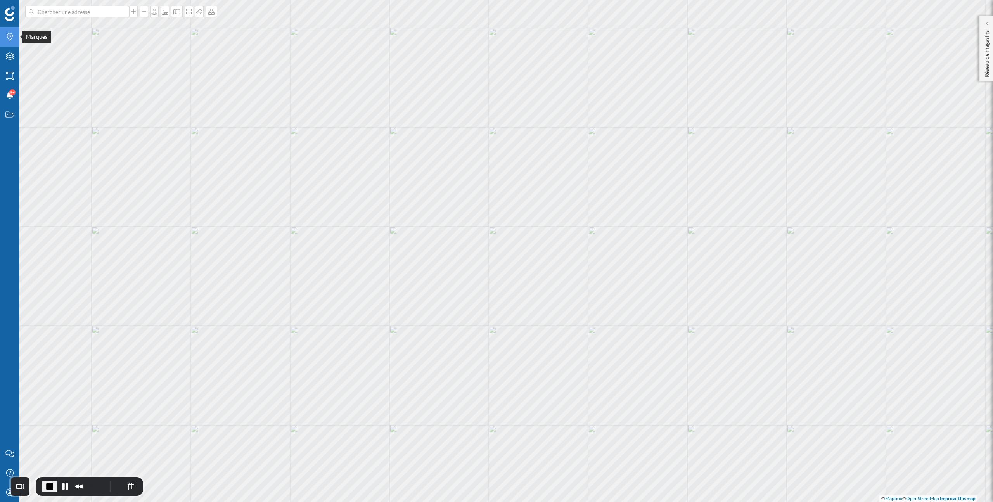
click at [9, 39] on icon at bounding box center [10, 37] width 6 height 8
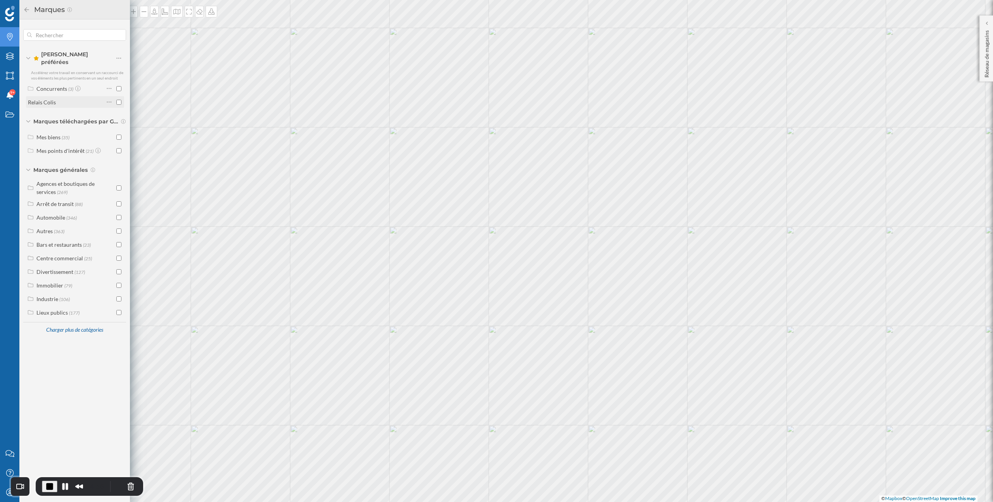
click at [45, 99] on div "Relais Colis" at bounding box center [42, 102] width 28 height 7
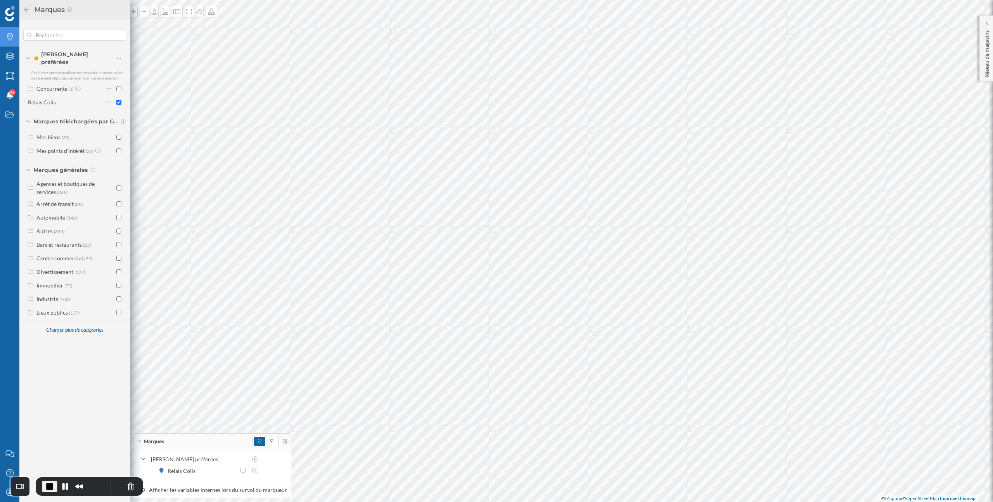
click at [28, 10] on icon at bounding box center [26, 9] width 7 height 5
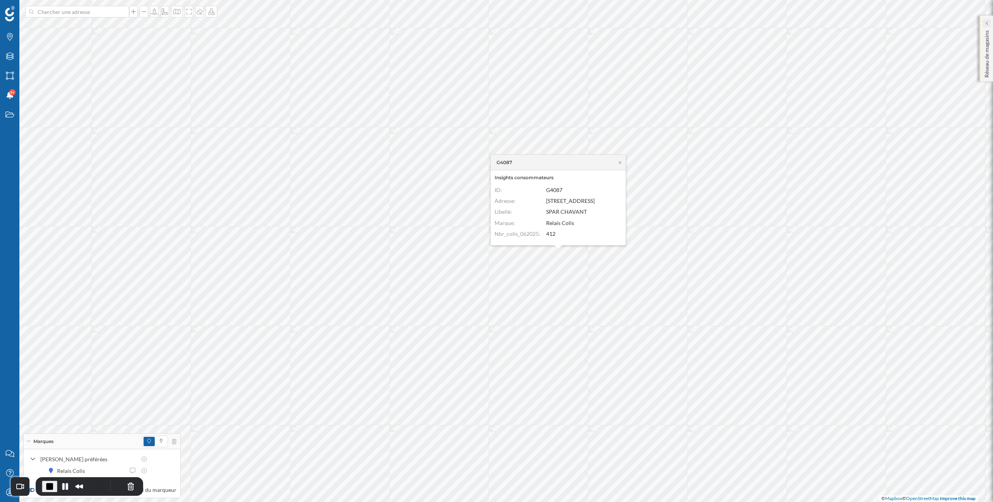
click at [988, 25] on div at bounding box center [987, 23] width 8 height 8
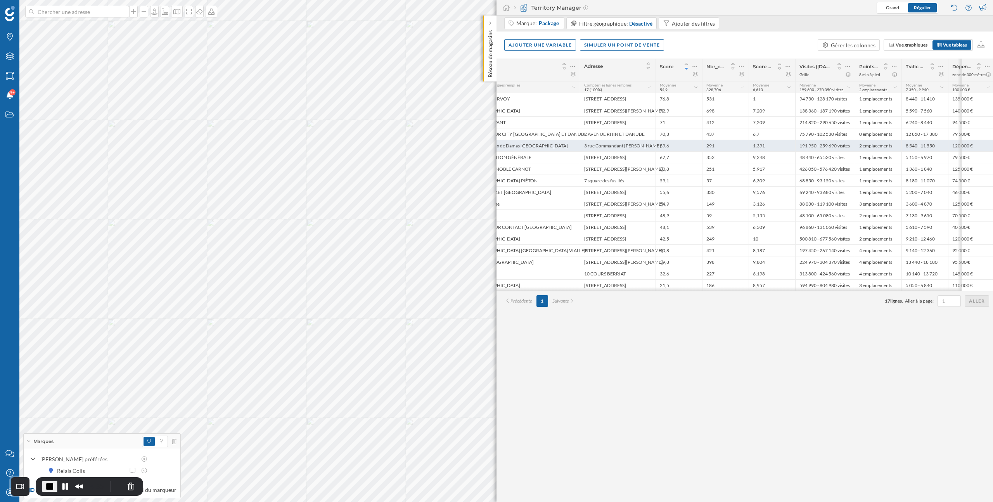
scroll to position [0, 47]
click at [695, 67] on icon at bounding box center [693, 66] width 5 height 8
click at [650, 96] on div "Modifier le score." at bounding box center [644, 97] width 95 height 8
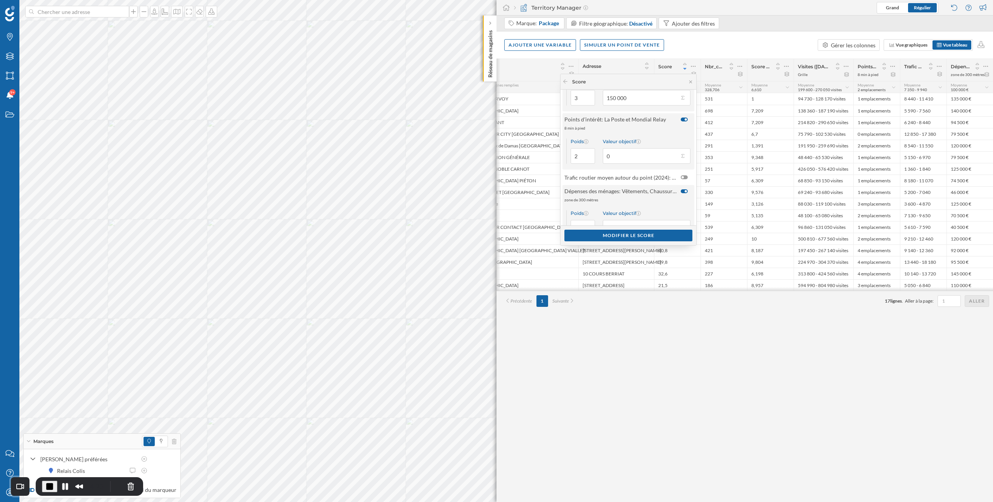
scroll to position [126, 0]
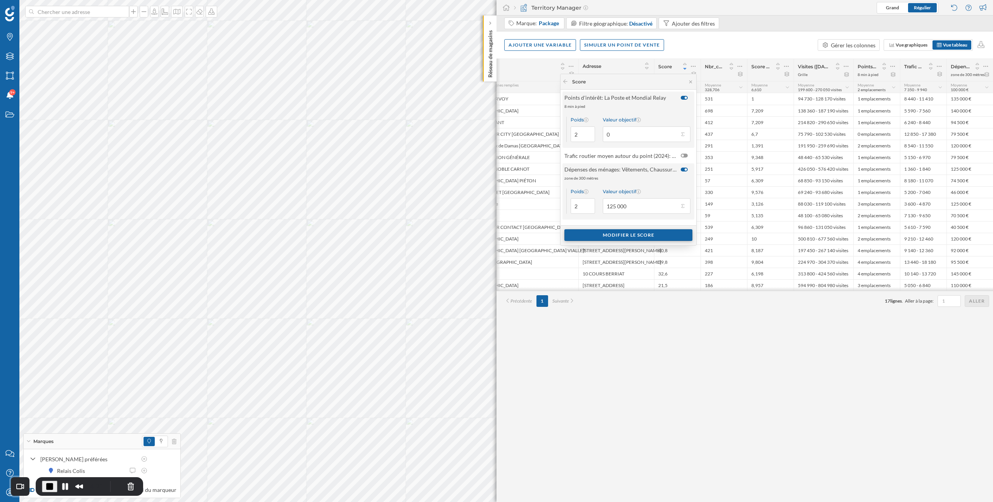
click at [634, 237] on div "Modifier le score" at bounding box center [628, 235] width 128 height 12
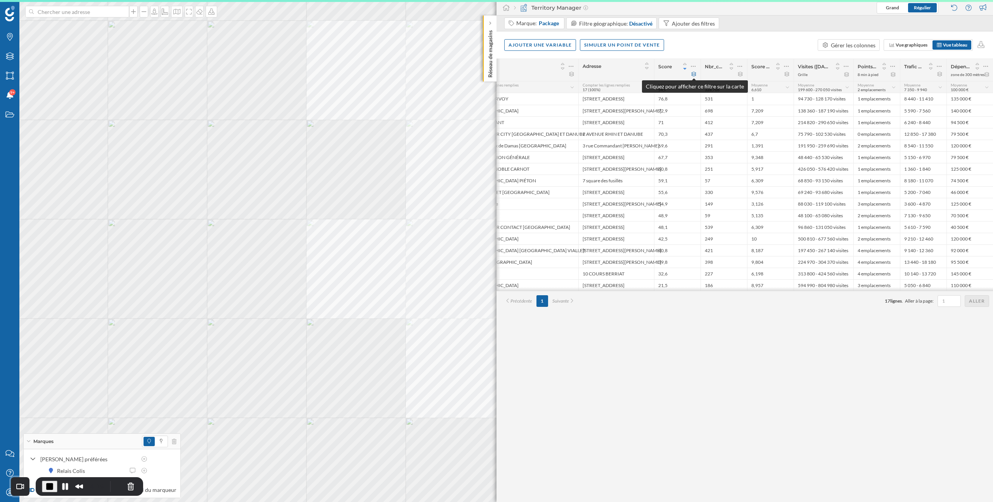
click at [694, 75] on icon at bounding box center [694, 74] width 6 height 5
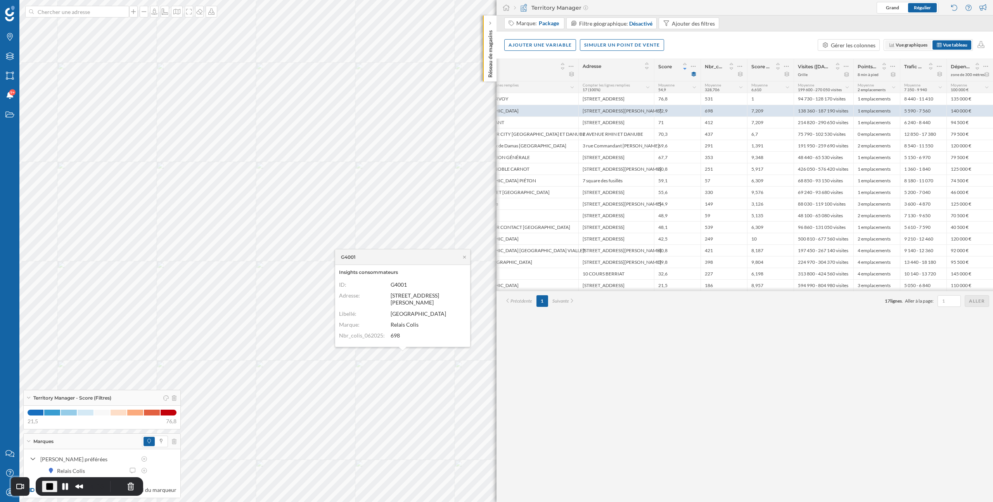
click at [912, 44] on span "Vue graphiques" at bounding box center [912, 45] width 32 height 6
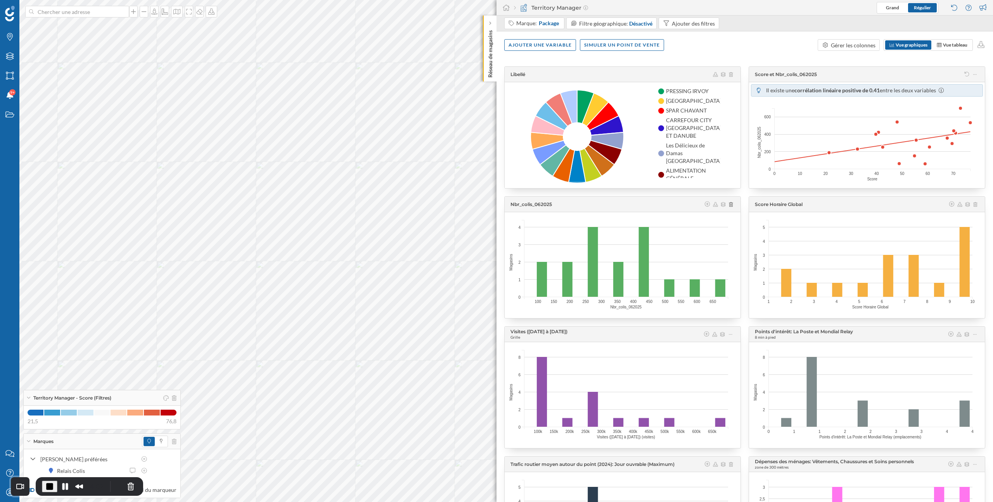
drag, startPoint x: 753, startPoint y: 73, endPoint x: 825, endPoint y: 72, distance: 71.8
click at [825, 72] on div "Score et Nbr_colis_062025" at bounding box center [864, 75] width 227 height 8
drag, startPoint x: 764, startPoint y: 89, endPoint x: 930, endPoint y: 86, distance: 166.1
click at [930, 86] on div "Il existe une corrélation linéaire positive de 0.41 entre les deux variables" at bounding box center [867, 90] width 232 height 12
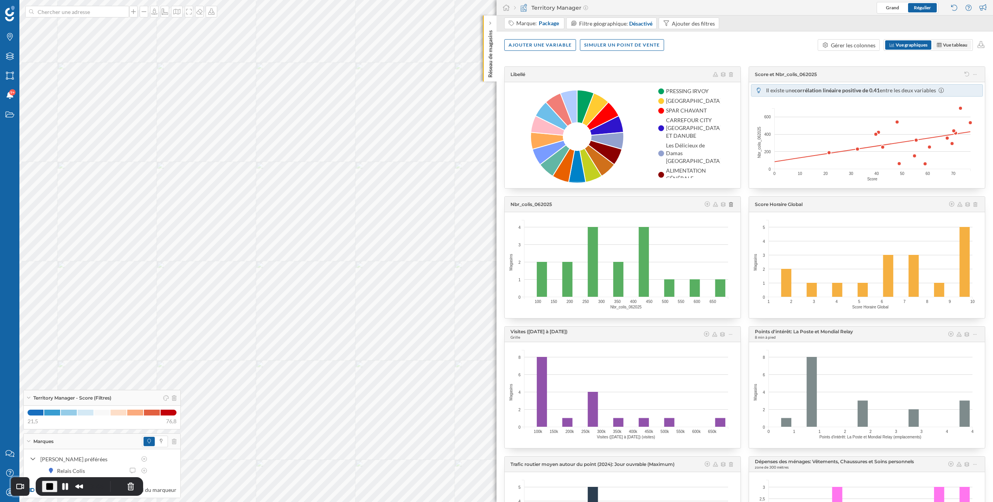
click at [942, 46] on span "Vue tableau" at bounding box center [952, 45] width 31 height 7
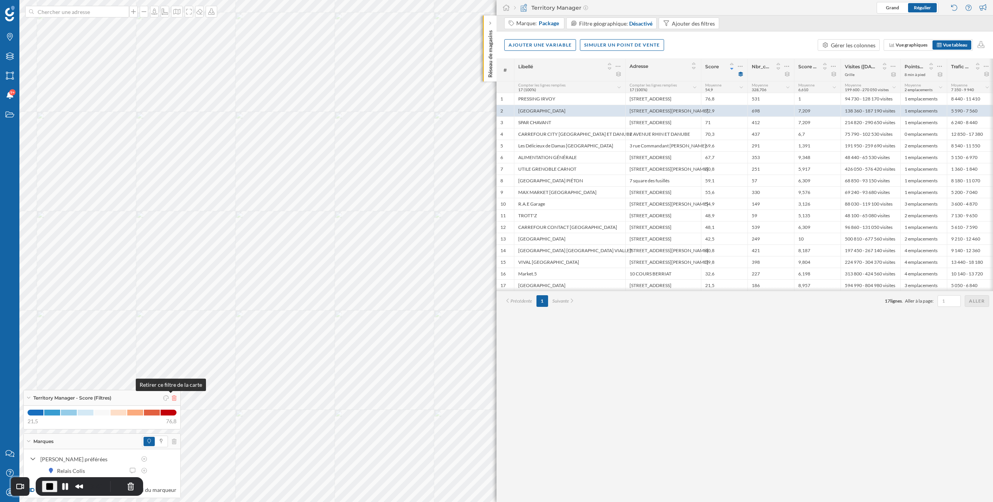
click at [172, 396] on icon at bounding box center [174, 397] width 5 height 5
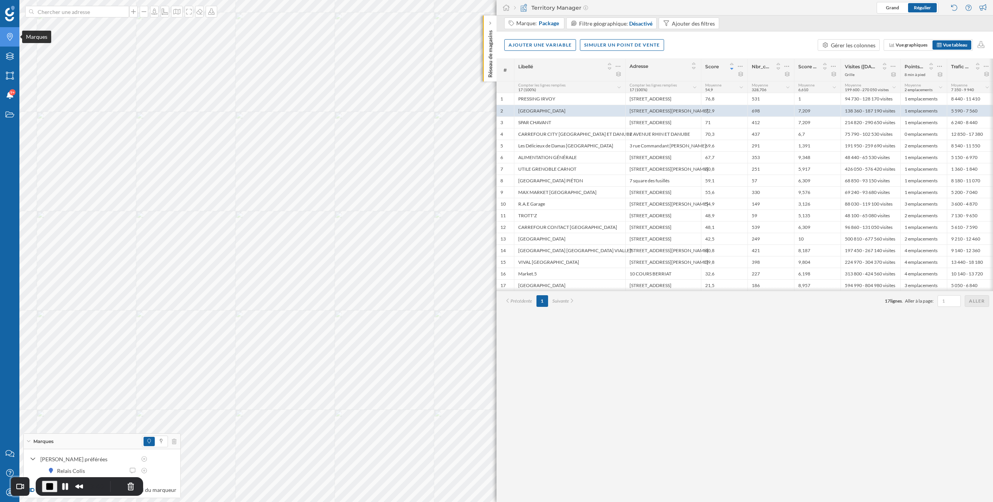
click at [8, 35] on icon at bounding box center [10, 37] width 6 height 8
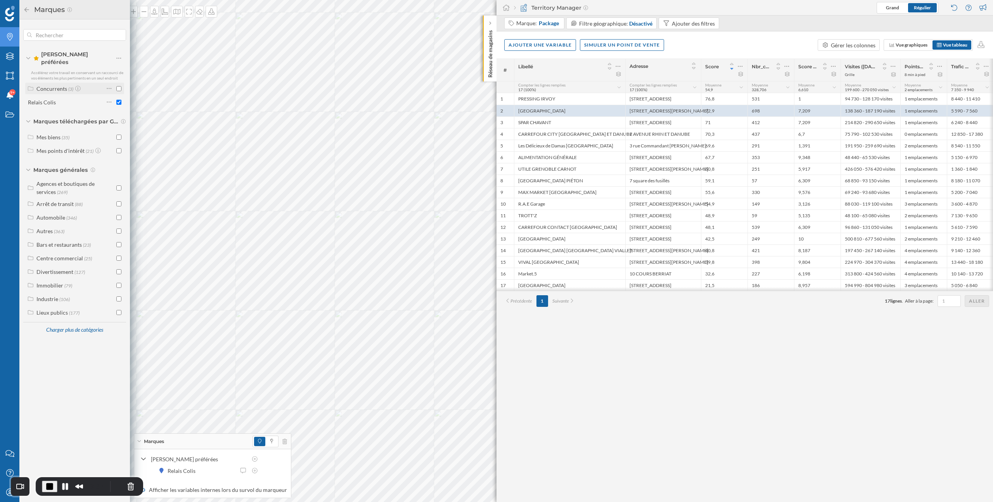
click at [60, 87] on div "Concurrents" at bounding box center [51, 88] width 31 height 7
click at [121, 83] on div "Concurrents (3)" at bounding box center [74, 89] width 99 height 12
click at [119, 86] on input "checkbox" at bounding box center [118, 88] width 5 height 5
click at [144, 441] on icon at bounding box center [143, 439] width 5 height 7
click at [143, 448] on icon at bounding box center [143, 447] width 5 height 3
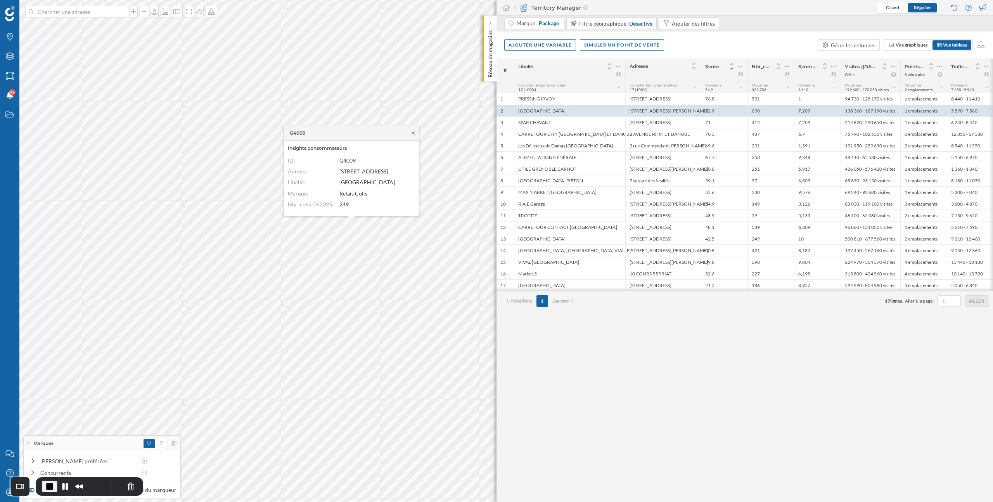
click at [413, 131] on icon at bounding box center [413, 133] width 6 height 5
click at [64, 484] on button "Pause Recording" at bounding box center [65, 486] width 12 height 12
click at [48, 486] on button "End Recording" at bounding box center [48, 486] width 12 height 12
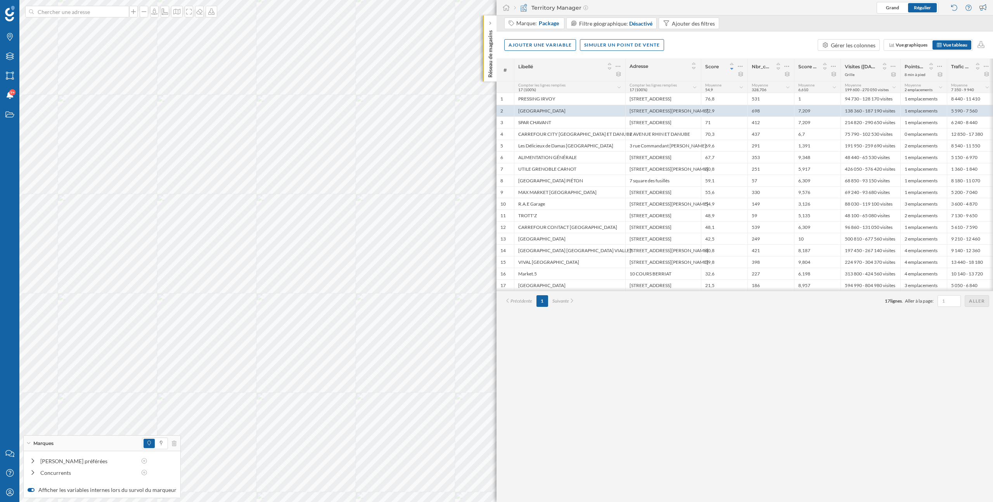
click at [636, 350] on div "# Libellé Adresse Score Nbr_colis_062025 Score Horaire Global Visites ([DATE] à…" at bounding box center [745, 280] width 497 height 443
click at [172, 444] on icon at bounding box center [174, 443] width 5 height 5
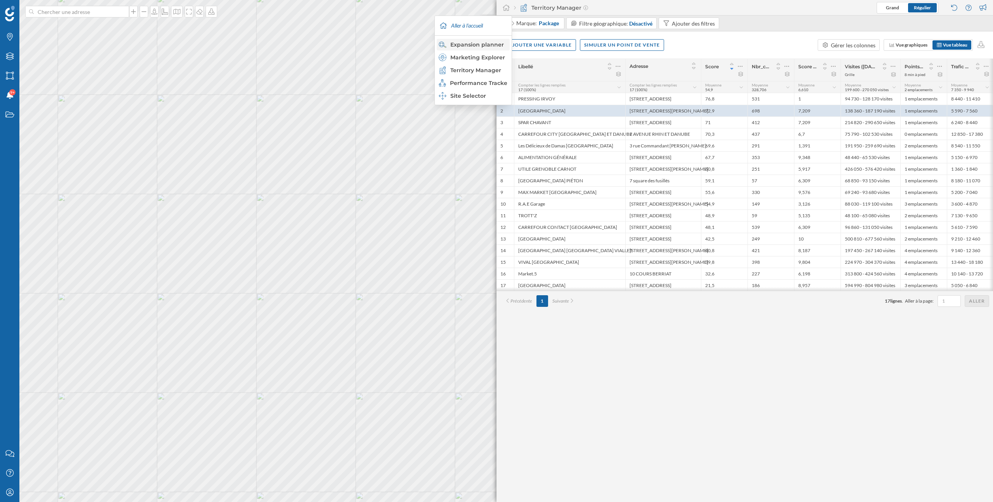
click at [484, 44] on div "Expansion planner" at bounding box center [473, 45] width 68 height 8
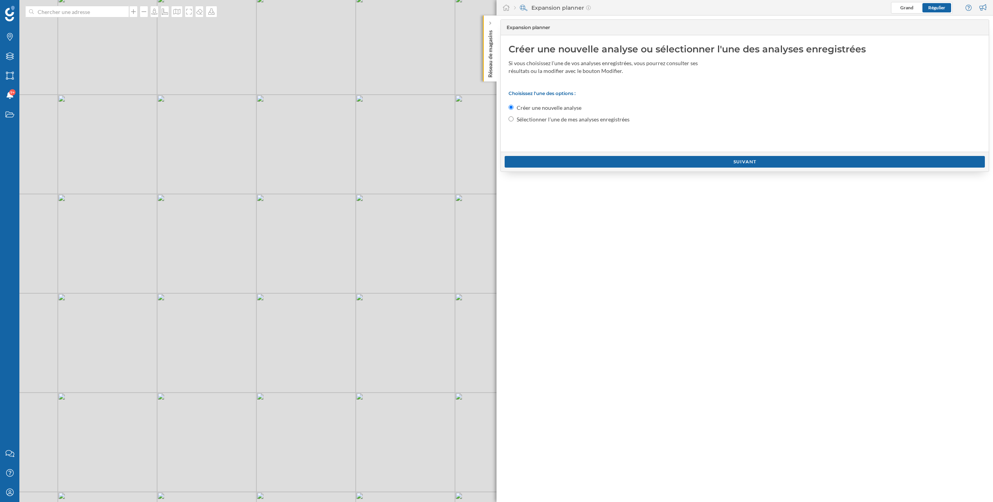
click at [540, 119] on label "Sélectionner l'une de mes analyses enregistrées" at bounding box center [573, 120] width 113 height 8
click at [514, 119] on input "Sélectionner l'une de mes analyses enregistrées" at bounding box center [511, 118] width 5 height 5
radio input "true"
radio input "false"
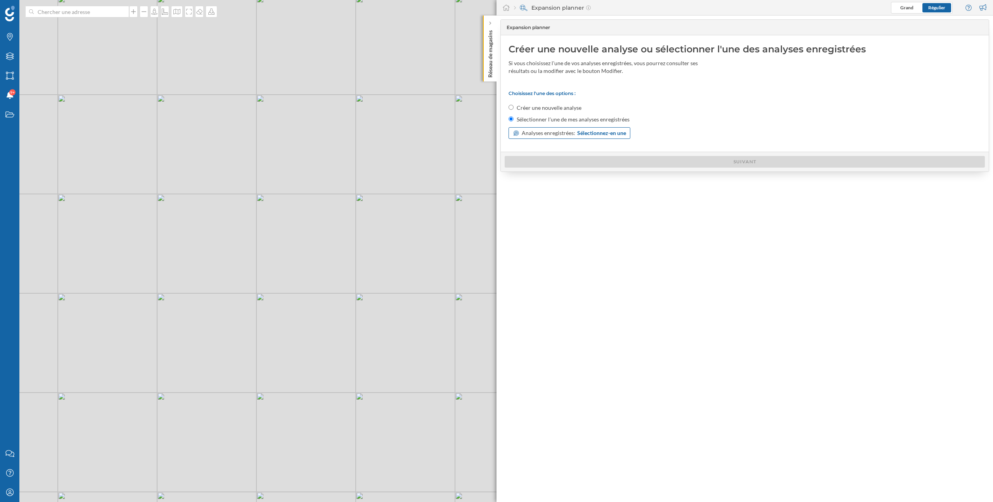
click at [590, 138] on div "Analyses enregistrées: Sélectionnez-en une" at bounding box center [570, 133] width 122 height 12
click at [533, 169] on div "Expansion" at bounding box center [549, 164] width 72 height 11
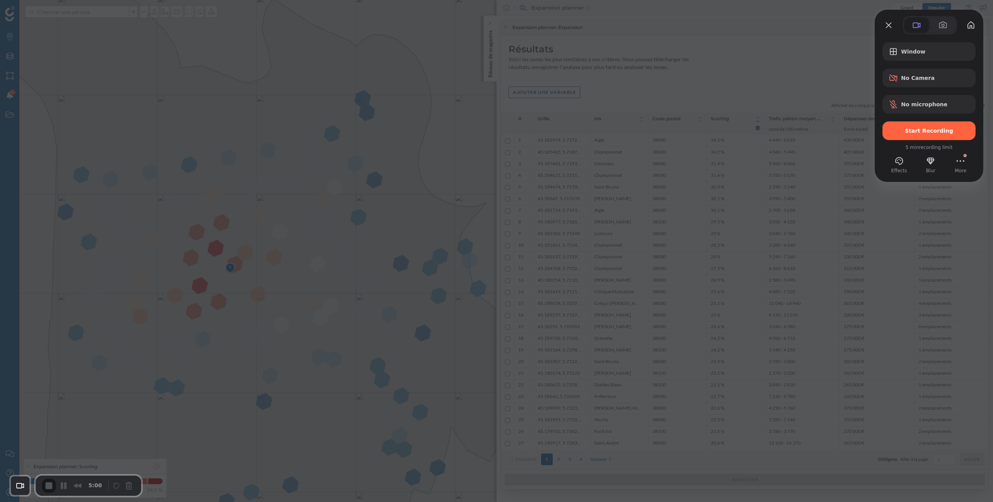
click at [645, 90] on div at bounding box center [496, 251] width 993 height 502
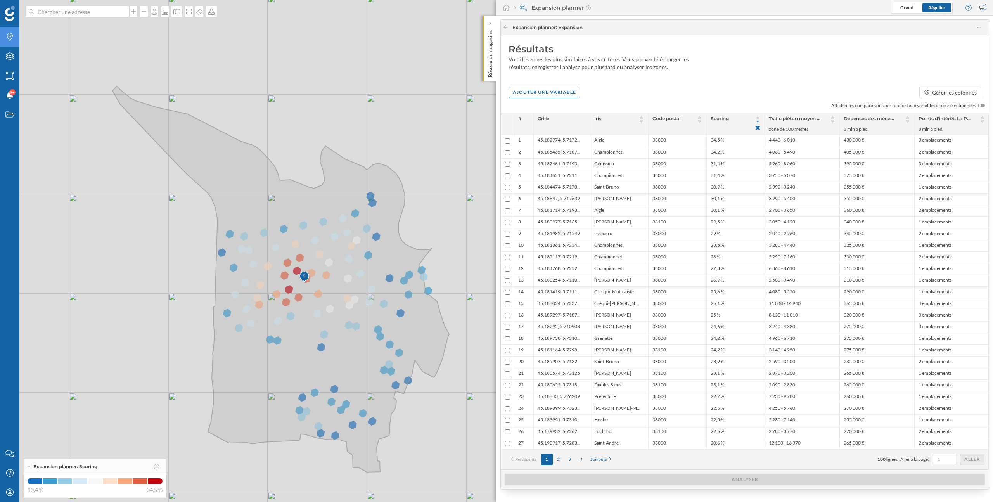
click at [11, 33] on icon "Marques" at bounding box center [10, 37] width 10 height 8
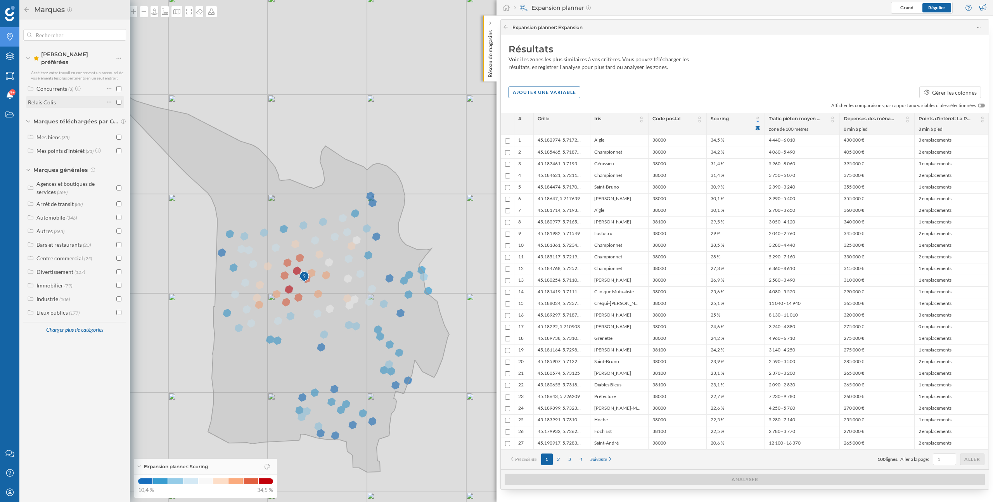
click at [120, 100] on input "checkbox" at bounding box center [118, 102] width 5 height 5
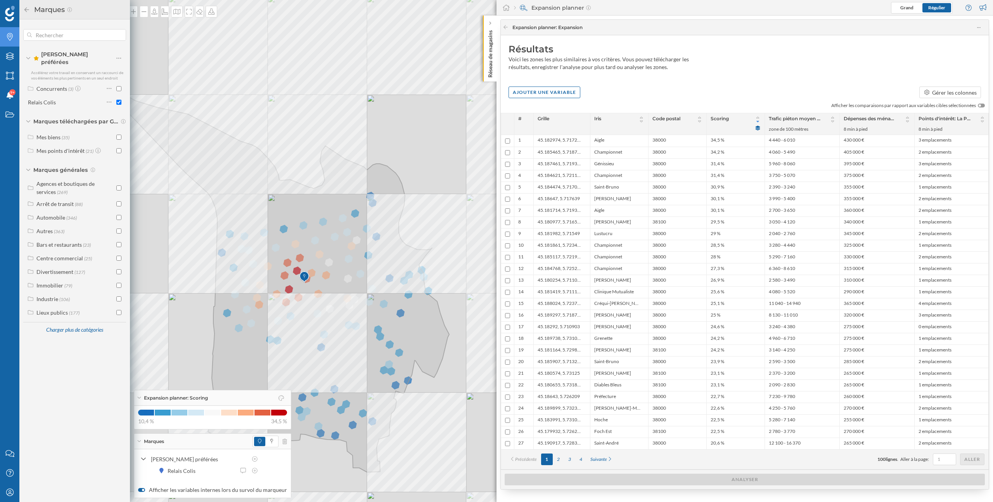
click at [7, 37] on icon at bounding box center [10, 37] width 6 height 8
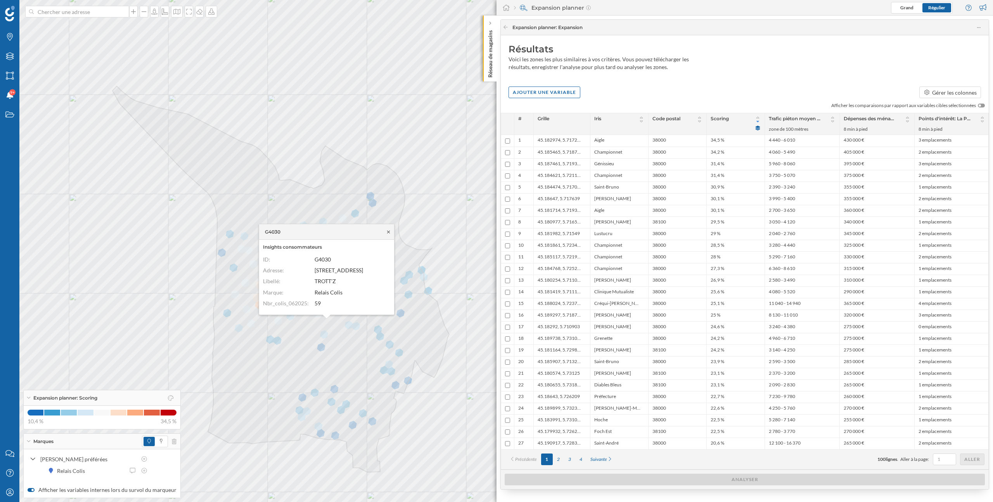
click at [390, 232] on icon at bounding box center [389, 232] width 6 height 5
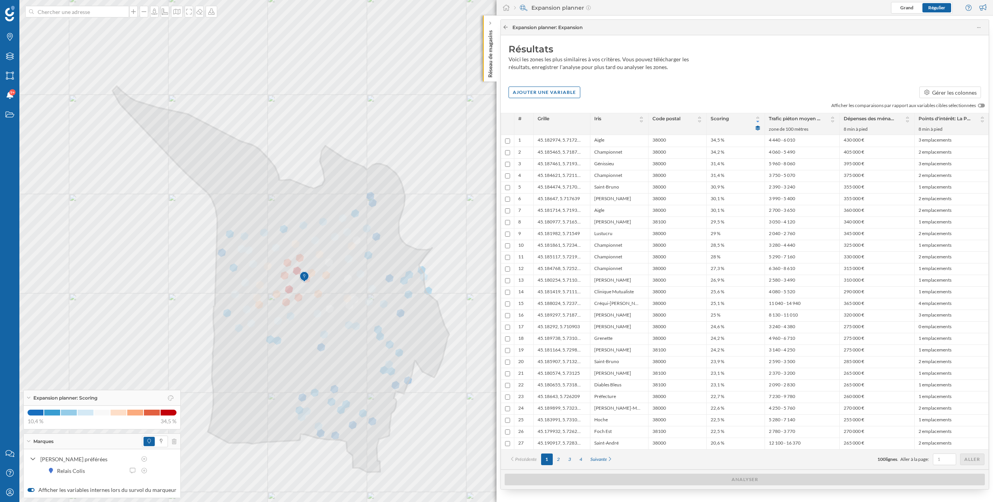
click at [506, 28] on icon at bounding box center [506, 27] width 6 height 5
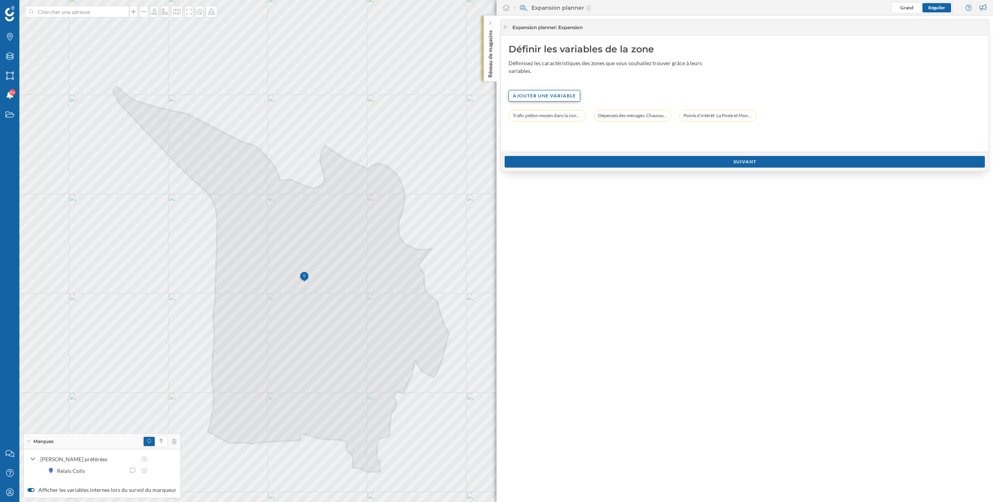
click at [543, 96] on div "Ajouter une variable" at bounding box center [545, 96] width 72 height 12
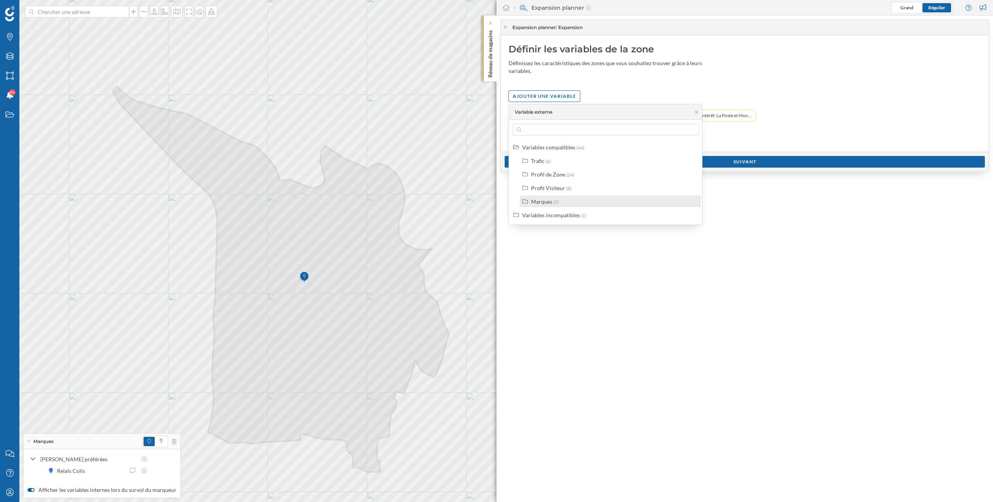
click at [547, 206] on div "Marques (2)" at bounding box center [610, 202] width 181 height 12
click at [547, 203] on div "Marques" at bounding box center [541, 201] width 21 height 7
click at [547, 190] on div "Profil Visiteur" at bounding box center [548, 188] width 34 height 7
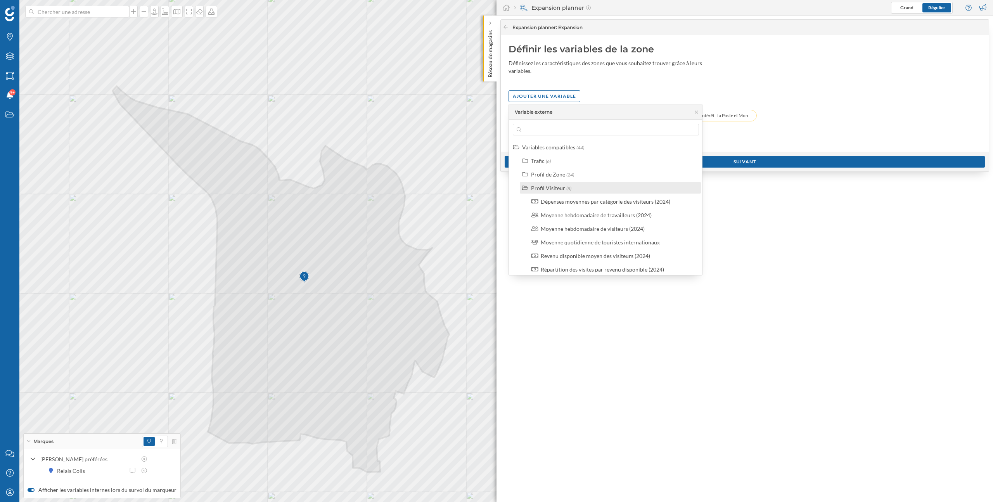
click at [547, 190] on div "Profil Visiteur" at bounding box center [548, 188] width 34 height 7
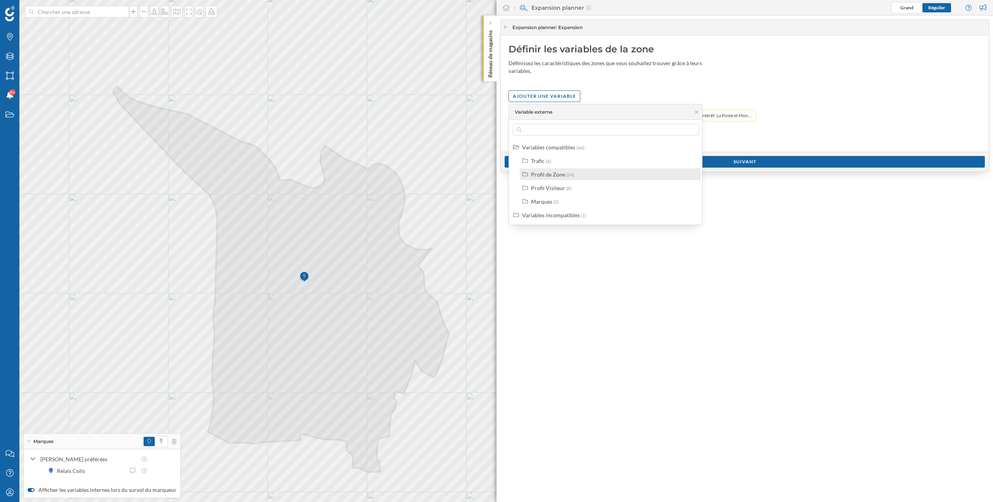
click at [548, 178] on label "Profil de Zone (24)" at bounding box center [552, 174] width 43 height 8
click at [548, 175] on div "Profil de Zone" at bounding box center [548, 174] width 34 height 7
click at [789, 96] on div "Ajouter une variable" at bounding box center [745, 96] width 473 height 12
click at [699, 112] on div "Variable externe" at bounding box center [605, 112] width 193 height 16
click at [696, 111] on icon at bounding box center [697, 112] width 6 height 5
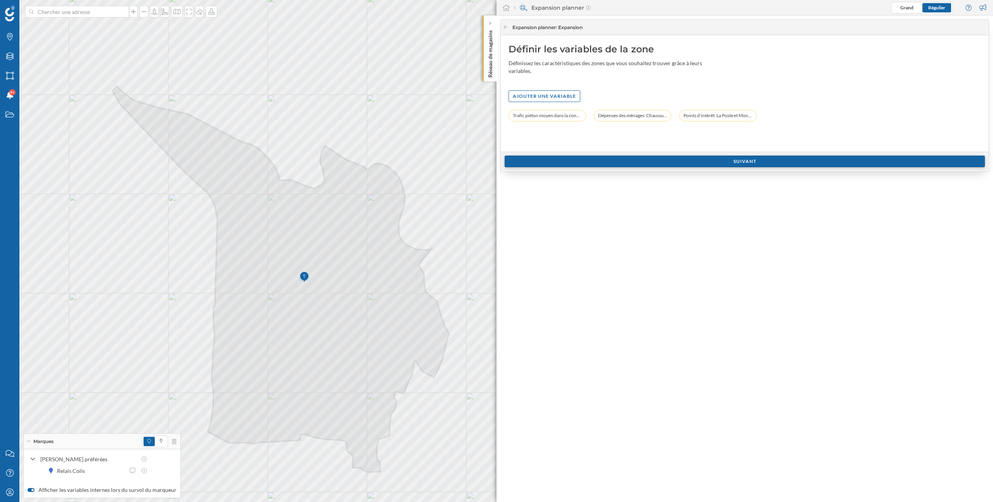
click at [721, 161] on div "Suivant" at bounding box center [745, 162] width 480 height 12
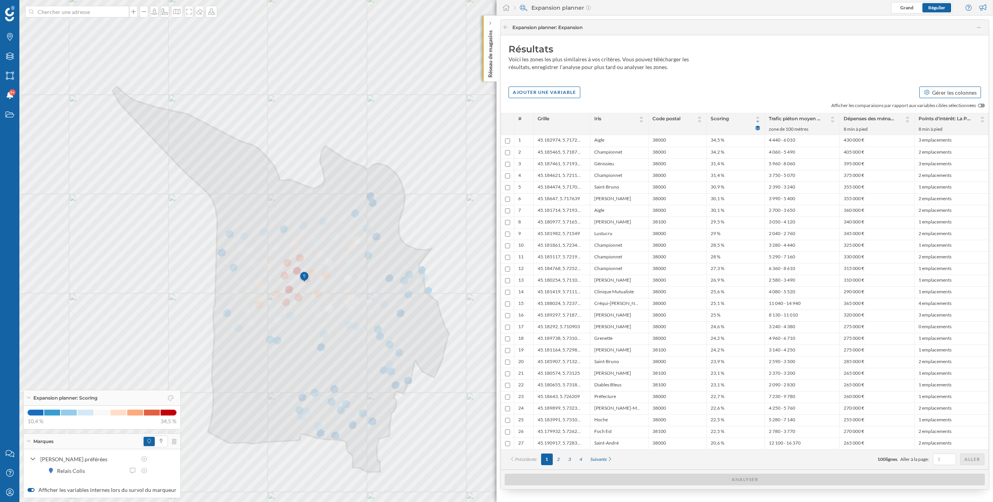
click at [957, 92] on div "Gérer les colonnes" at bounding box center [954, 92] width 45 height 8
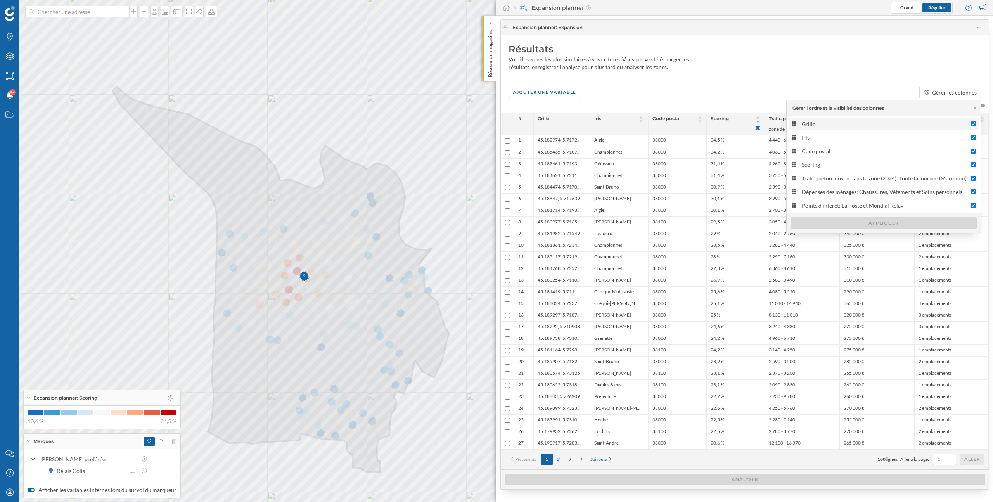
click at [976, 121] on label "Grille" at bounding box center [884, 124] width 190 height 12
click at [976, 121] on input "Grille" at bounding box center [973, 123] width 5 height 5
checkbox input "false"
click at [905, 222] on div "Appliquer" at bounding box center [884, 223] width 186 height 12
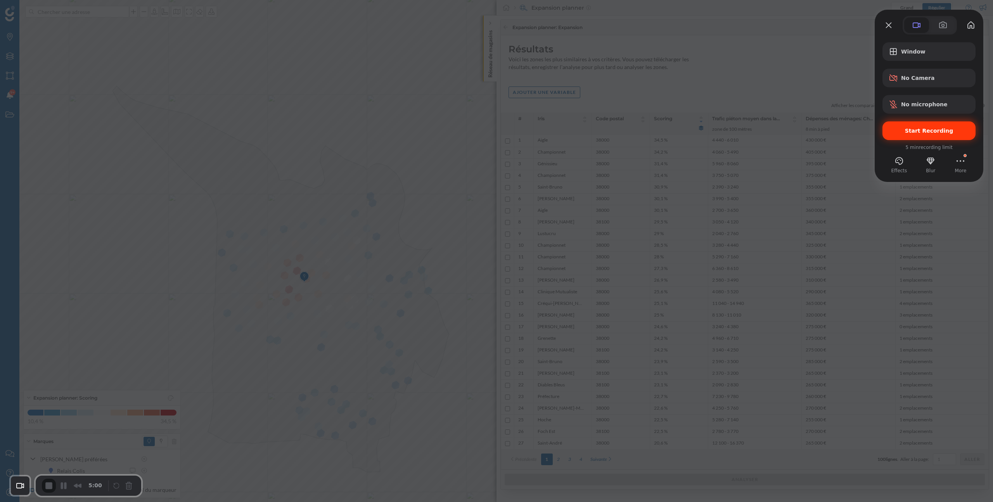
click at [947, 133] on span "Start Recording" at bounding box center [929, 131] width 48 height 6
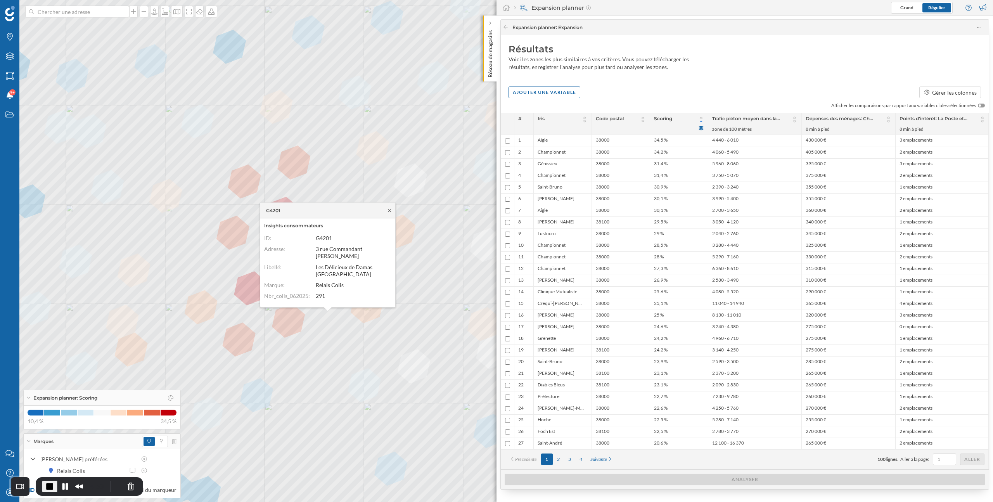
click at [391, 213] on icon at bounding box center [390, 210] width 6 height 5
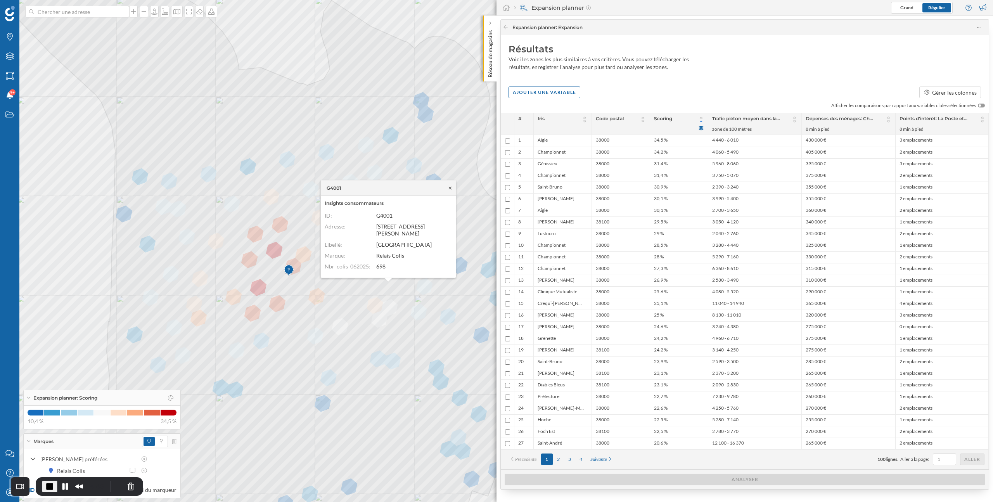
click at [451, 185] on icon at bounding box center [450, 187] width 6 height 5
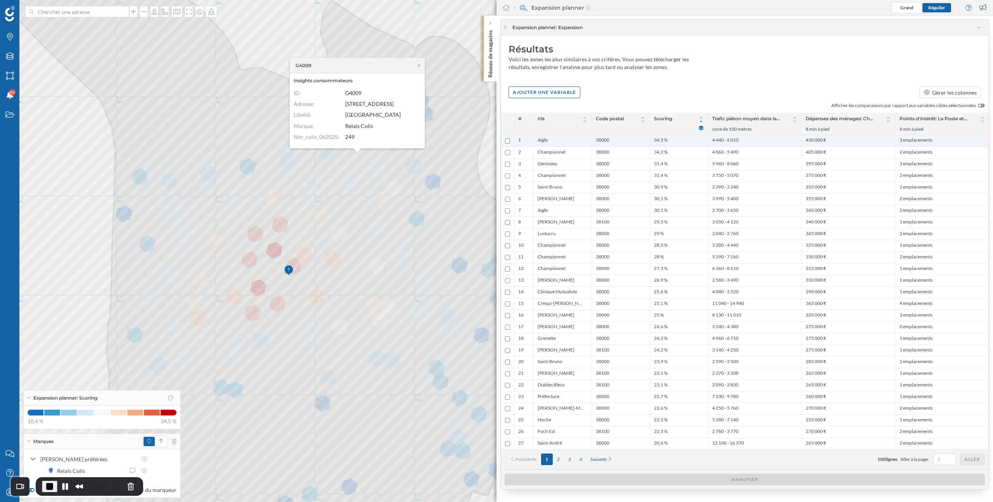
click at [612, 142] on li "38000" at bounding box center [621, 141] width 50 height 8
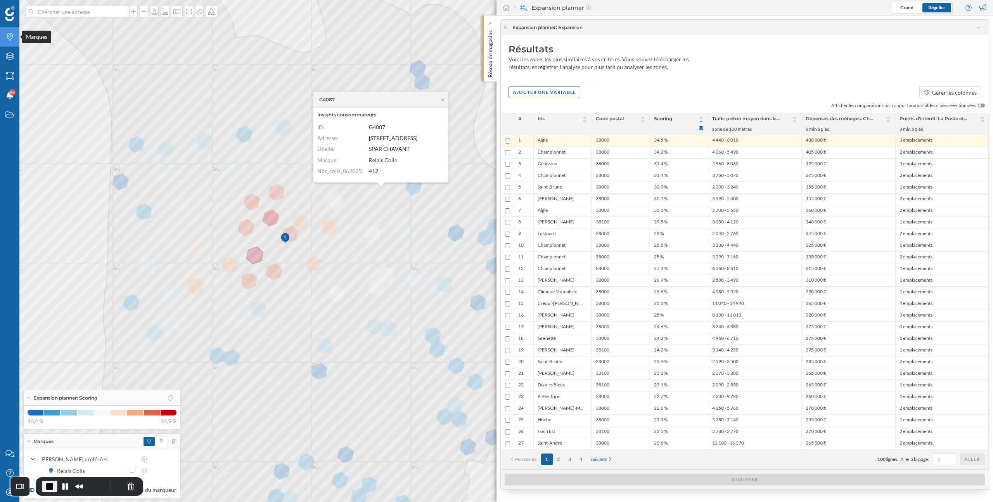
click at [10, 38] on icon "Marques" at bounding box center [10, 37] width 10 height 8
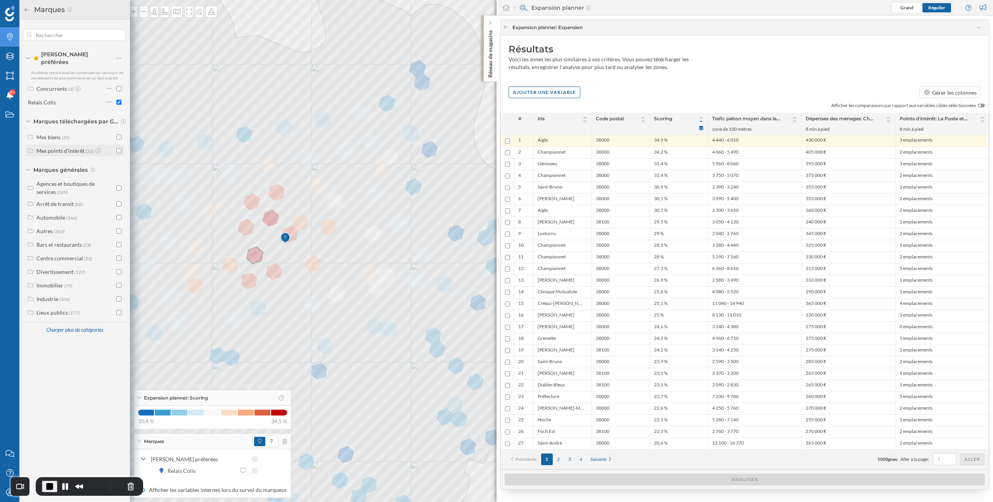
click at [66, 147] on div "Mes points d'intérêt" at bounding box center [60, 150] width 48 height 7
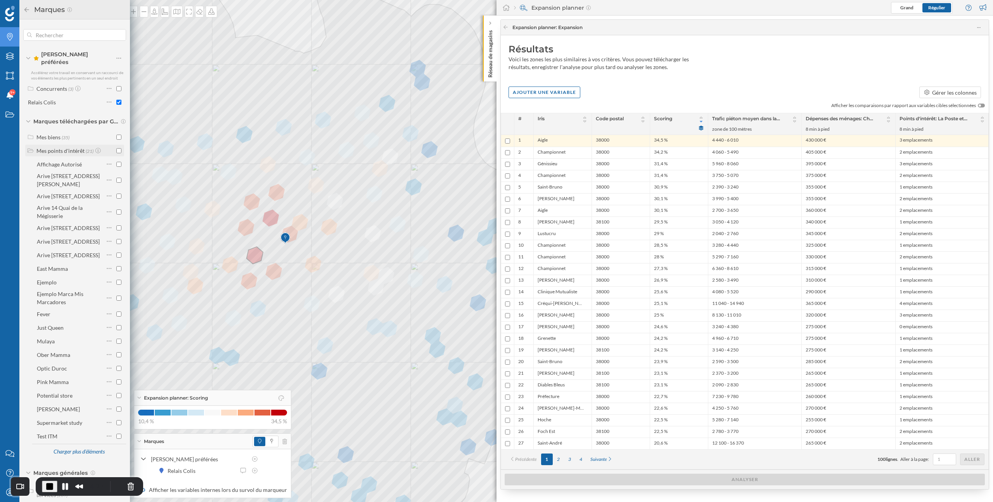
click at [66, 147] on div "Mes points d'intérêt" at bounding box center [60, 150] width 48 height 7
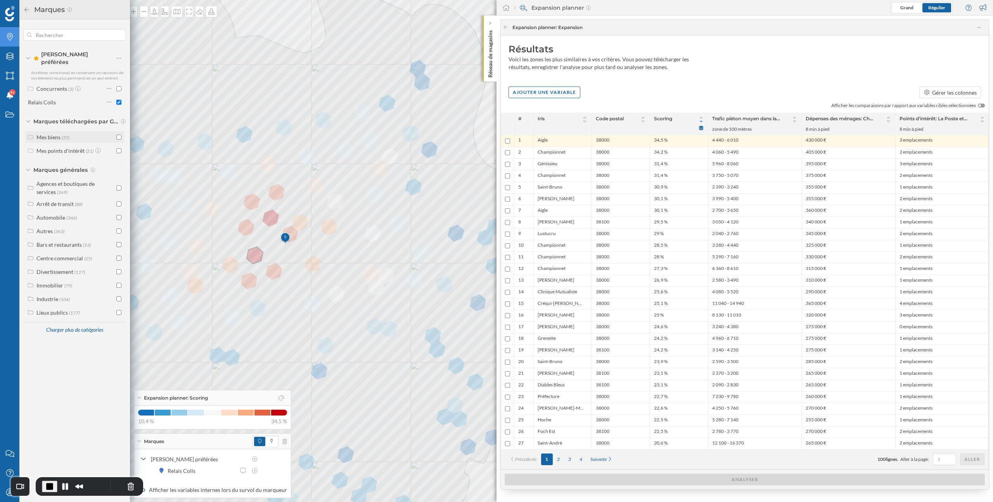
click at [51, 134] on div "Mes biens" at bounding box center [48, 137] width 24 height 7
click at [50, 487] on span "End Recording" at bounding box center [49, 486] width 9 height 9
click at [27, 10] on icon at bounding box center [26, 9] width 7 height 5
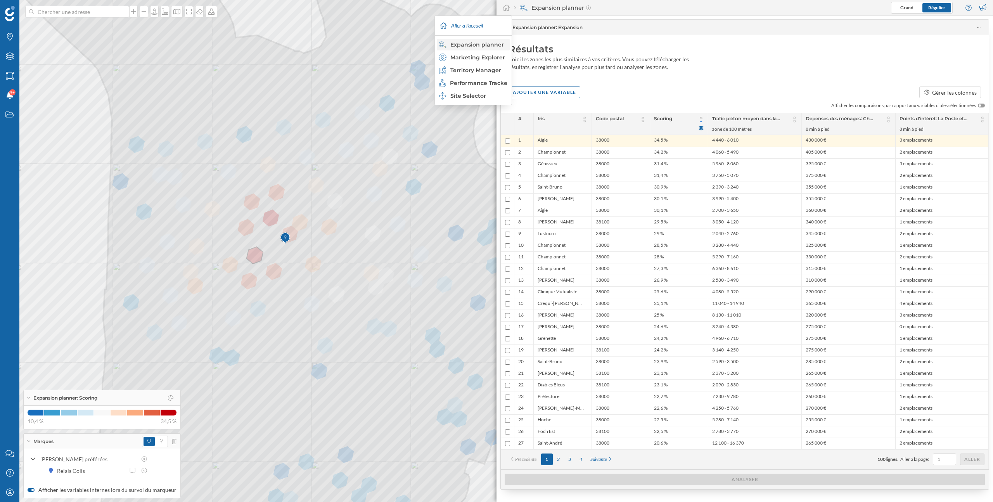
click at [486, 45] on div "Expansion planner" at bounding box center [473, 45] width 68 height 8
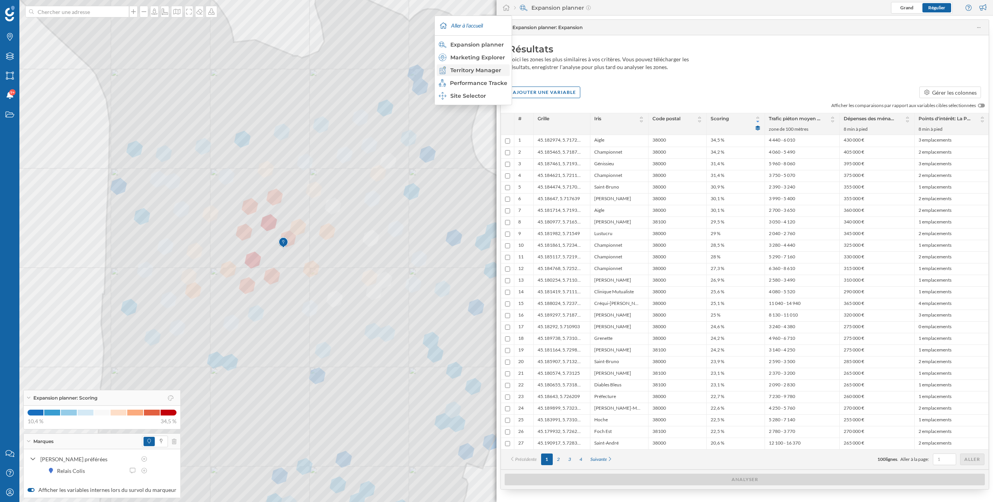
click at [482, 70] on div "Territory Manager" at bounding box center [473, 70] width 68 height 8
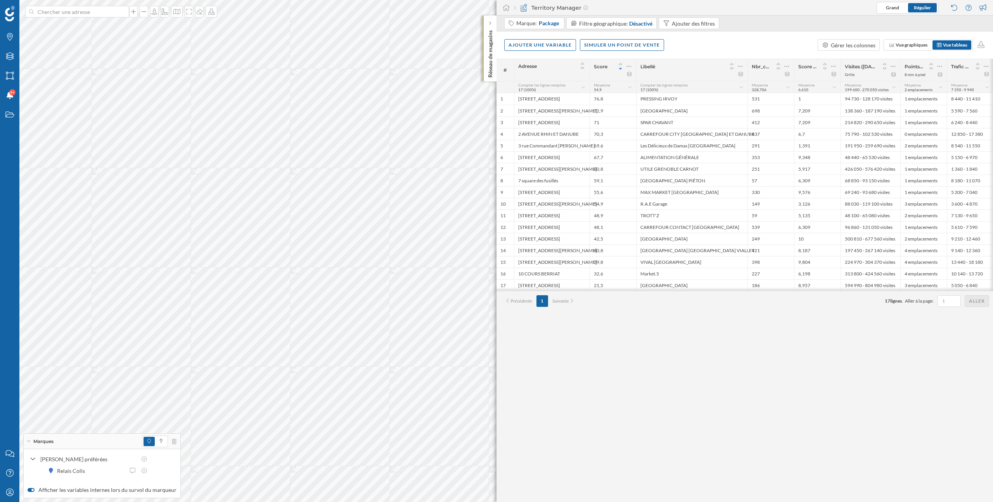
click at [516, 8] on div "Territory Manager" at bounding box center [551, 8] width 74 height 8
click at [173, 443] on icon at bounding box center [174, 441] width 5 height 5
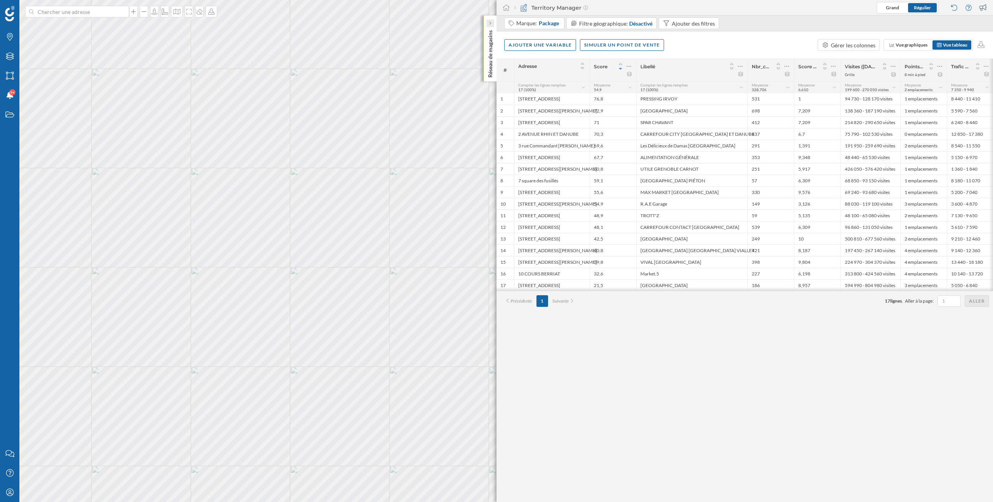
click at [491, 25] on icon at bounding box center [490, 23] width 2 height 4
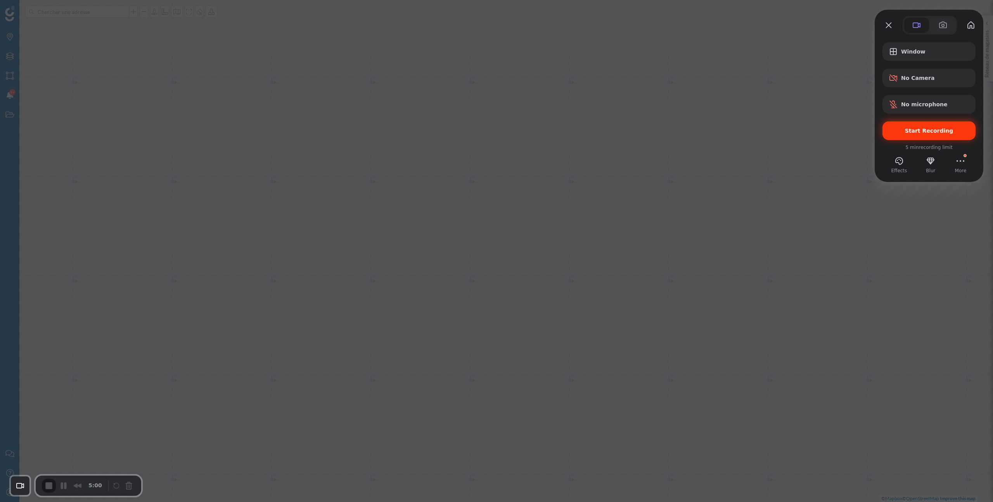
click at [918, 130] on span "Start Recording" at bounding box center [929, 131] width 48 height 6
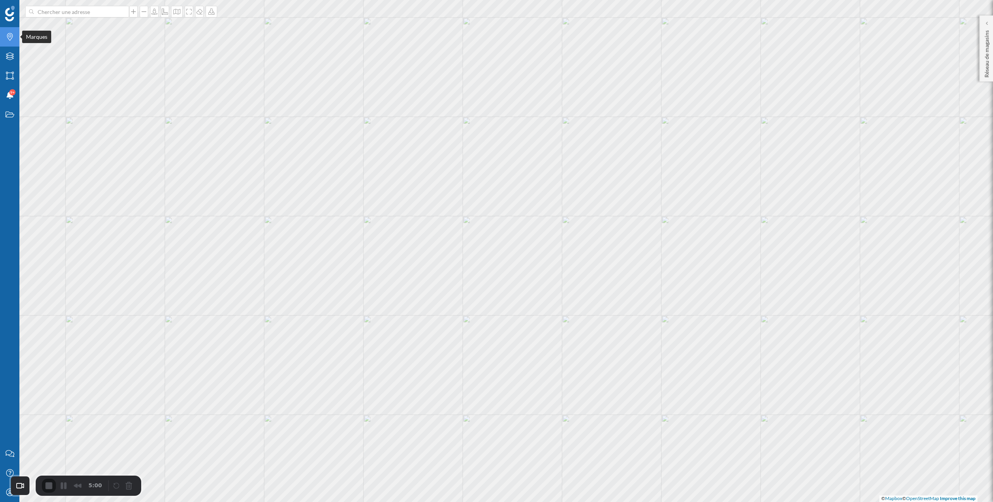
click at [8, 34] on icon at bounding box center [10, 37] width 6 height 8
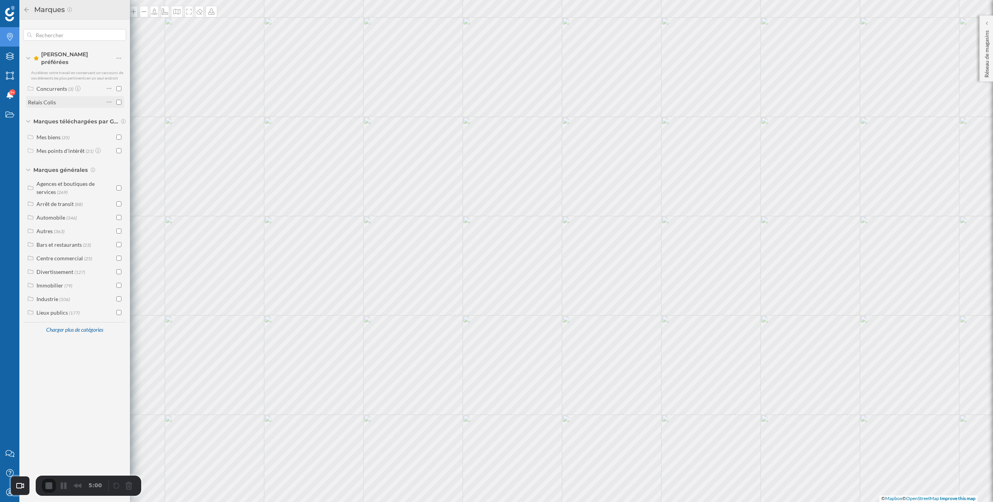
click at [119, 100] on input "checkbox" at bounding box center [118, 102] width 5 height 5
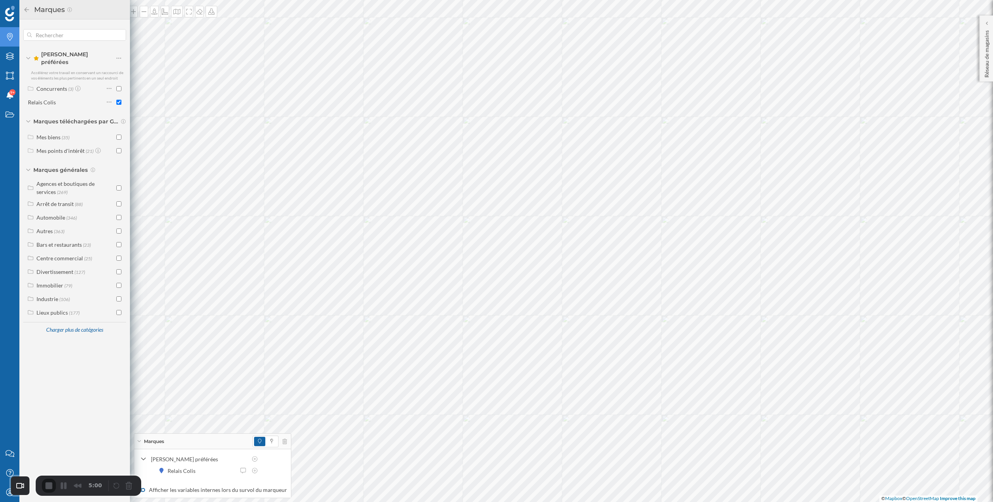
click at [26, 8] on icon at bounding box center [26, 9] width 5 height 5
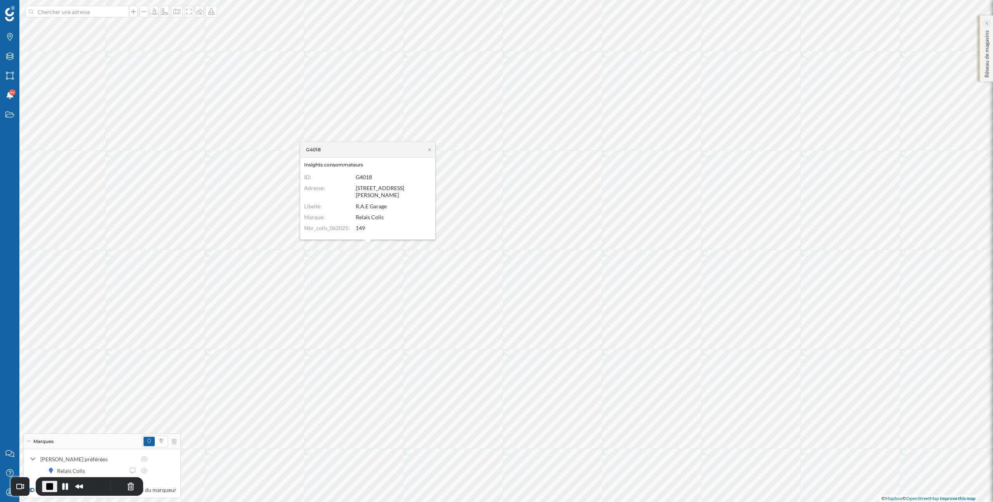
click at [988, 24] on icon at bounding box center [986, 23] width 2 height 4
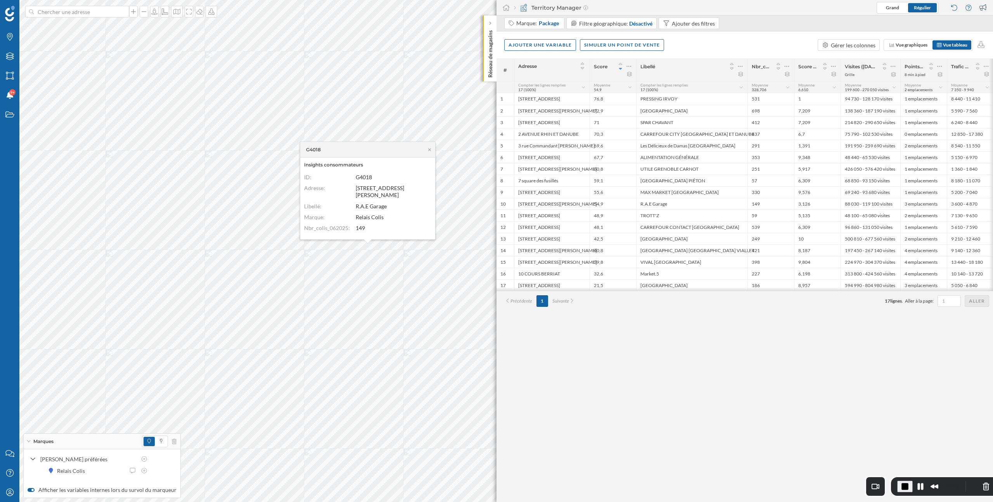
drag, startPoint x: 137, startPoint y: 490, endPoint x: 993, endPoint y: 501, distance: 855.5
click at [993, 501] on body "Marques Filtres Zones Notifications 9+ Travail Nous contacter Centre d'aide Mon…" at bounding box center [496, 251] width 993 height 502
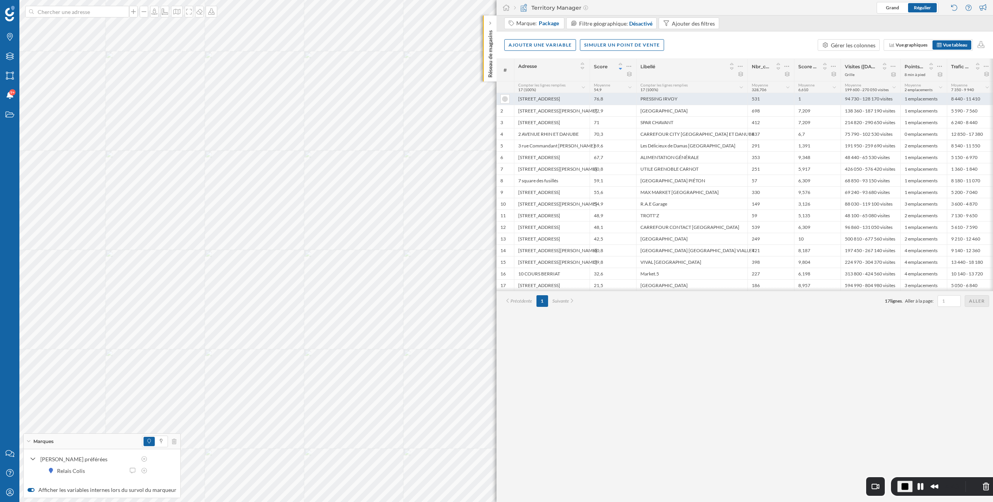
click at [660, 102] on div "PRESSING IRVOY" at bounding box center [691, 99] width 111 height 12
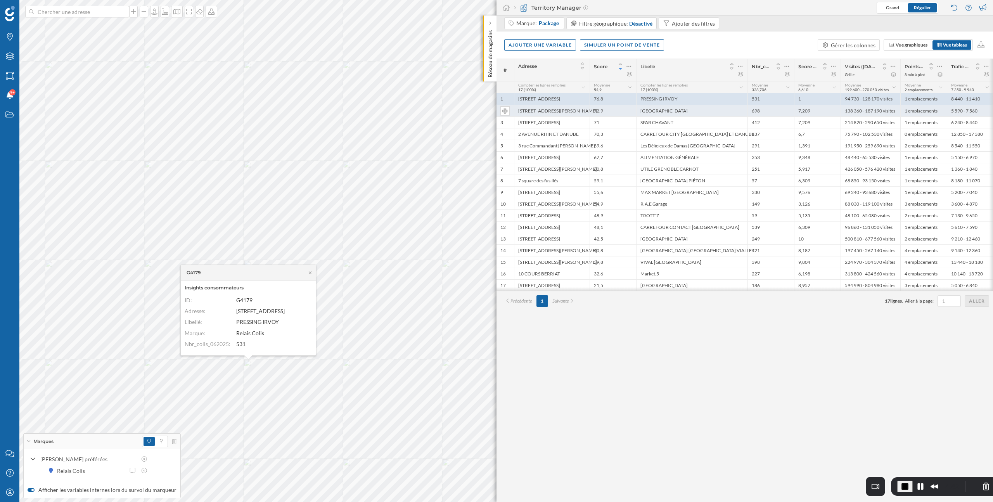
click at [660, 110] on div "[GEOGRAPHIC_DATA]" at bounding box center [691, 111] width 111 height 12
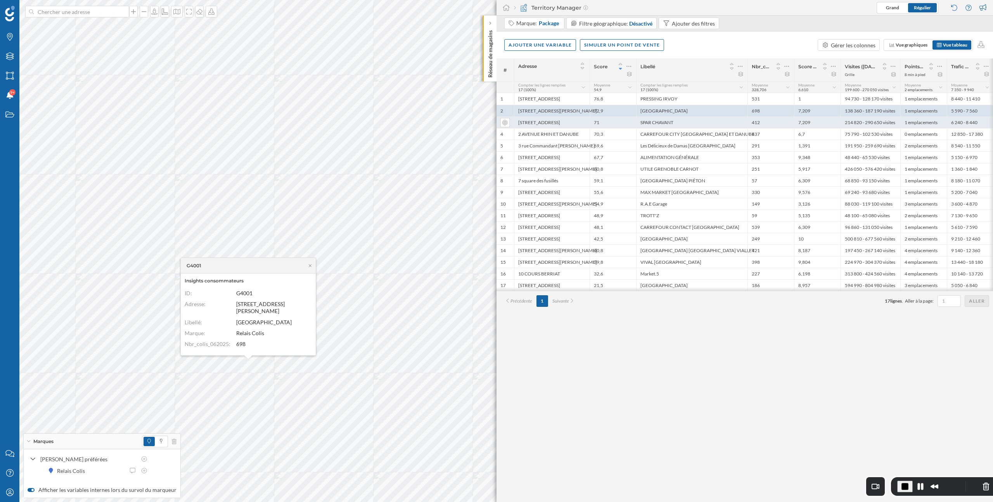
click at [660, 122] on div "SPAR CHAVANT" at bounding box center [691, 122] width 111 height 12
click at [779, 68] on icon at bounding box center [778, 68] width 7 height 5
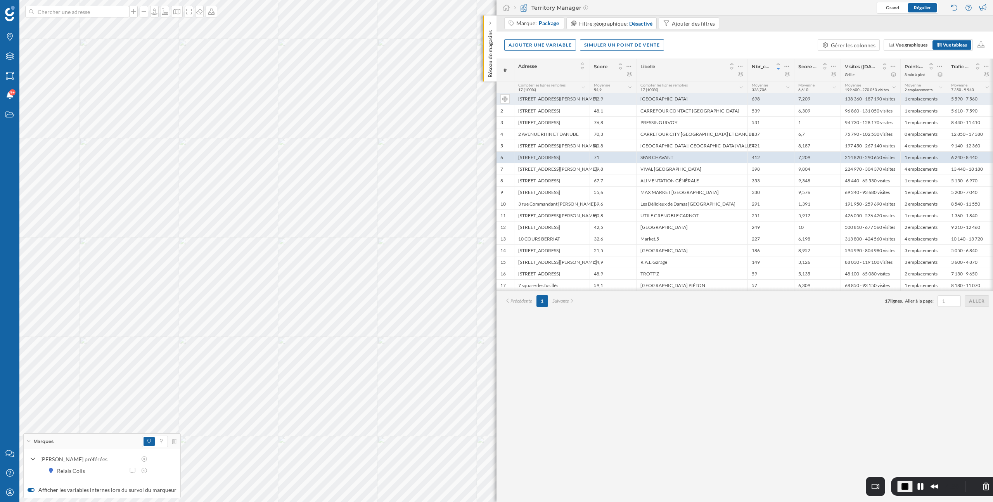
click at [717, 100] on div "[GEOGRAPHIC_DATA]" at bounding box center [691, 99] width 111 height 12
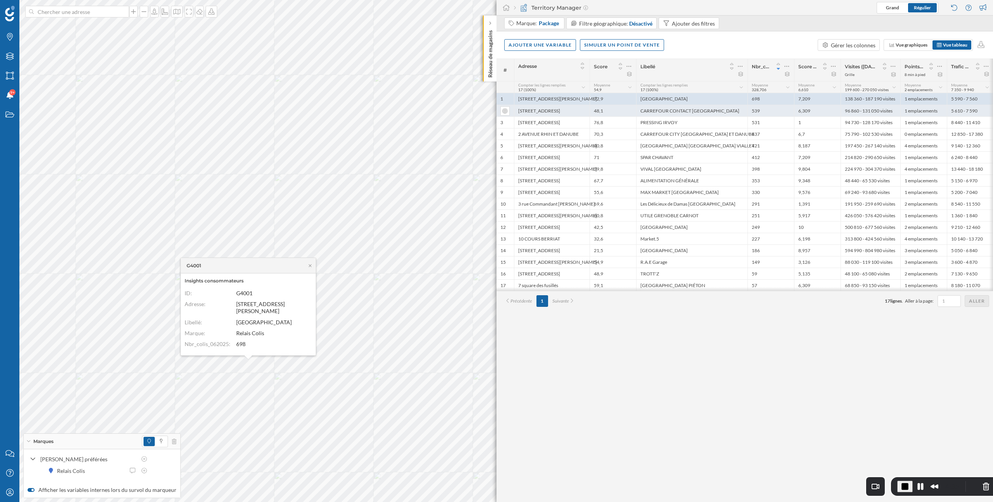
click at [711, 113] on div "CARREFOUR CONTACT [GEOGRAPHIC_DATA]" at bounding box center [691, 111] width 111 height 12
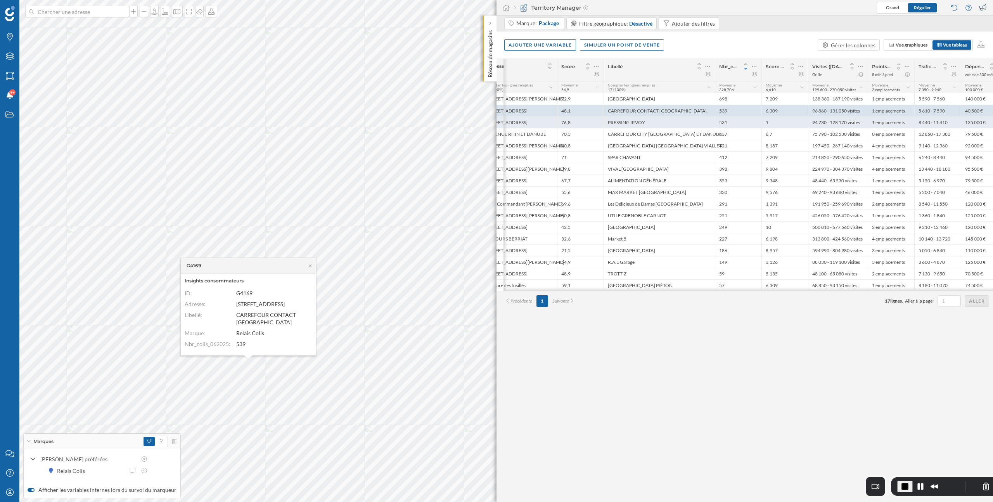
scroll to position [0, 47]
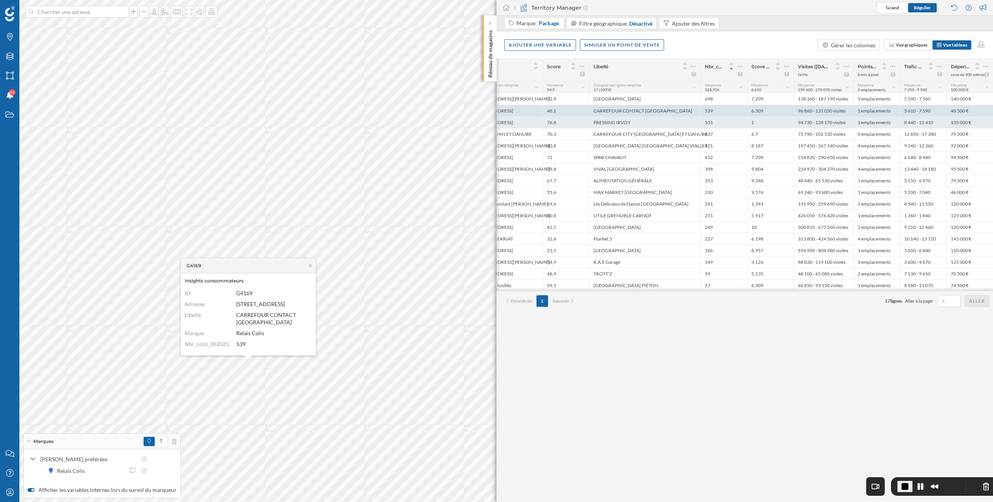
click at [959, 120] on div "135 000 €" at bounding box center [970, 122] width 47 height 12
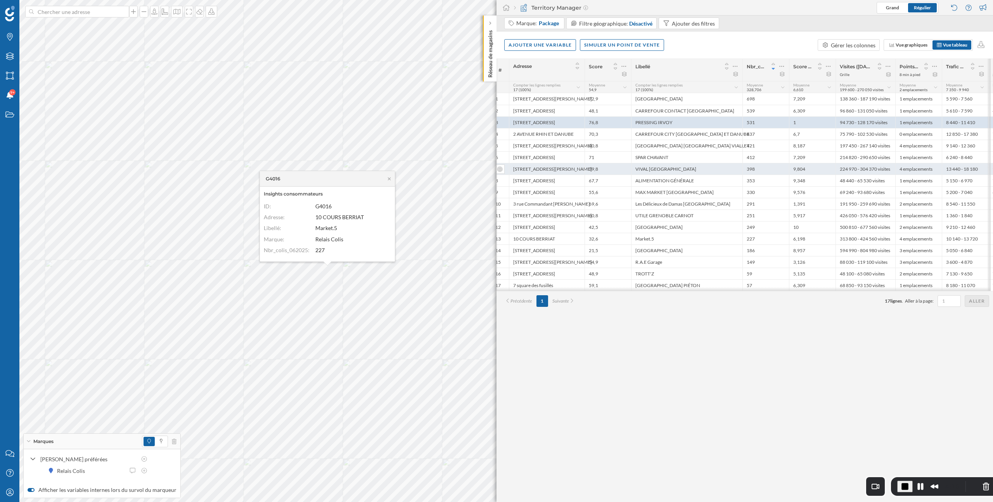
scroll to position [0, 0]
click at [628, 66] on icon at bounding box center [629, 66] width 5 height 8
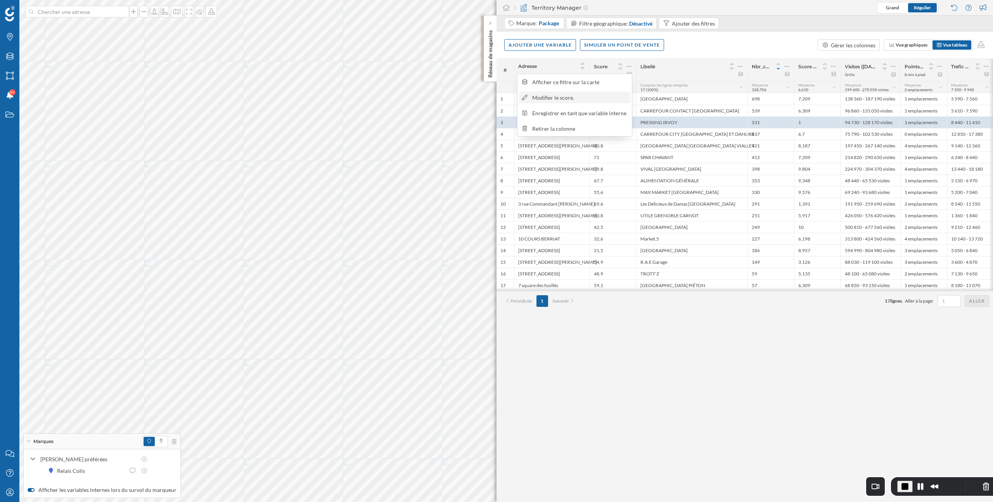
click at [585, 100] on div "Modifier le score." at bounding box center [579, 97] width 95 height 8
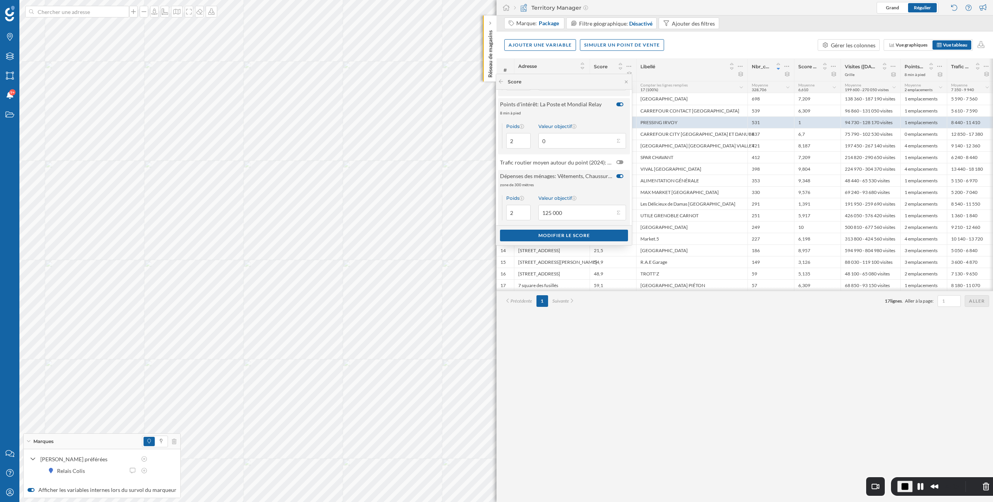
scroll to position [126, 0]
click at [617, 208] on button "Valeur objectif 125 000" at bounding box center [619, 206] width 8 height 8
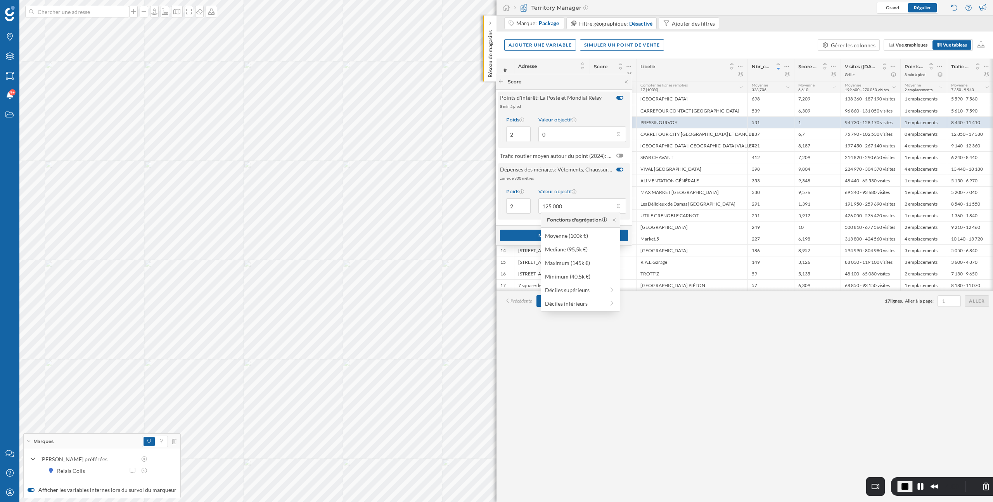
click at [594, 189] on div "Valeur objectif" at bounding box center [582, 192] width 88 height 6
click at [594, 198] on input "125 000" at bounding box center [576, 206] width 76 height 16
click at [690, 60] on div "Libellé" at bounding box center [691, 70] width 111 height 22
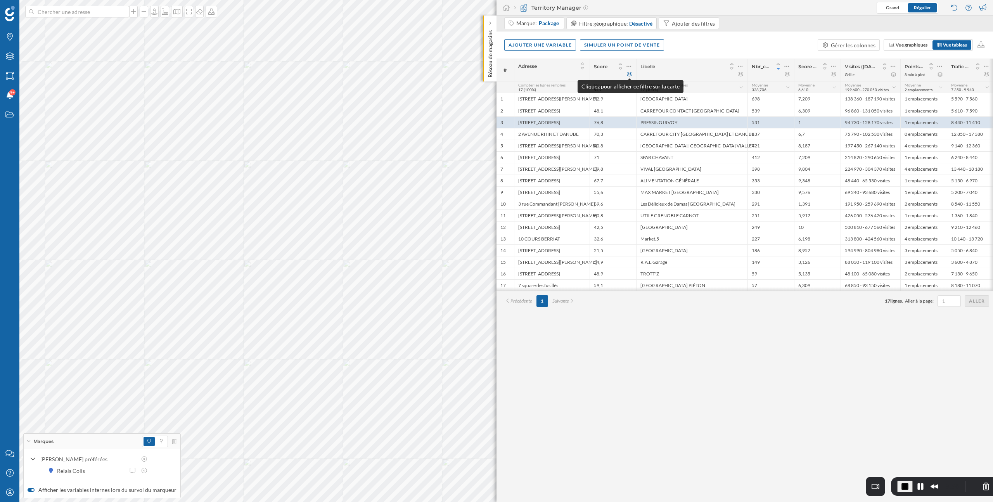
click at [630, 74] on icon at bounding box center [629, 74] width 5 height 5
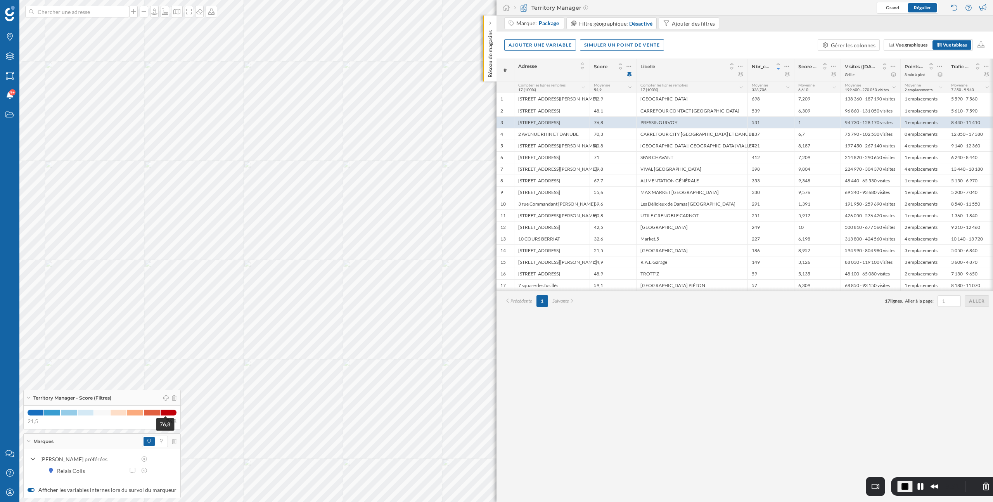
click at [165, 413] on span at bounding box center [169, 413] width 16 height 6
click at [601, 99] on div "72,9" at bounding box center [613, 99] width 47 height 12
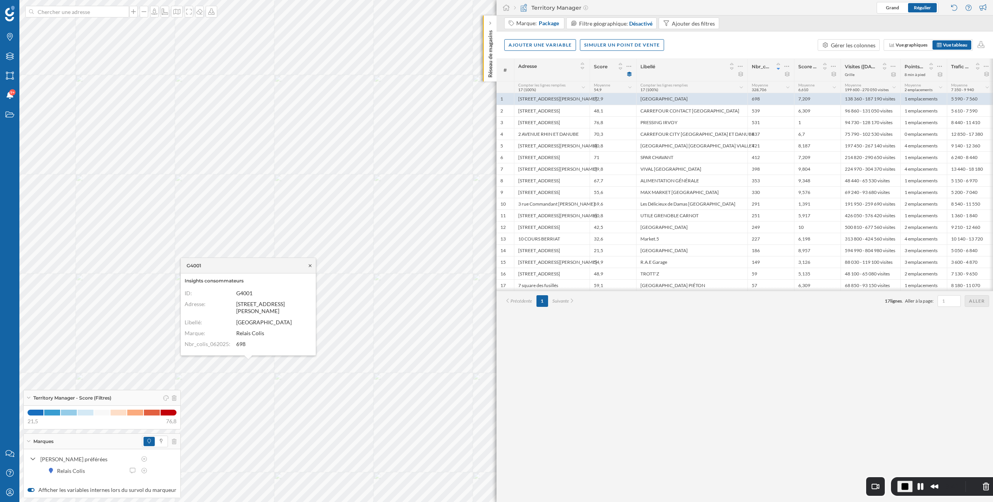
click at [310, 266] on icon at bounding box center [310, 265] width 3 height 3
click at [909, 45] on span "Vue graphiques" at bounding box center [912, 45] width 32 height 6
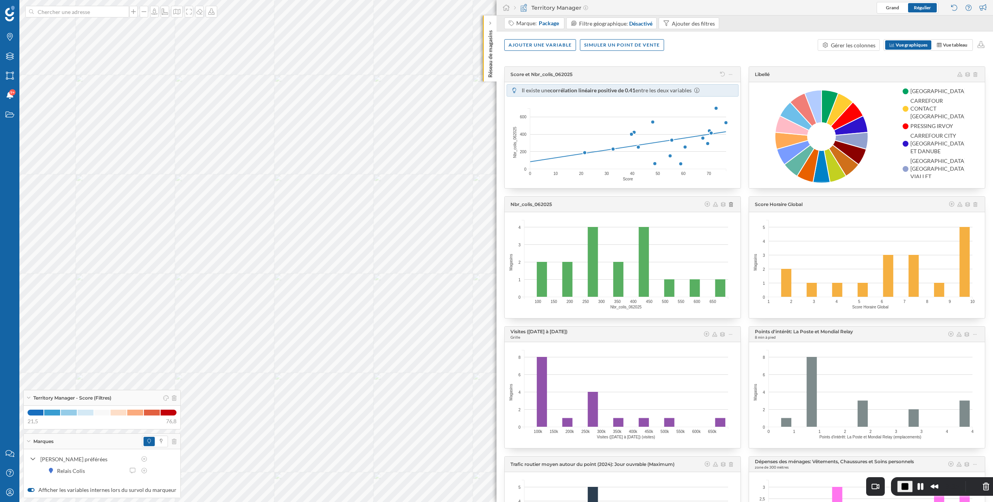
drag, startPoint x: 511, startPoint y: 74, endPoint x: 585, endPoint y: 74, distance: 73.7
click at [585, 74] on div "Score et Nbr_colis_062025" at bounding box center [622, 75] width 223 height 8
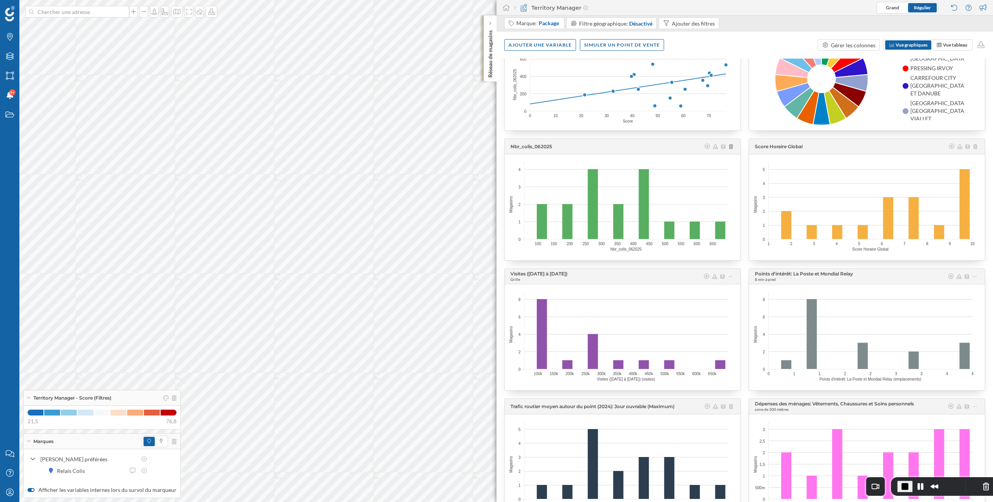
scroll to position [0, 0]
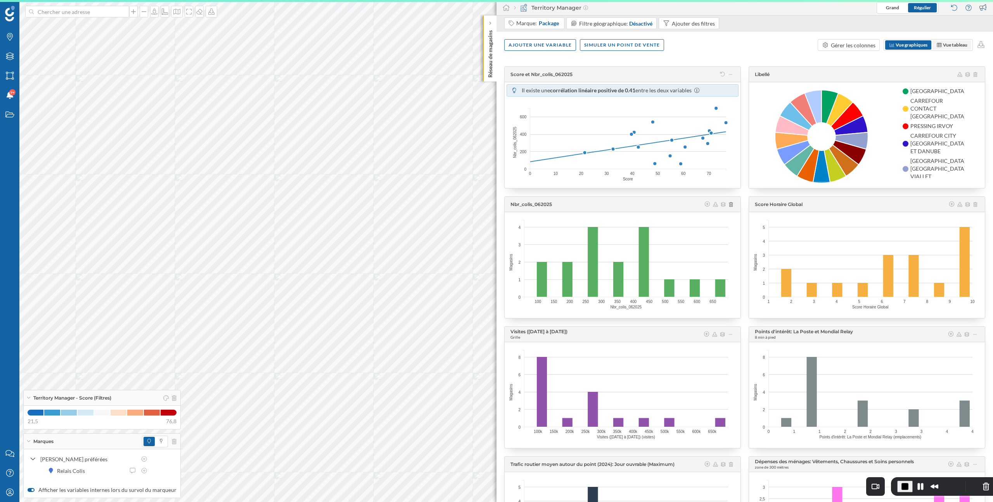
click at [955, 44] on span "Vue tableau" at bounding box center [955, 45] width 24 height 6
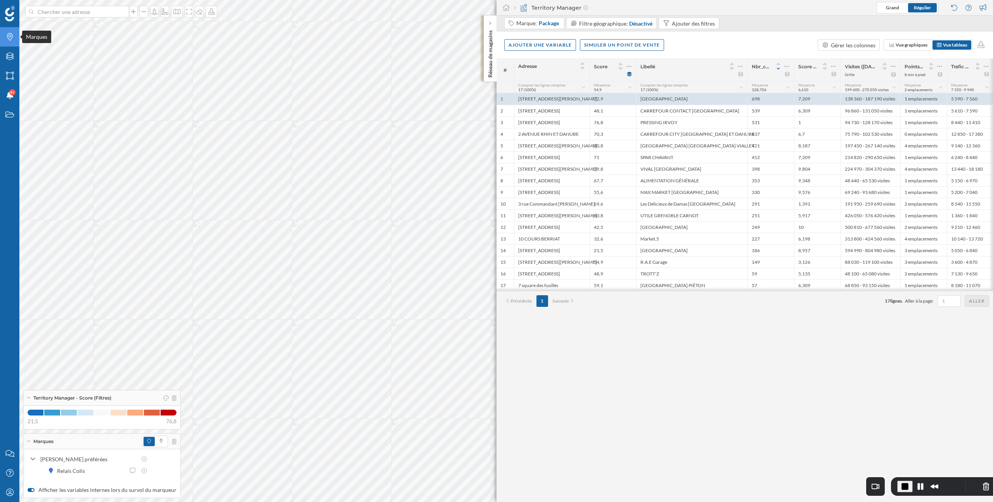
click at [7, 38] on icon "Marques" at bounding box center [10, 37] width 10 height 8
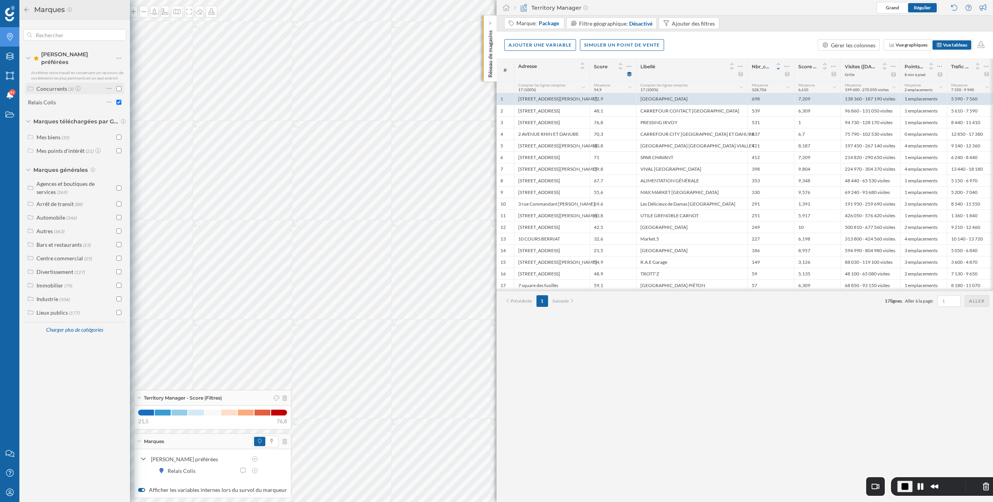
click at [119, 86] on input "checkbox" at bounding box center [118, 88] width 5 height 5
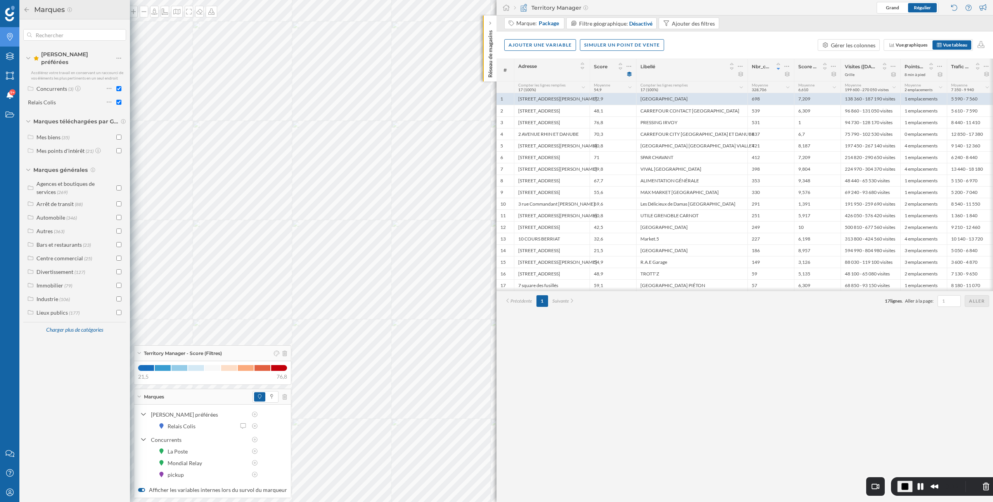
click at [25, 10] on icon at bounding box center [26, 9] width 7 height 5
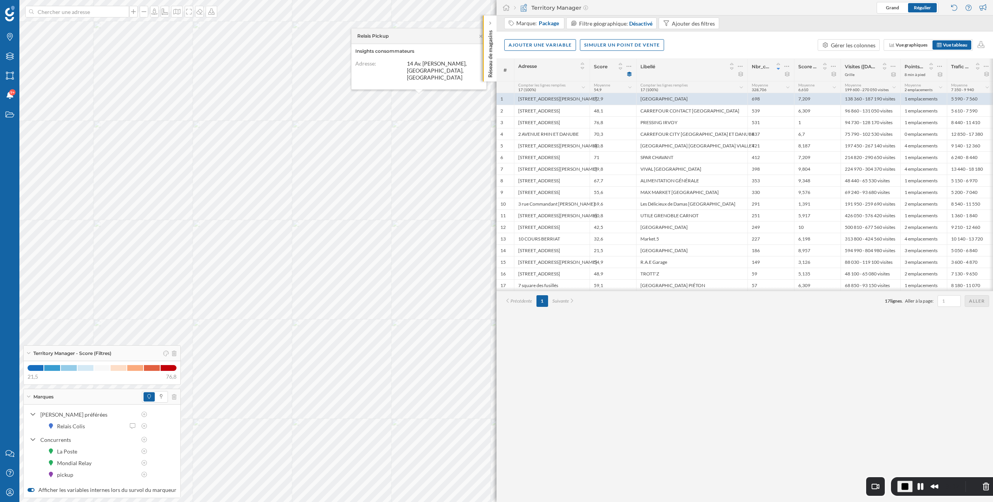
click at [558, 340] on div "# Adresse Score Libellé Nbr_colis_062025 Score Horaire Global Visites (02/06/20…" at bounding box center [745, 280] width 497 height 443
click at [920, 484] on button "Pause Recording" at bounding box center [920, 486] width 12 height 12
click at [561, 23] on button "Close" at bounding box center [562, 23] width 12 height 12
click at [919, 486] on span "Play Recording" at bounding box center [918, 486] width 9 height 9
click at [466, 47] on div "Expansion planner" at bounding box center [473, 45] width 68 height 8
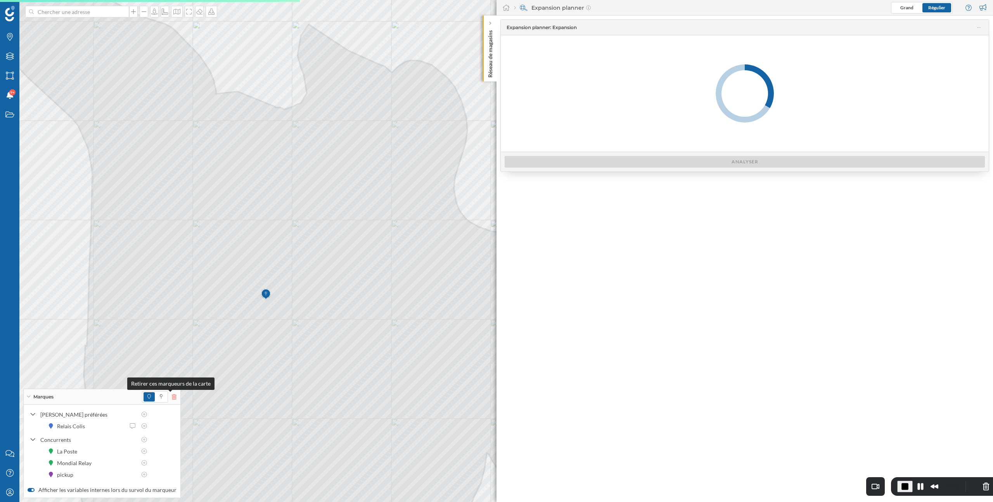
click at [172, 398] on icon at bounding box center [174, 396] width 5 height 5
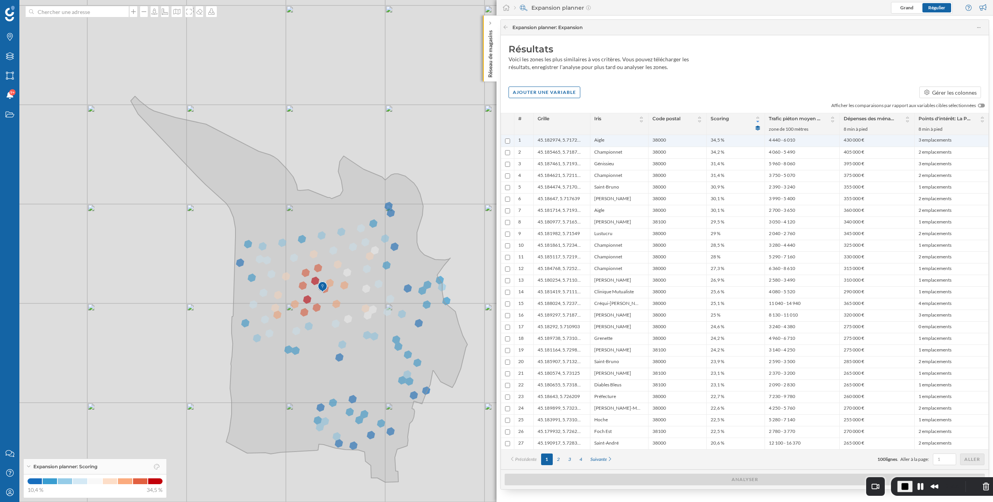
click at [632, 139] on li "Aigle" at bounding box center [619, 141] width 50 height 8
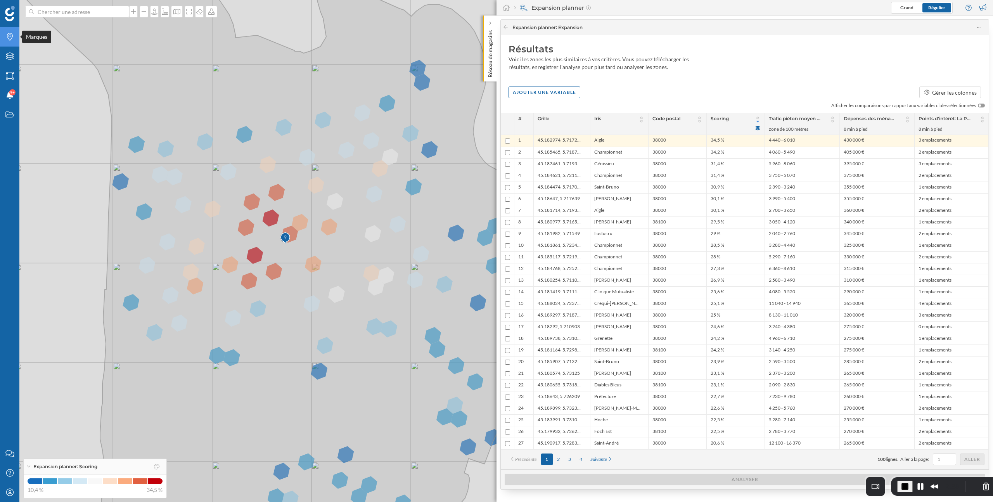
click at [9, 36] on icon "Marques" at bounding box center [10, 37] width 10 height 8
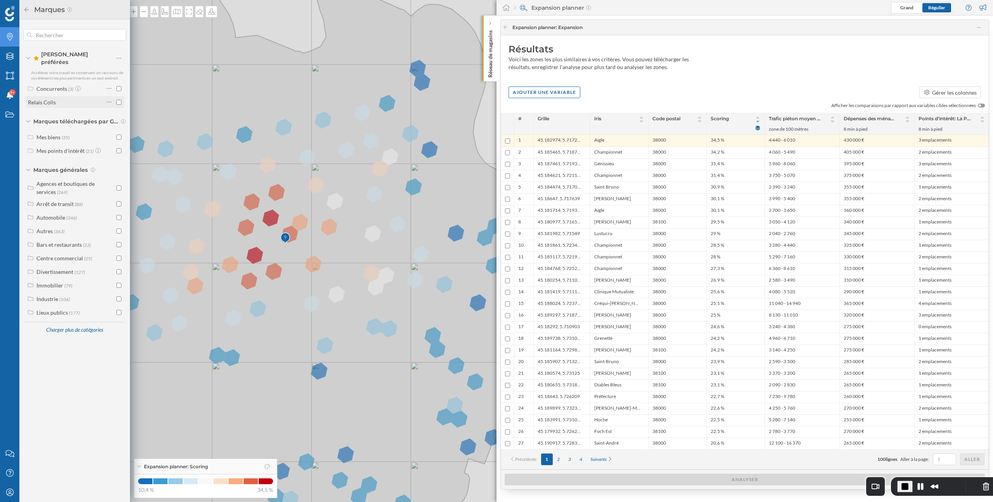
click at [120, 100] on input "checkbox" at bounding box center [118, 102] width 5 height 5
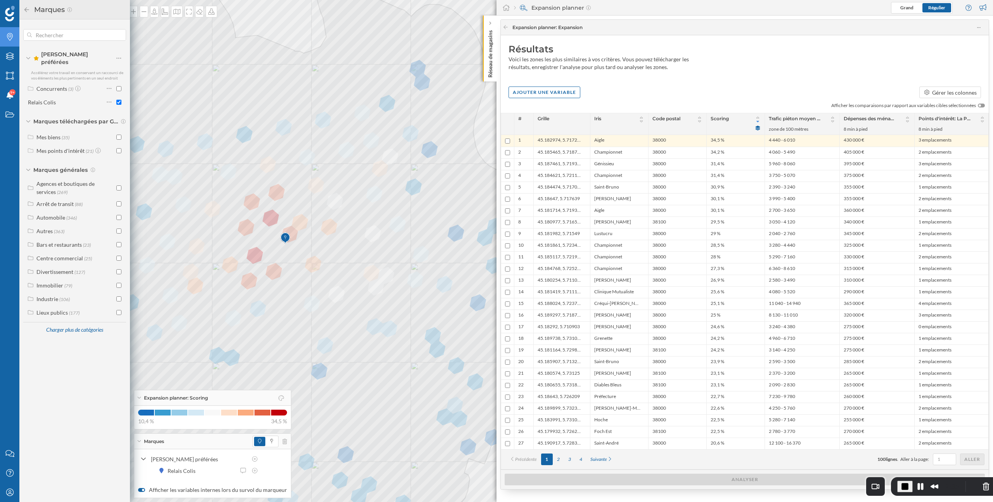
click at [28, 9] on icon at bounding box center [26, 9] width 5 height 5
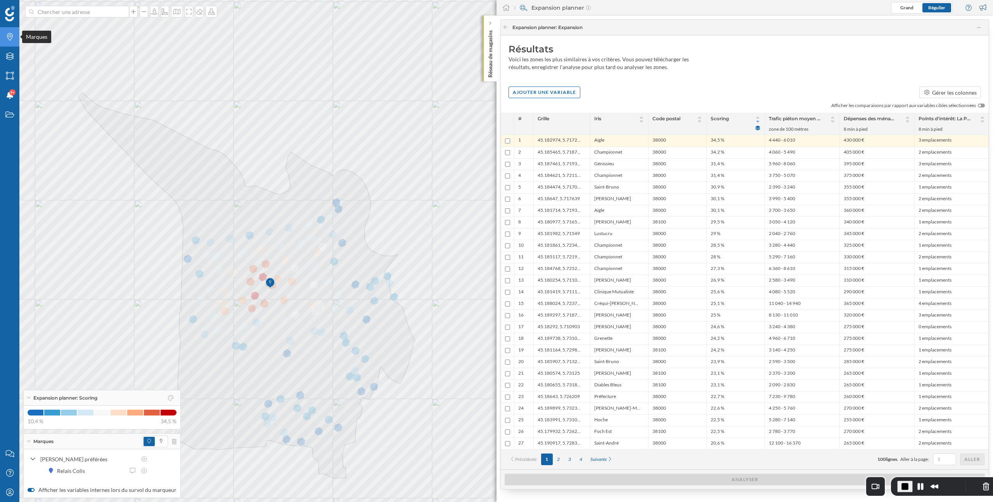
click at [8, 38] on icon "Marques" at bounding box center [10, 37] width 10 height 8
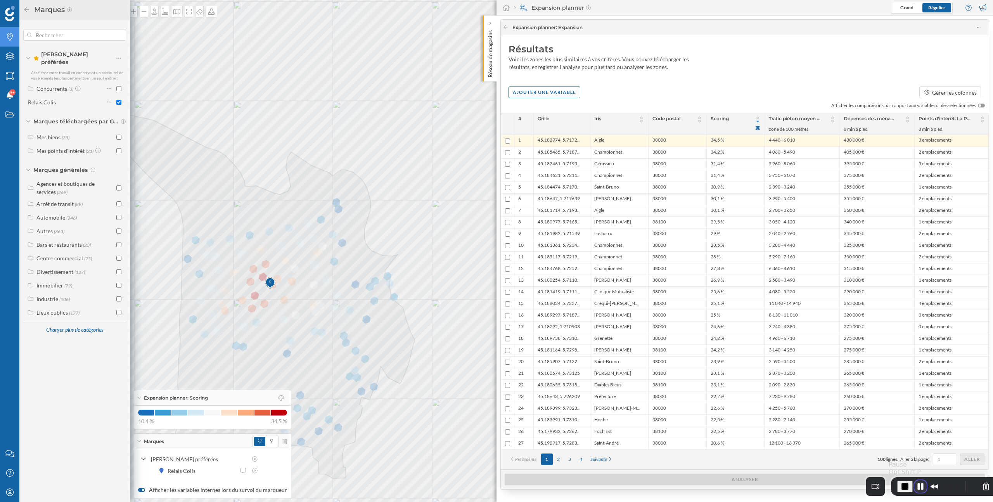
click at [918, 483] on button "Pause Recording" at bounding box center [920, 486] width 12 height 12
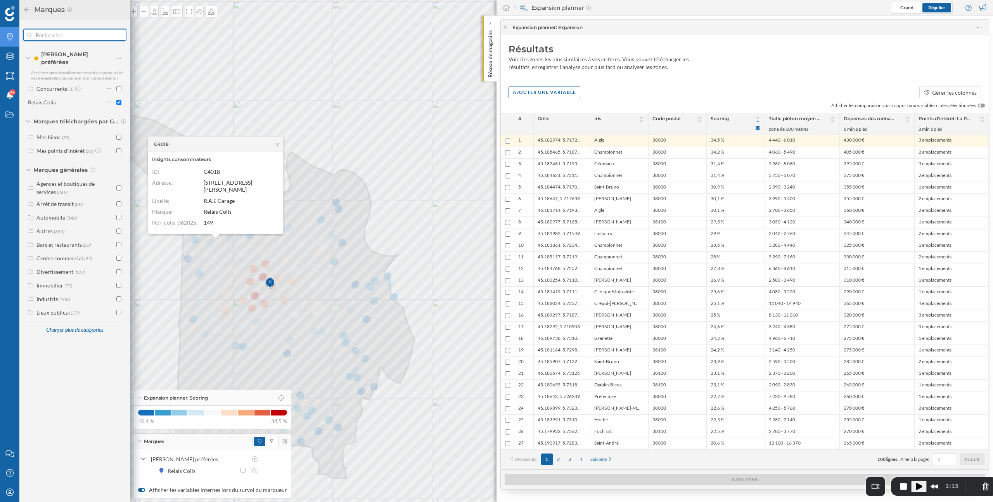
click at [75, 33] on input "text" at bounding box center [75, 35] width 86 height 16
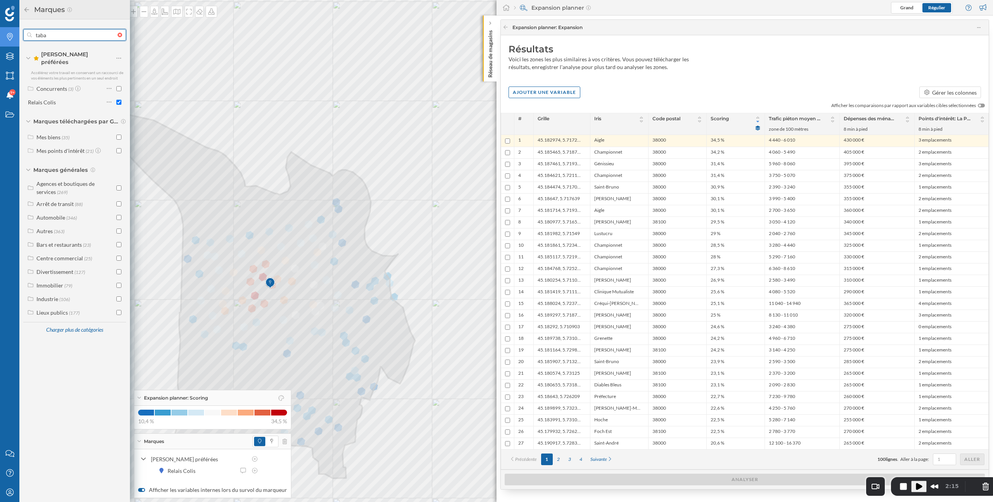
type input "tabac"
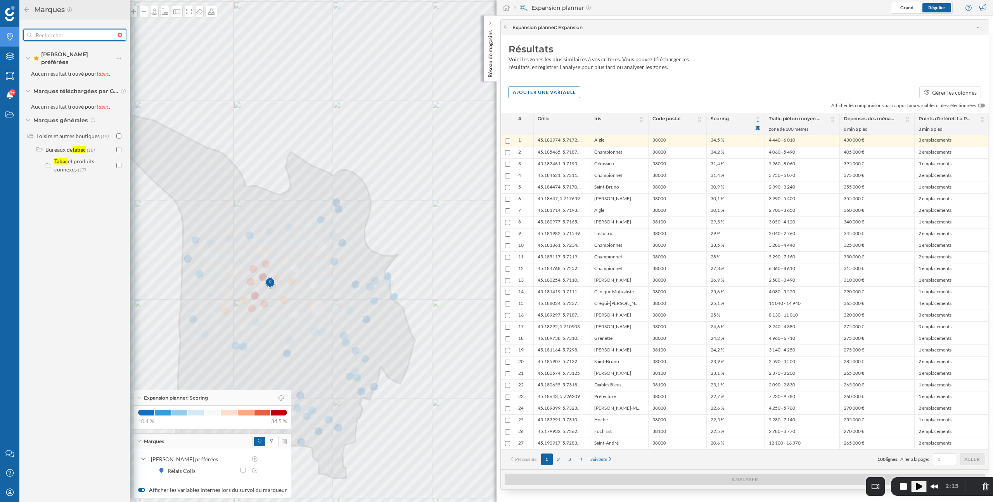
click at [121, 35] on div at bounding box center [122, 35] width 9 height 5
click at [118, 35] on input "text" at bounding box center [75, 35] width 86 height 16
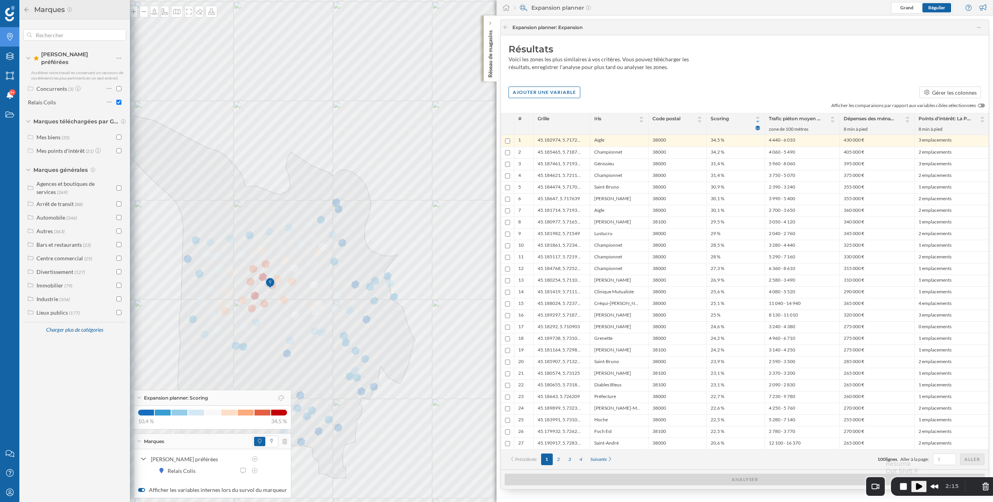
click at [918, 483] on span "Play Recording" at bounding box center [918, 486] width 9 height 9
click at [71, 39] on input "text" at bounding box center [75, 35] width 86 height 16
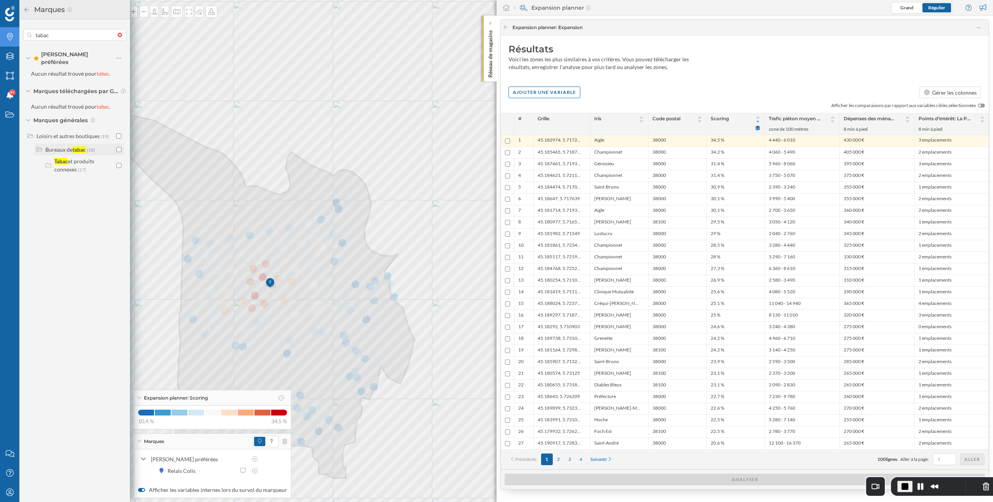
click at [118, 147] on input "checkbox" at bounding box center [118, 149] width 5 height 5
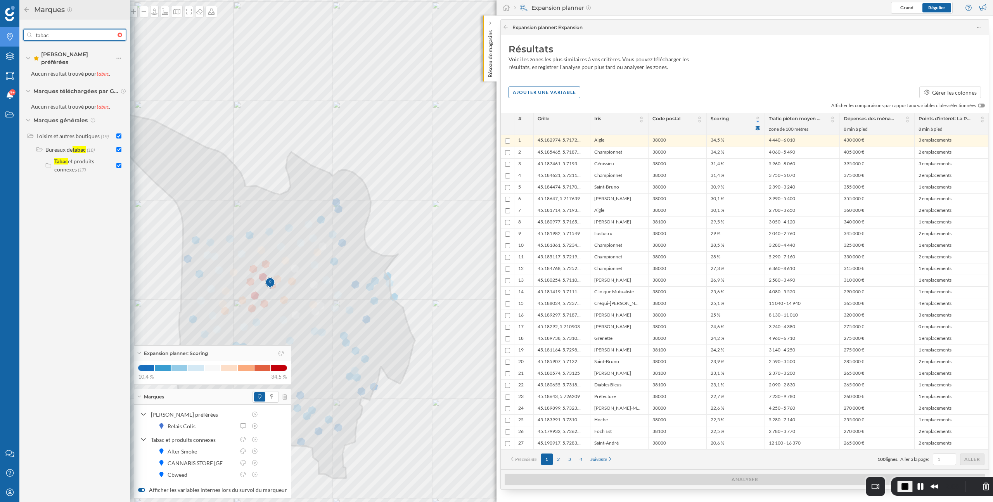
drag, startPoint x: 56, startPoint y: 35, endPoint x: 28, endPoint y: 35, distance: 28.3
click at [28, 35] on div "tabac" at bounding box center [74, 35] width 103 height 12
type input "téléphon"
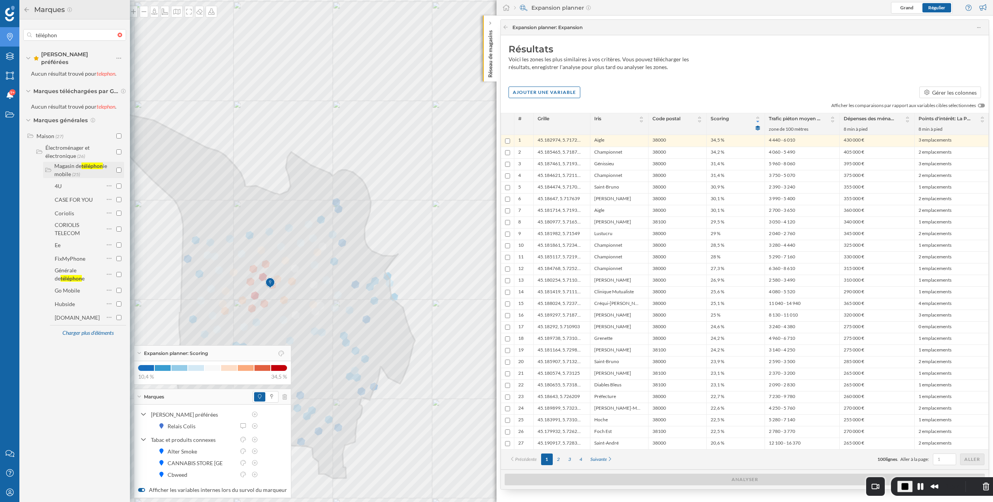
click at [119, 168] on input "checkbox" at bounding box center [118, 170] width 5 height 5
drag, startPoint x: 70, startPoint y: 37, endPoint x: 27, endPoint y: 36, distance: 43.5
click at [27, 36] on div "téléphon" at bounding box center [74, 35] width 103 height 12
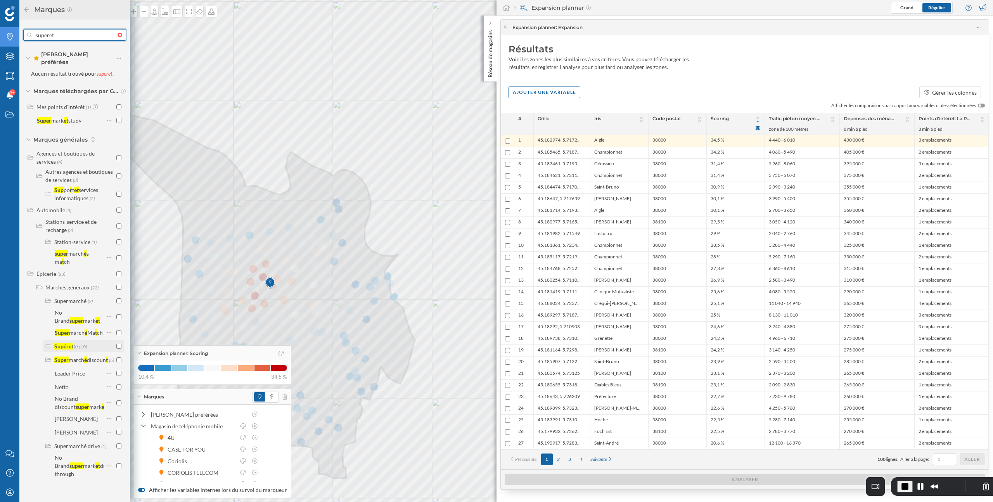
type input "superet"
click at [118, 344] on input "checkbox" at bounding box center [118, 346] width 5 height 5
click at [26, 10] on icon at bounding box center [26, 9] width 7 height 5
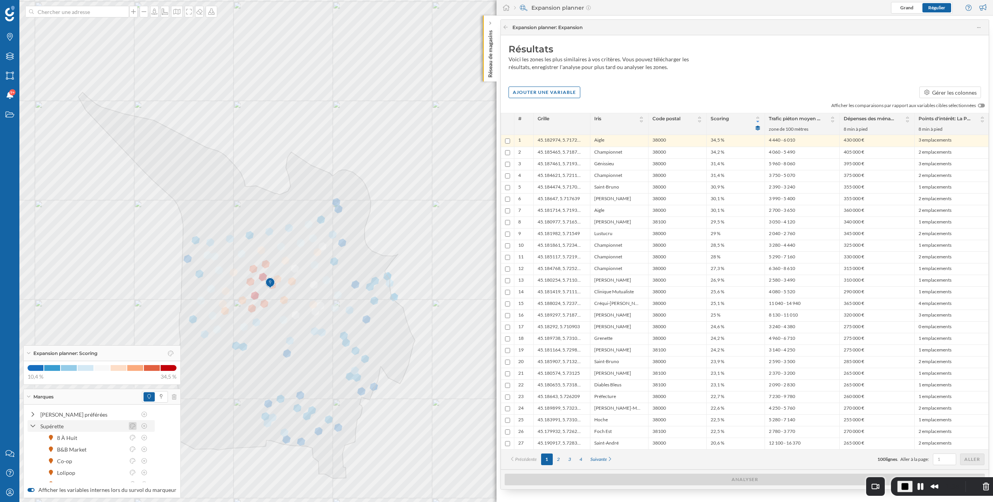
click at [132, 428] on icon at bounding box center [132, 425] width 7 height 5
click at [127, 365] on div at bounding box center [129, 365] width 6 height 6
click at [28, 426] on div "Supérette" at bounding box center [91, 426] width 127 height 12
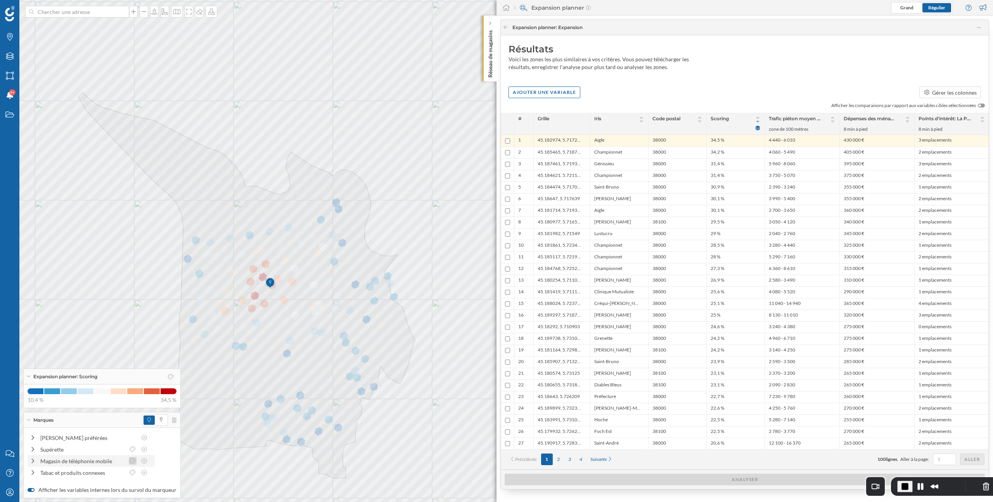
click at [133, 462] on icon at bounding box center [132, 460] width 7 height 5
click at [129, 401] on div at bounding box center [129, 399] width 6 height 6
click at [135, 473] on icon at bounding box center [132, 472] width 7 height 5
click at [128, 410] on div at bounding box center [129, 411] width 6 height 6
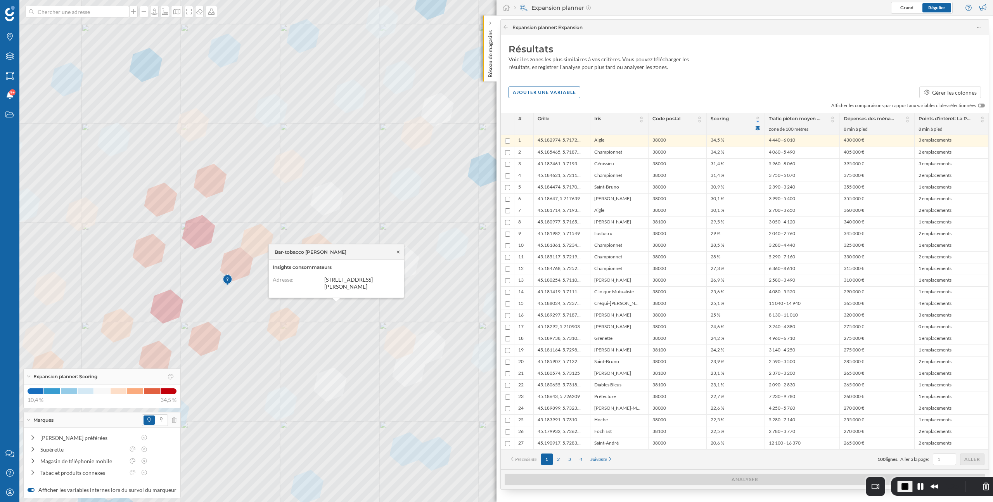
click at [399, 250] on icon at bounding box center [398, 251] width 6 height 5
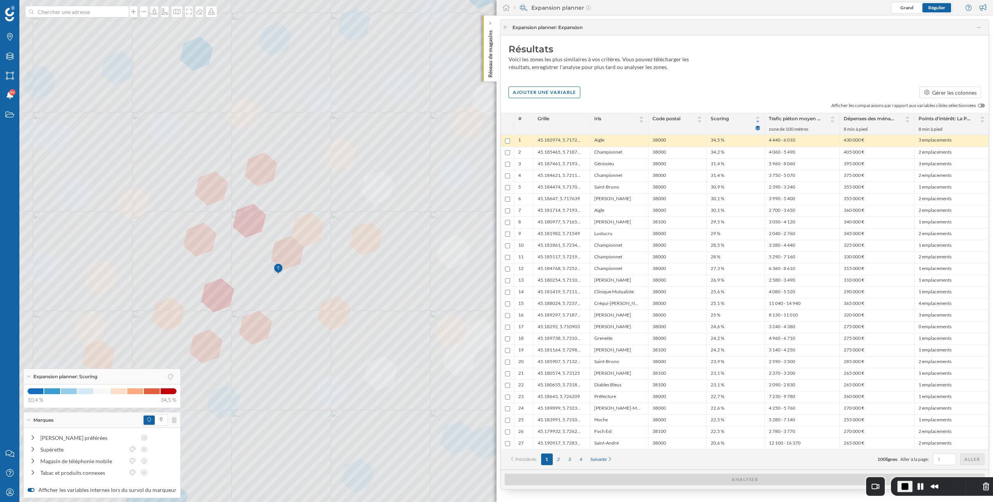
click at [596, 139] on span "Aigle" at bounding box center [599, 141] width 10 height 8
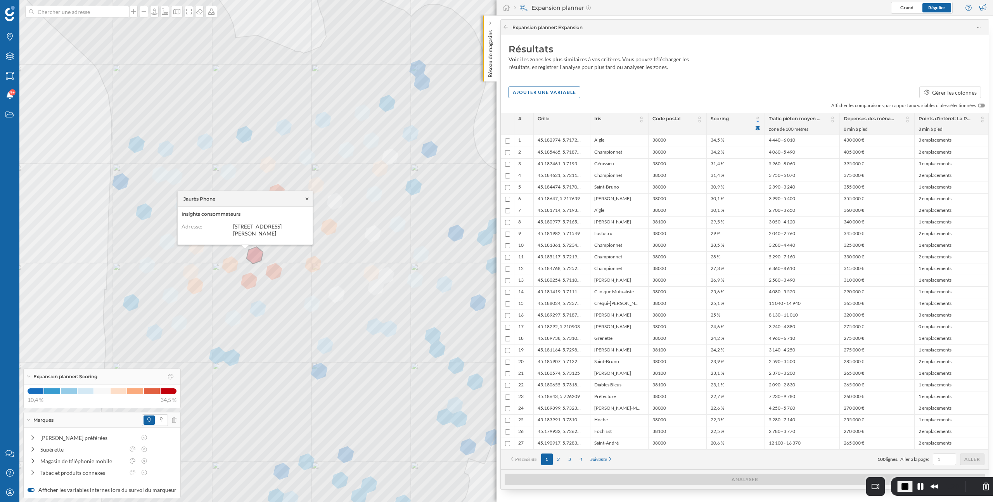
click at [306, 197] on icon at bounding box center [307, 198] width 6 height 5
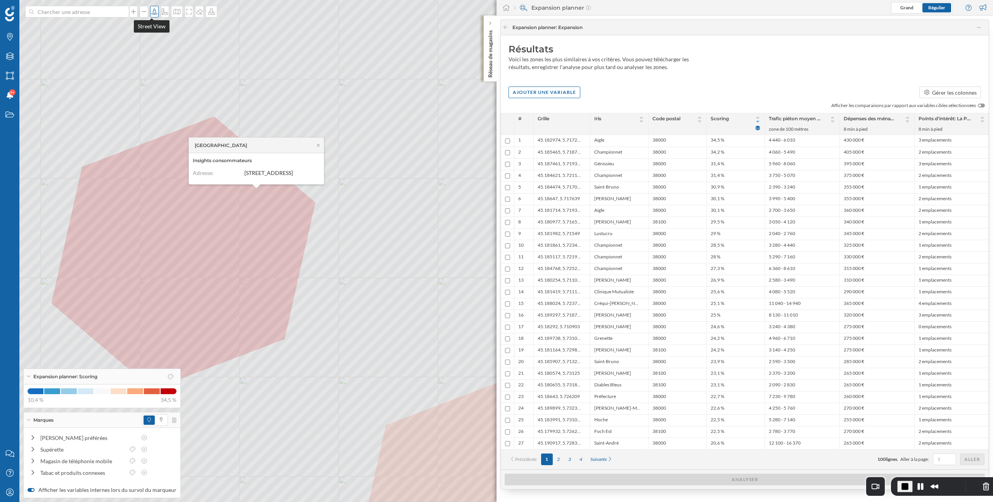
click at [151, 13] on icon at bounding box center [155, 12] width 8 height 6
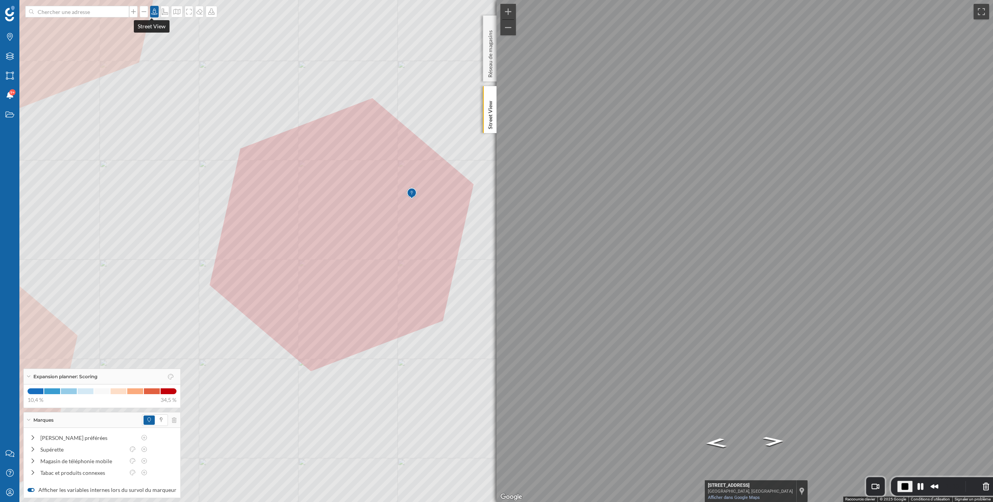
click at [152, 12] on icon at bounding box center [155, 12] width 8 height 6
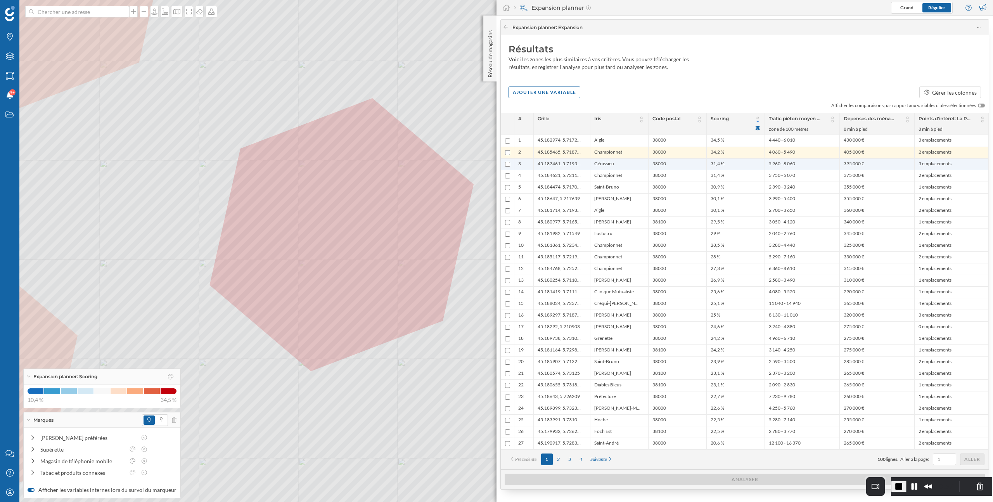
click at [704, 164] on div "38000" at bounding box center [677, 164] width 58 height 12
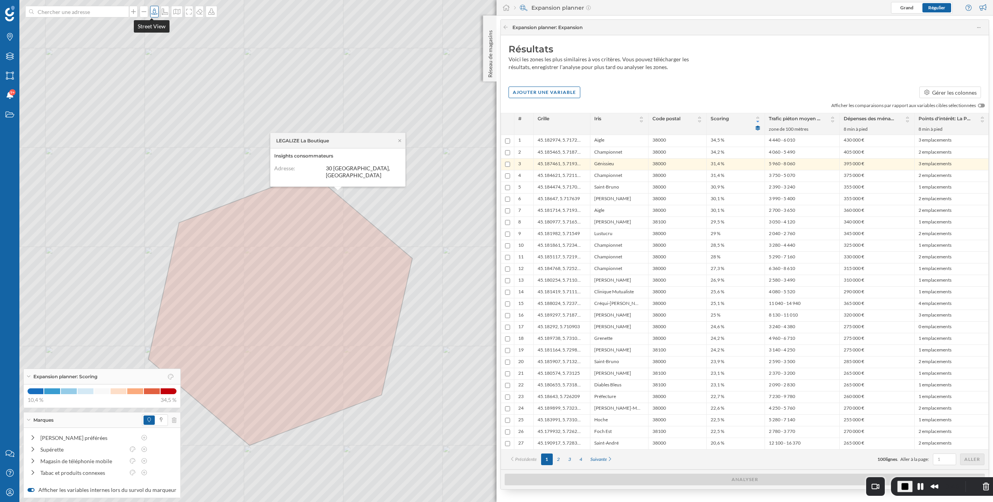
click at [152, 14] on icon at bounding box center [154, 12] width 6 height 6
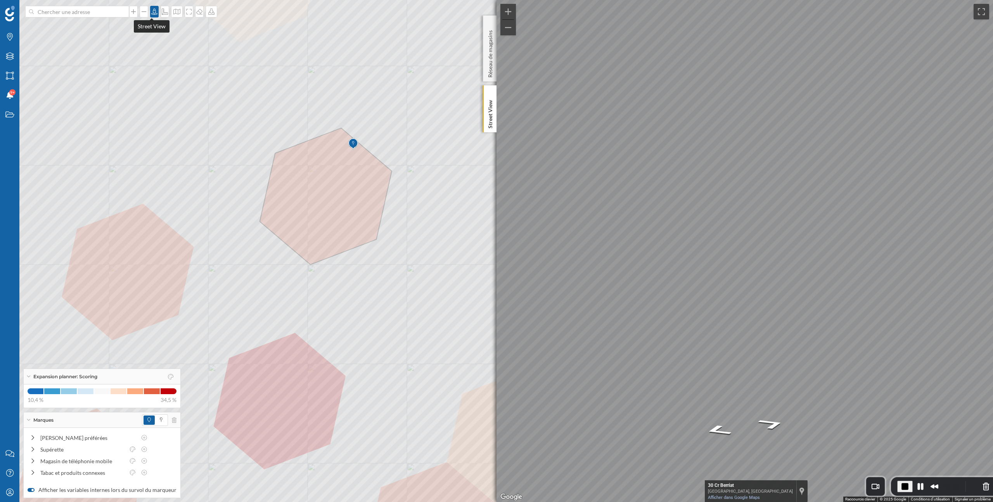
click at [152, 14] on icon at bounding box center [155, 12] width 8 height 6
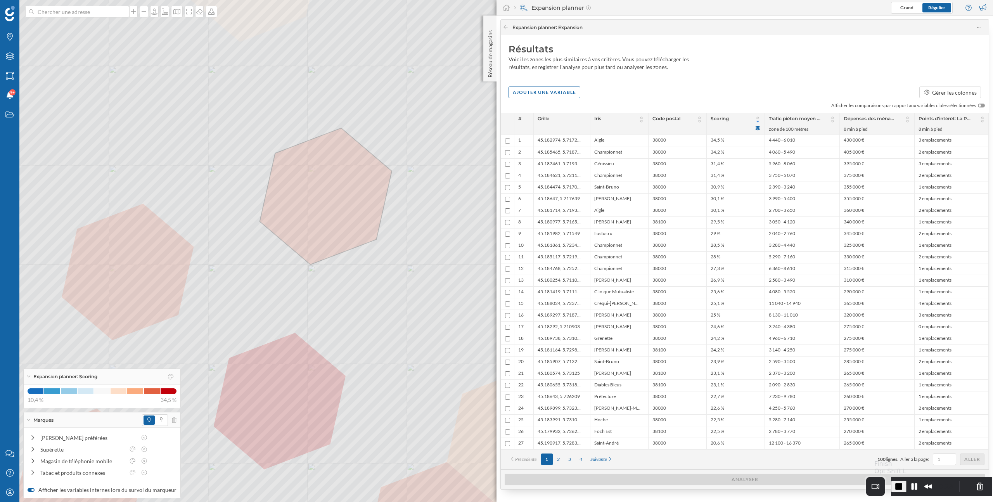
click at [904, 482] on span "End Recording" at bounding box center [898, 486] width 9 height 9
